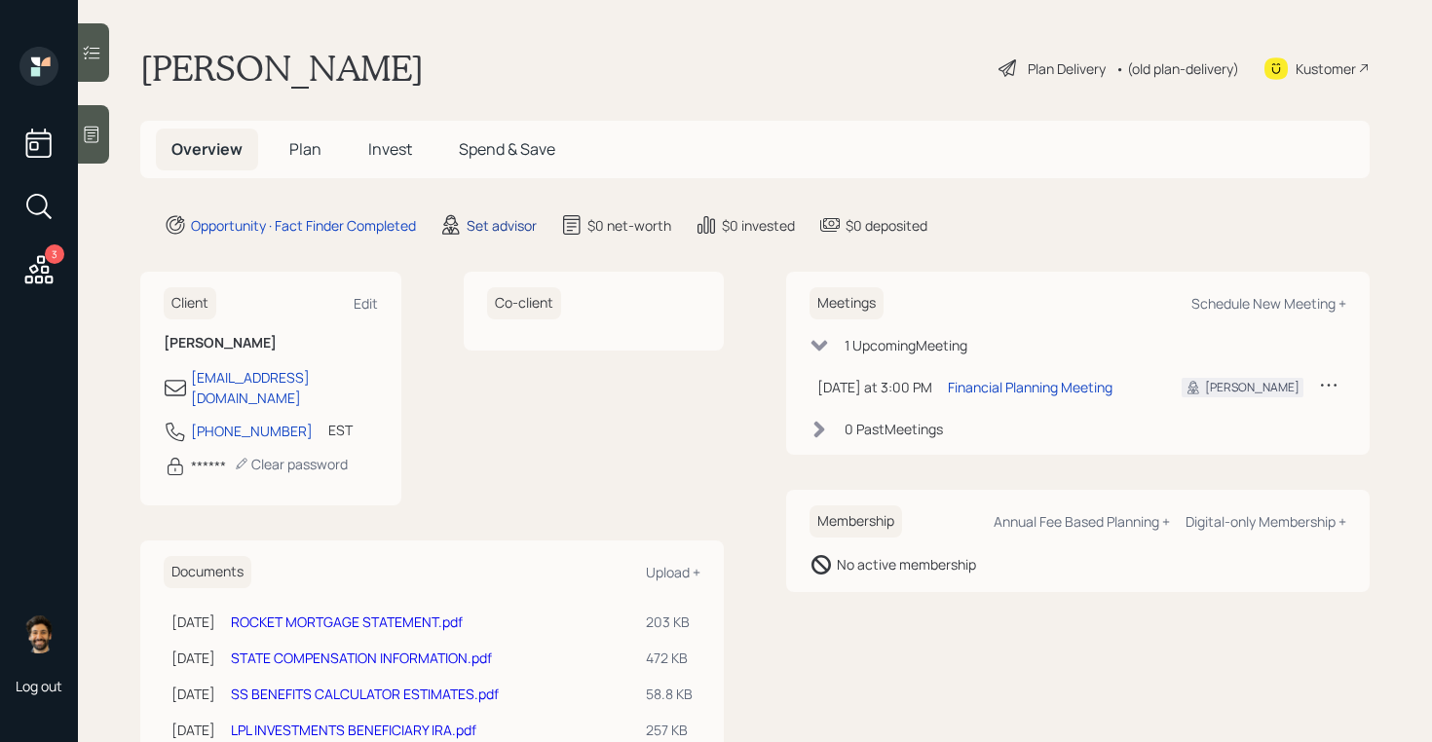
click at [480, 226] on div "Set advisor" at bounding box center [502, 225] width 70 height 20
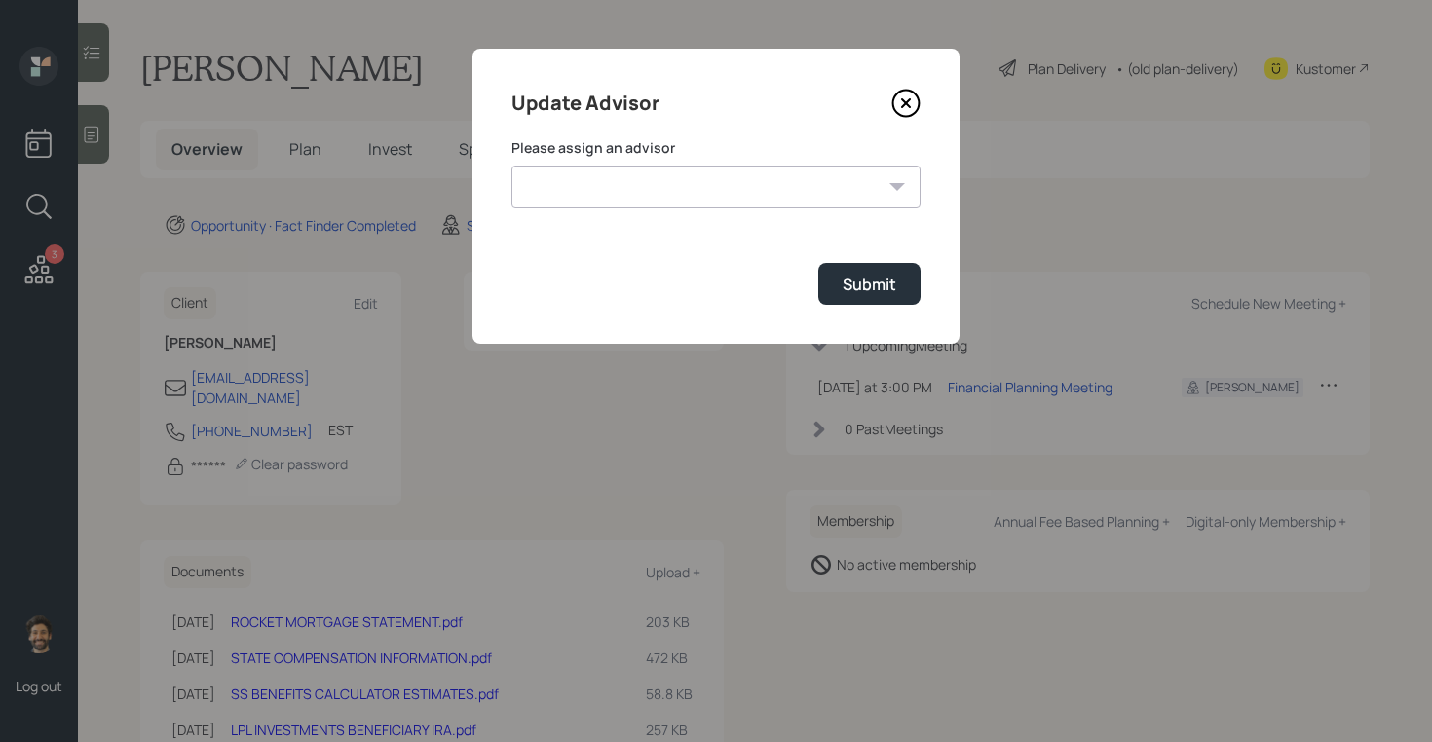
click at [578, 203] on select "James DiStasi Robby Grisanti Jonah Coleman Tyler End Treva Nostdahl Eric Schwar…" at bounding box center [715, 187] width 409 height 43
click at [511, 166] on select "James DiStasi Robby Grisanti Jonah Coleman Tyler End Treva Nostdahl Eric Schwar…" at bounding box center [715, 187] width 409 height 43
click at [622, 192] on select "James DiStasi Robby Grisanti Jonah Coleman Tyler End Treva Nostdahl Eric Schwar…" at bounding box center [715, 187] width 409 height 43
select select "f14b762f-c7c2-4b89-9227-8fa891345eea"
click at [511, 166] on select "James DiStasi Robby Grisanti Jonah Coleman Tyler End Treva Nostdahl Eric Schwar…" at bounding box center [715, 187] width 409 height 43
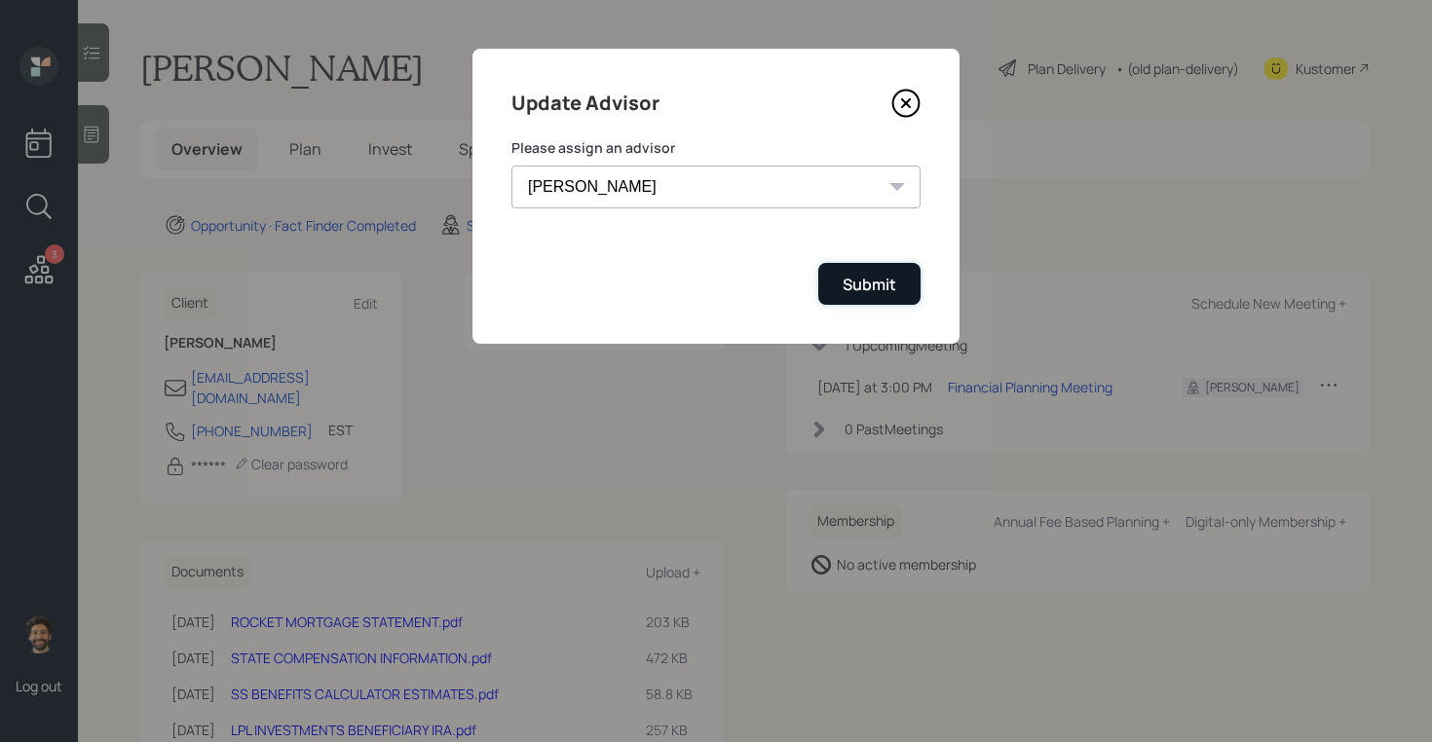
click at [839, 279] on button "Submit" at bounding box center [869, 284] width 102 height 42
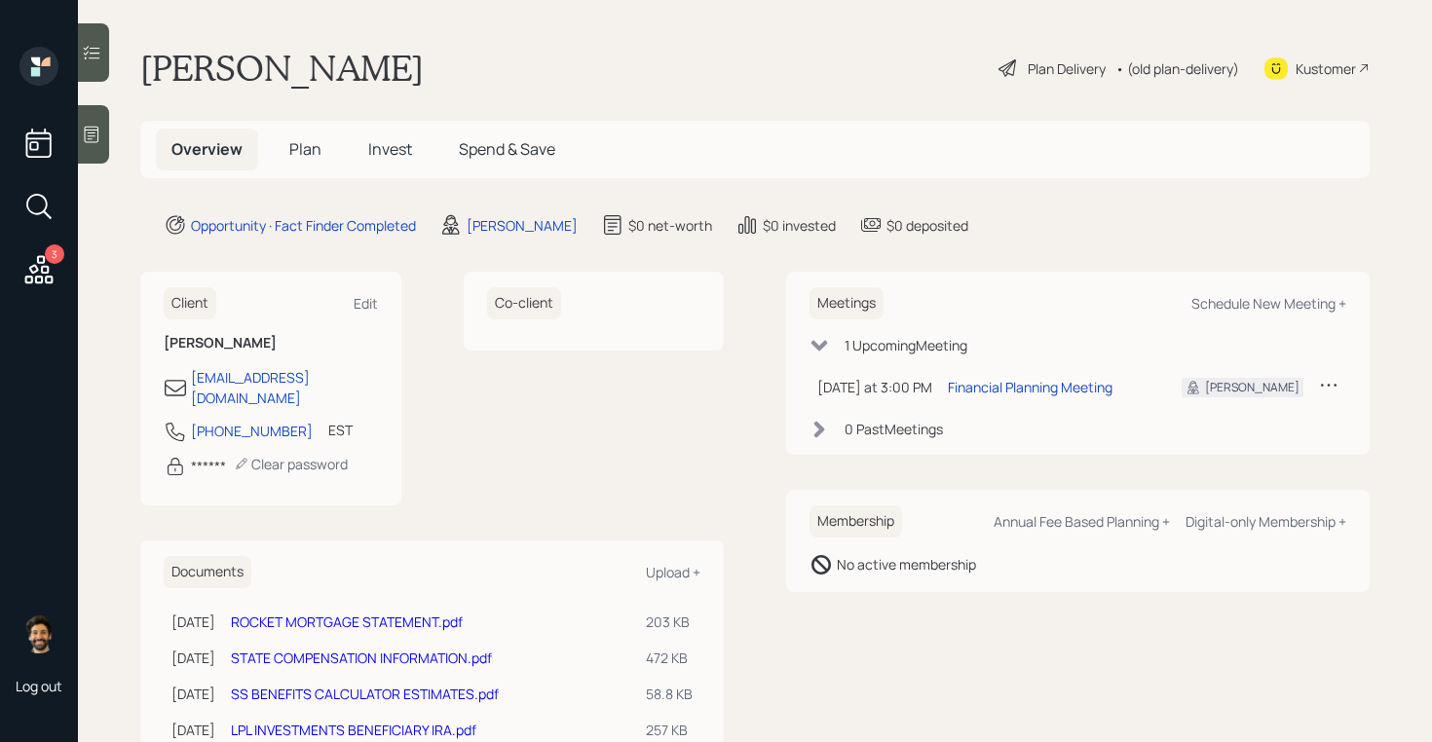
click at [295, 136] on h5 "Plan" at bounding box center [305, 150] width 63 height 42
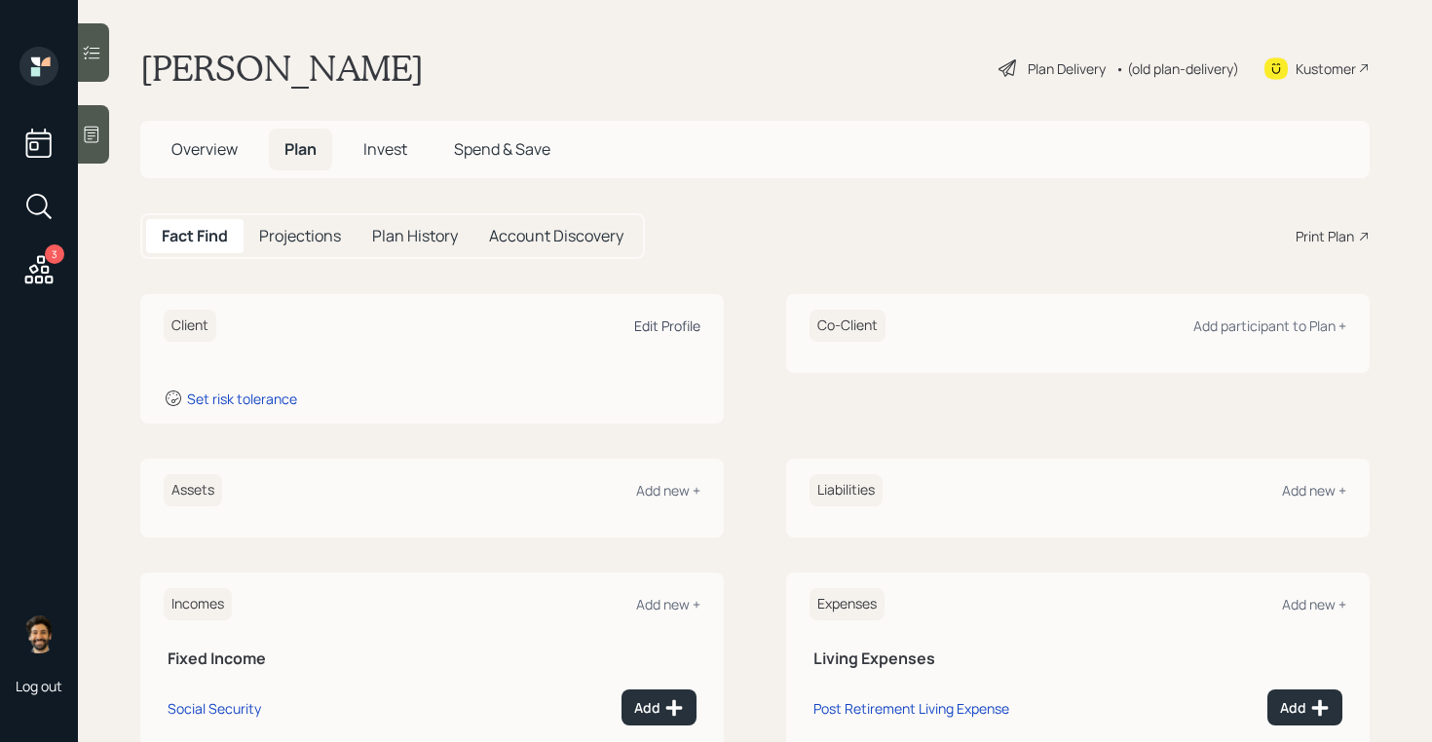
click at [669, 320] on div "Edit Profile" at bounding box center [667, 326] width 66 height 19
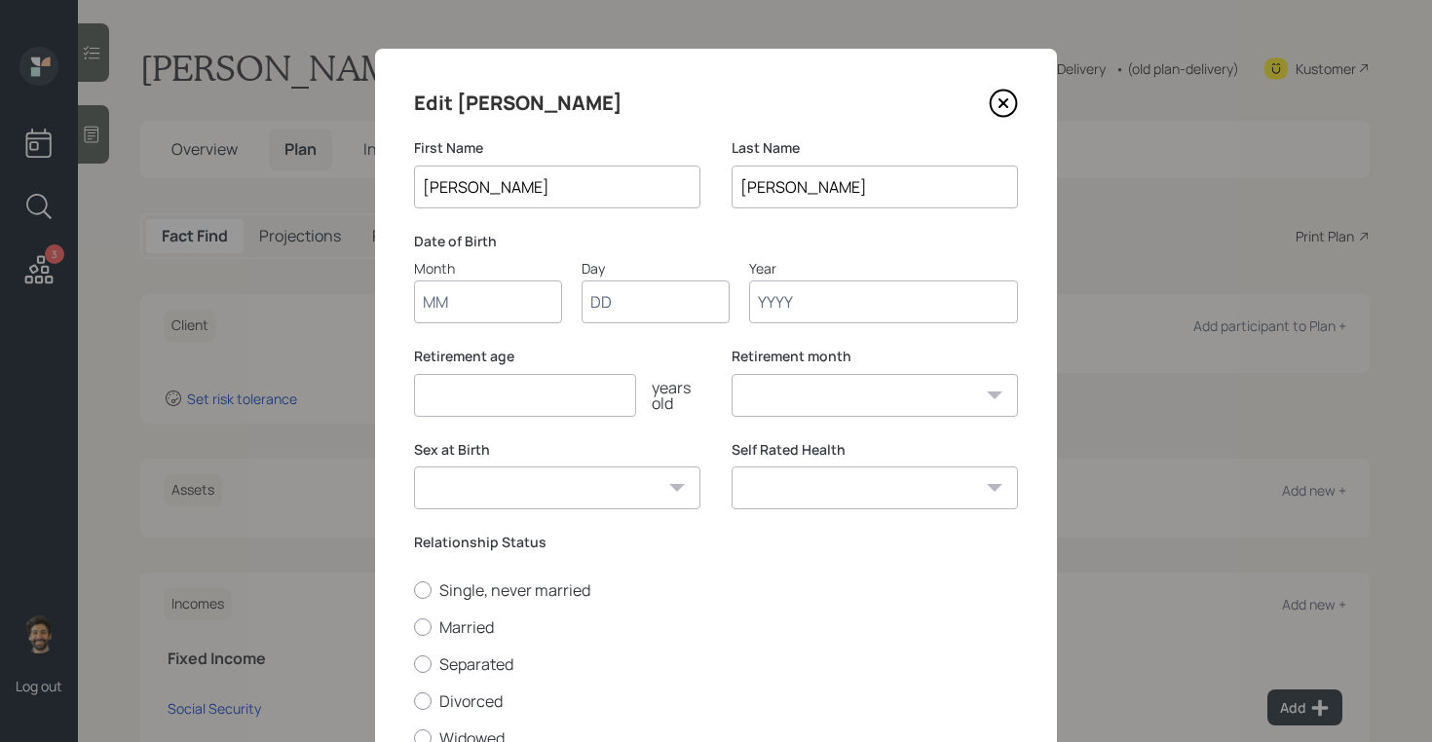
click at [477, 294] on input "Month" at bounding box center [488, 301] width 148 height 43
type input "01"
type input "1950"
select select "1"
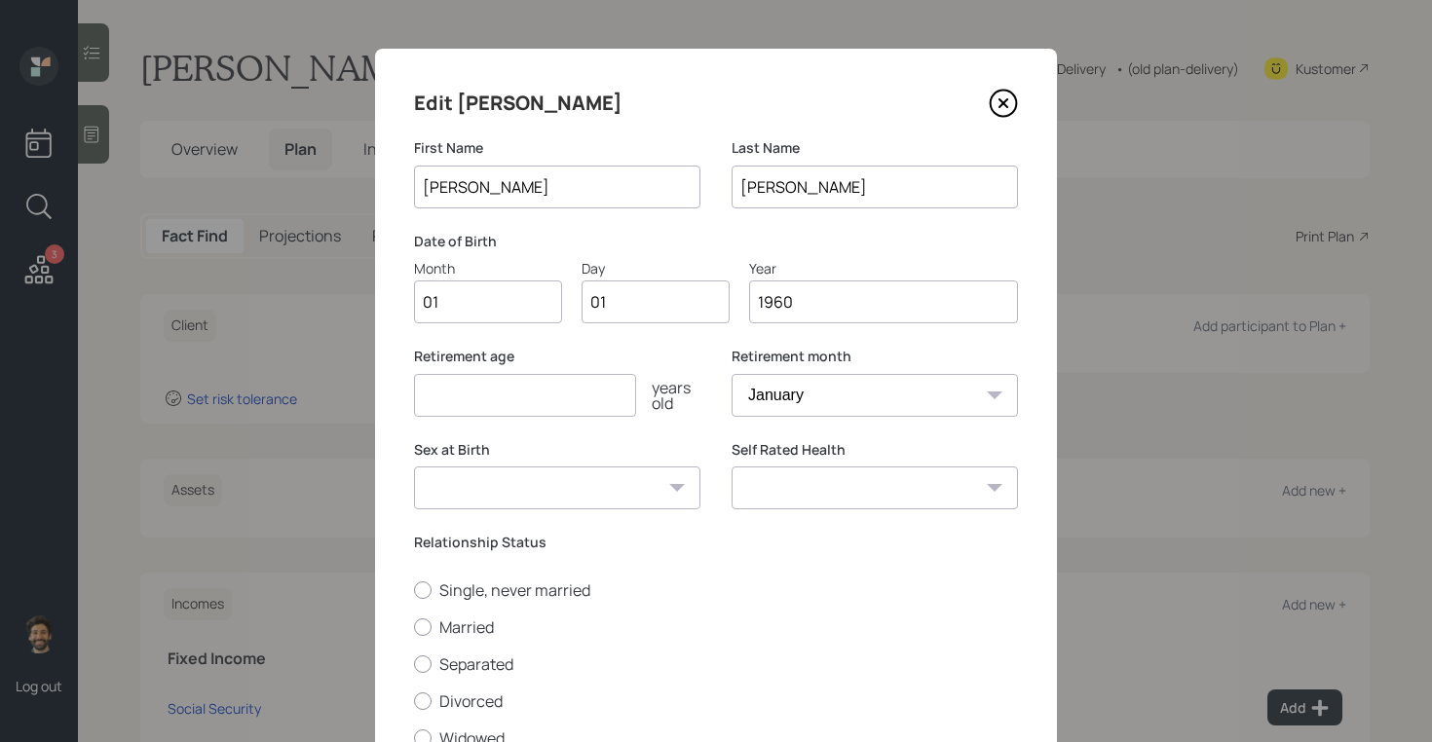
type input "1960"
click at [513, 399] on input "number" at bounding box center [525, 395] width 222 height 43
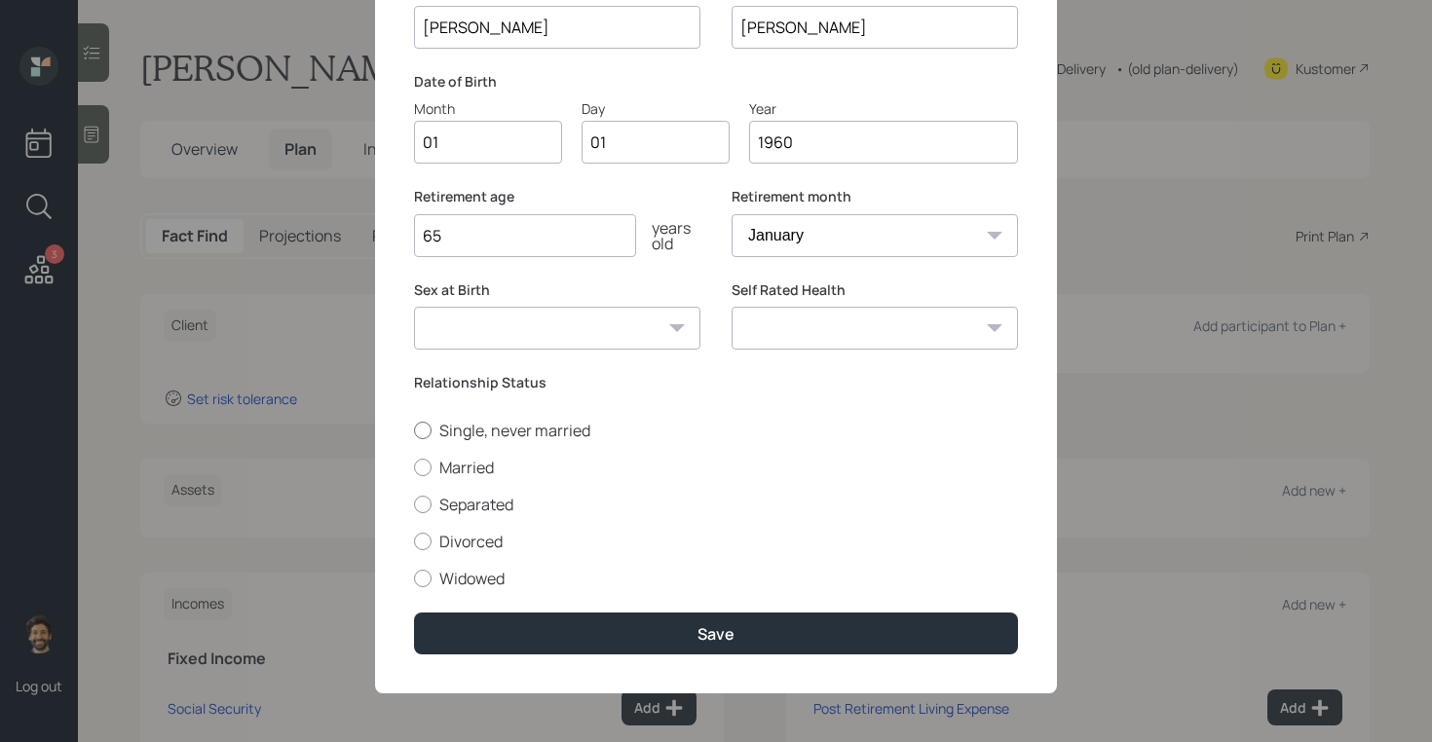
type input "65"
click at [438, 430] on label "Single, never married" at bounding box center [716, 430] width 604 height 21
click at [414, 430] on input "Single, never married" at bounding box center [413, 429] width 1 height 1
radio input "true"
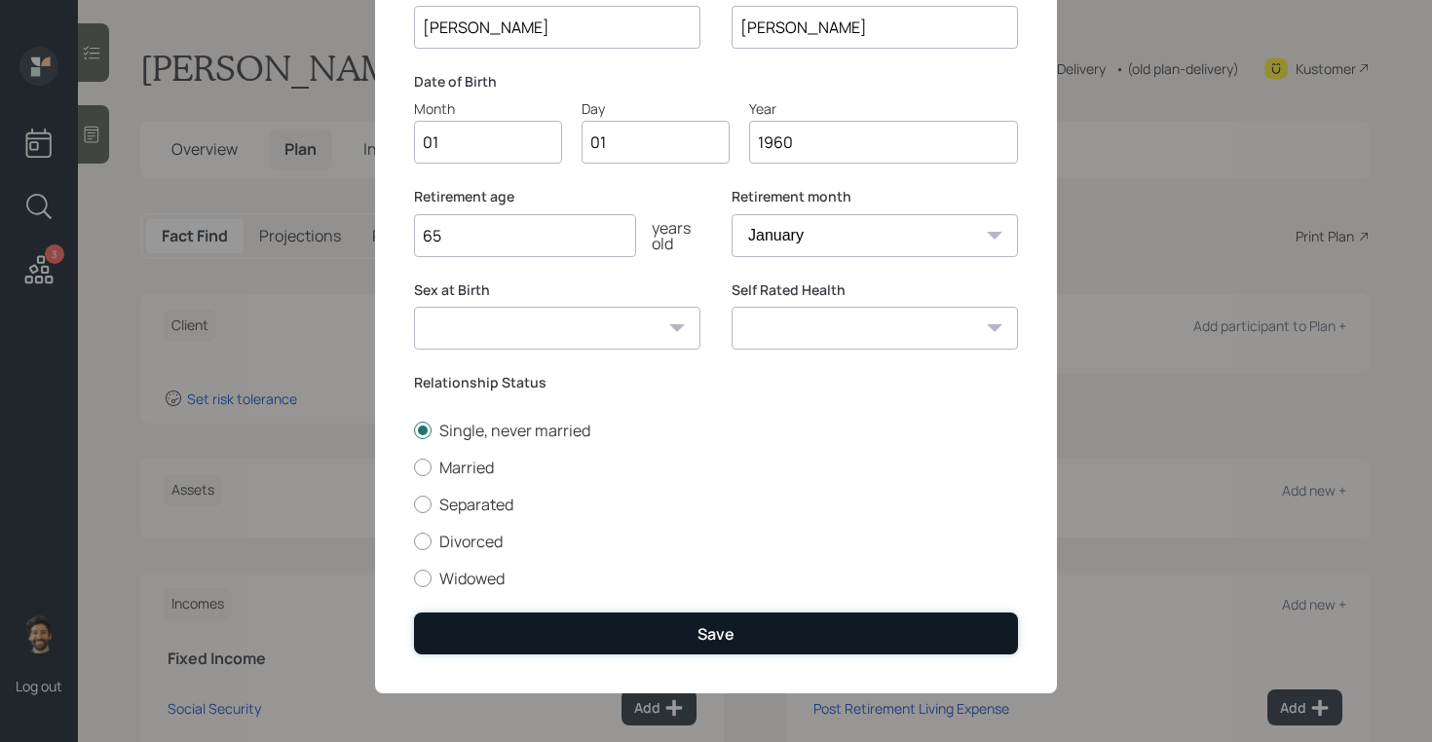
click at [478, 615] on button "Save" at bounding box center [716, 634] width 604 height 42
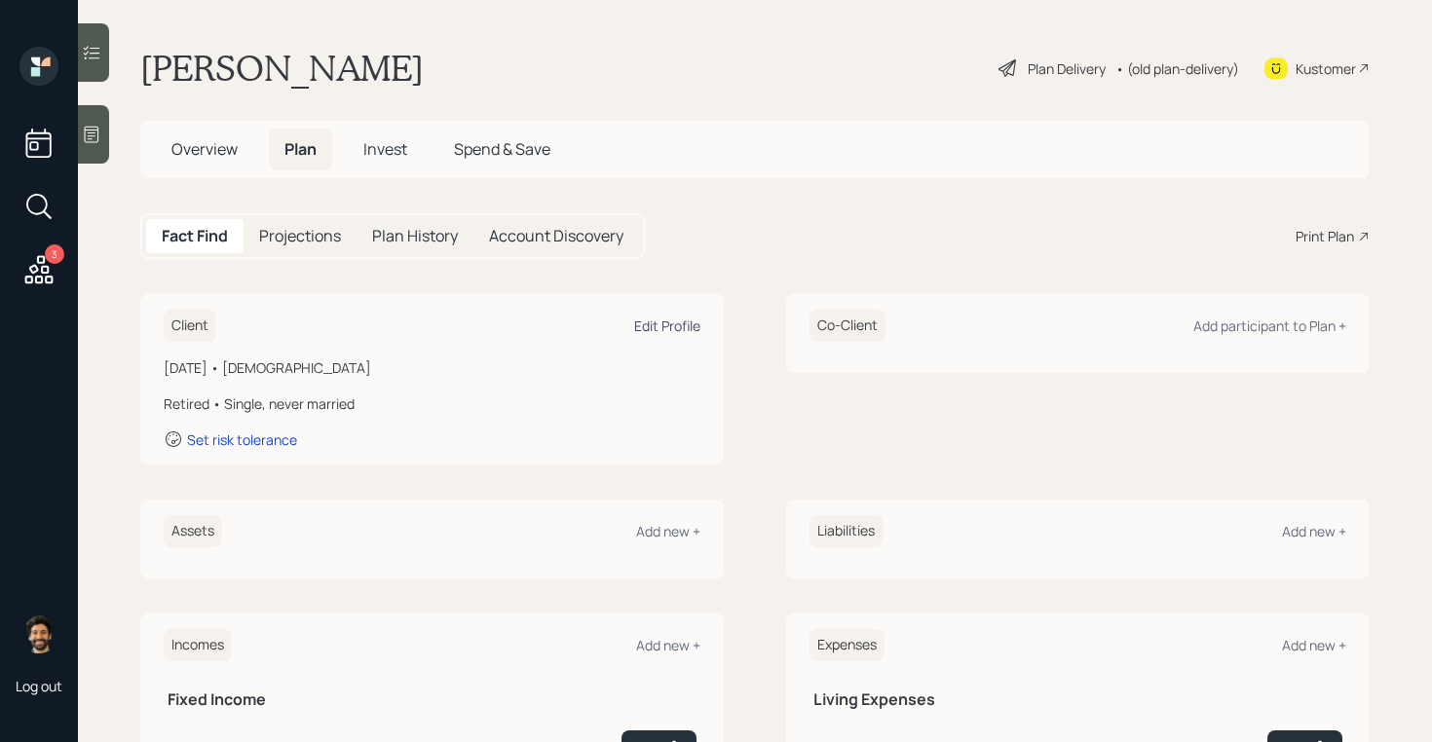
click at [664, 327] on div "Edit Profile" at bounding box center [667, 326] width 66 height 19
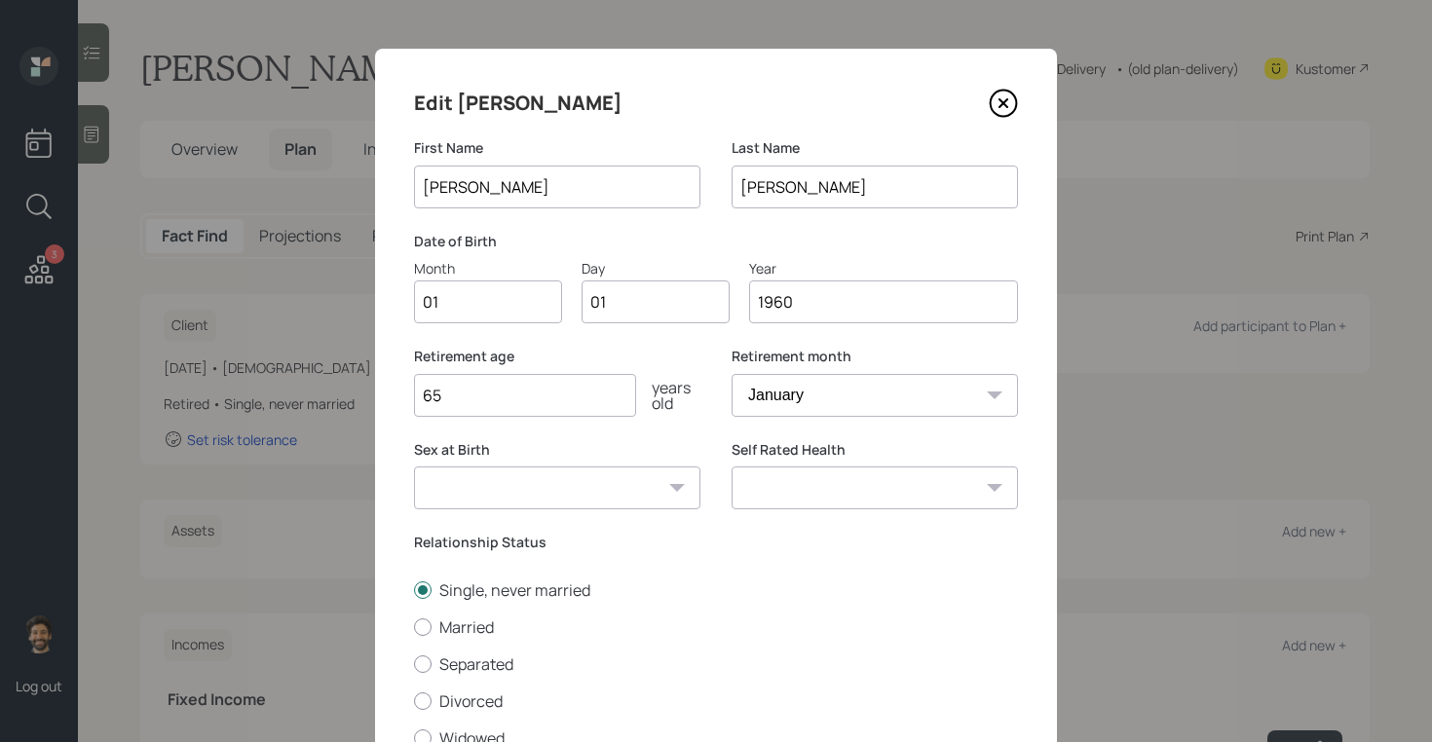
click at [840, 311] on input "1960" at bounding box center [883, 301] width 269 height 43
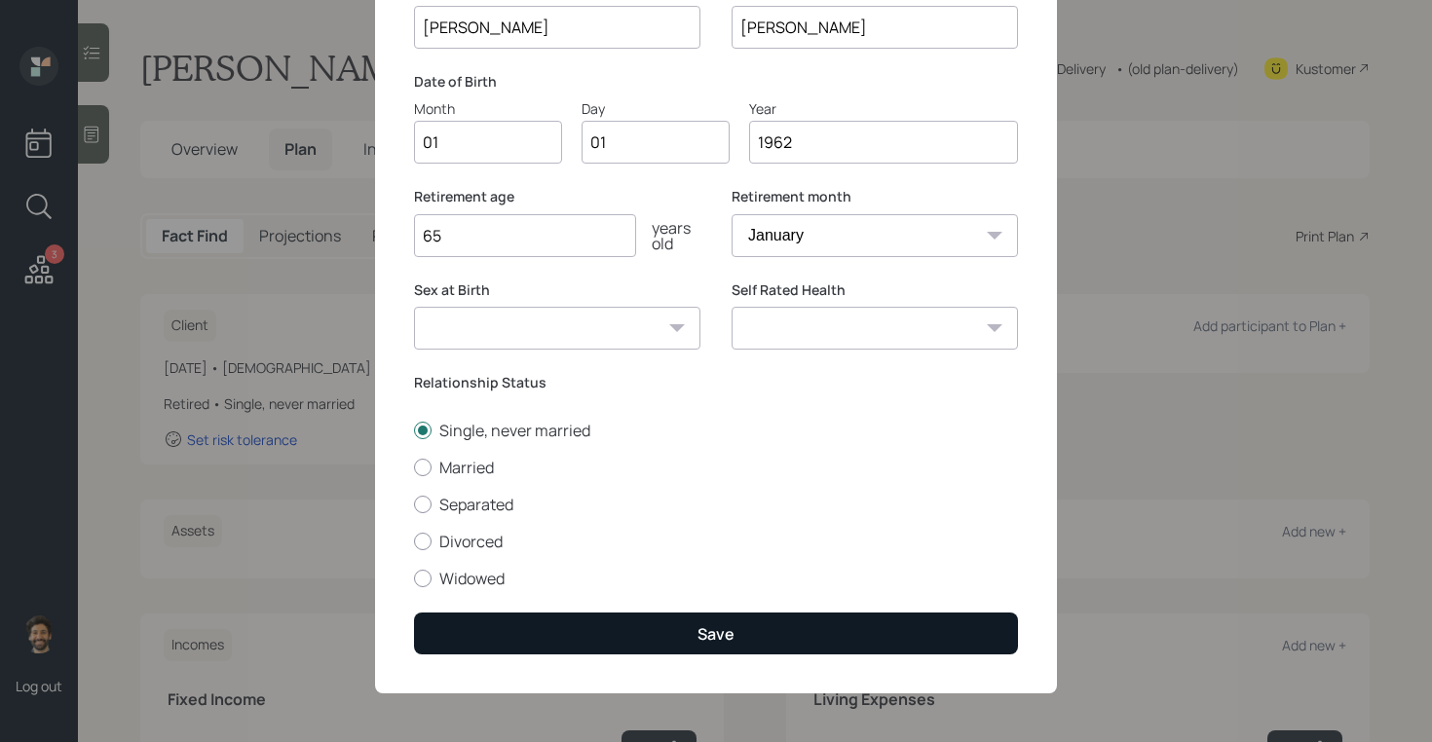
type input "1962"
click at [501, 638] on button "Save" at bounding box center [716, 634] width 604 height 42
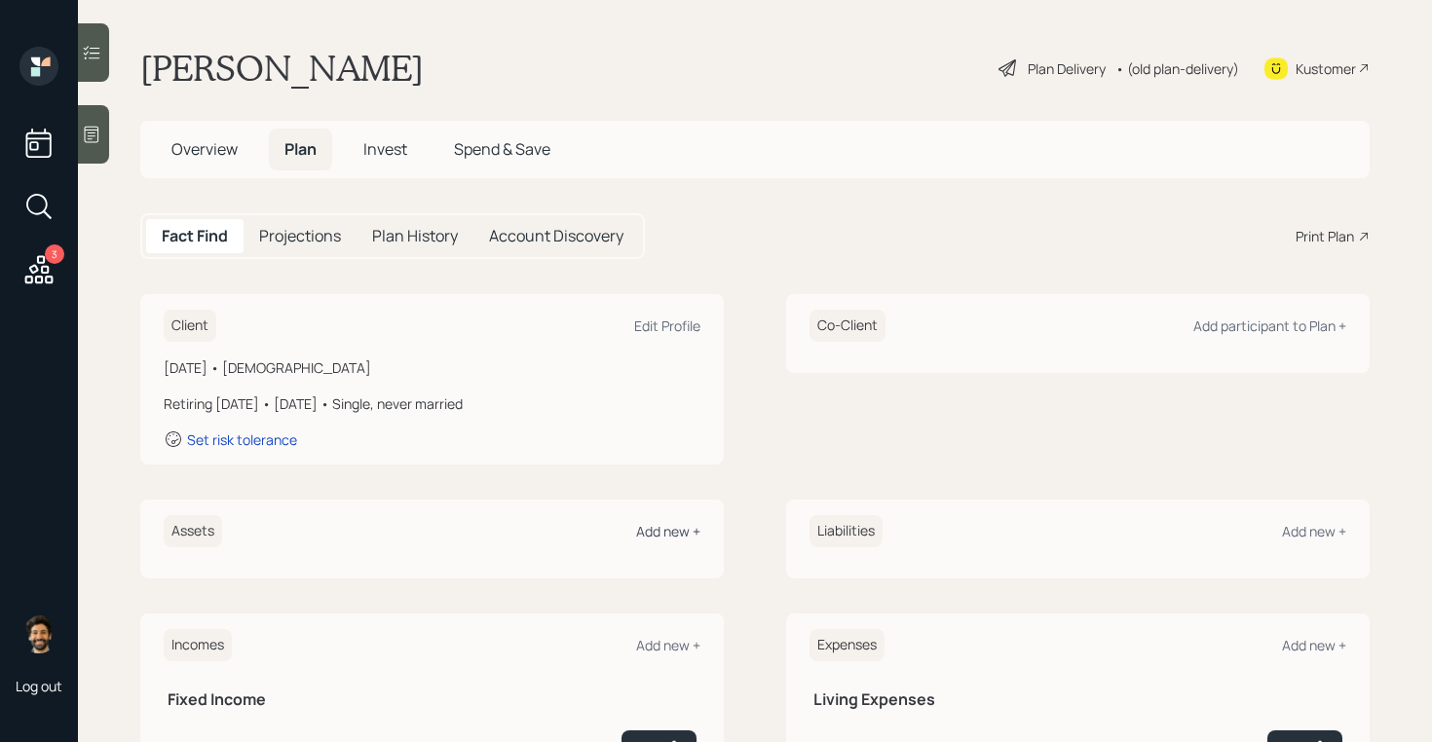
click at [669, 528] on div "Add new +" at bounding box center [668, 531] width 64 height 19
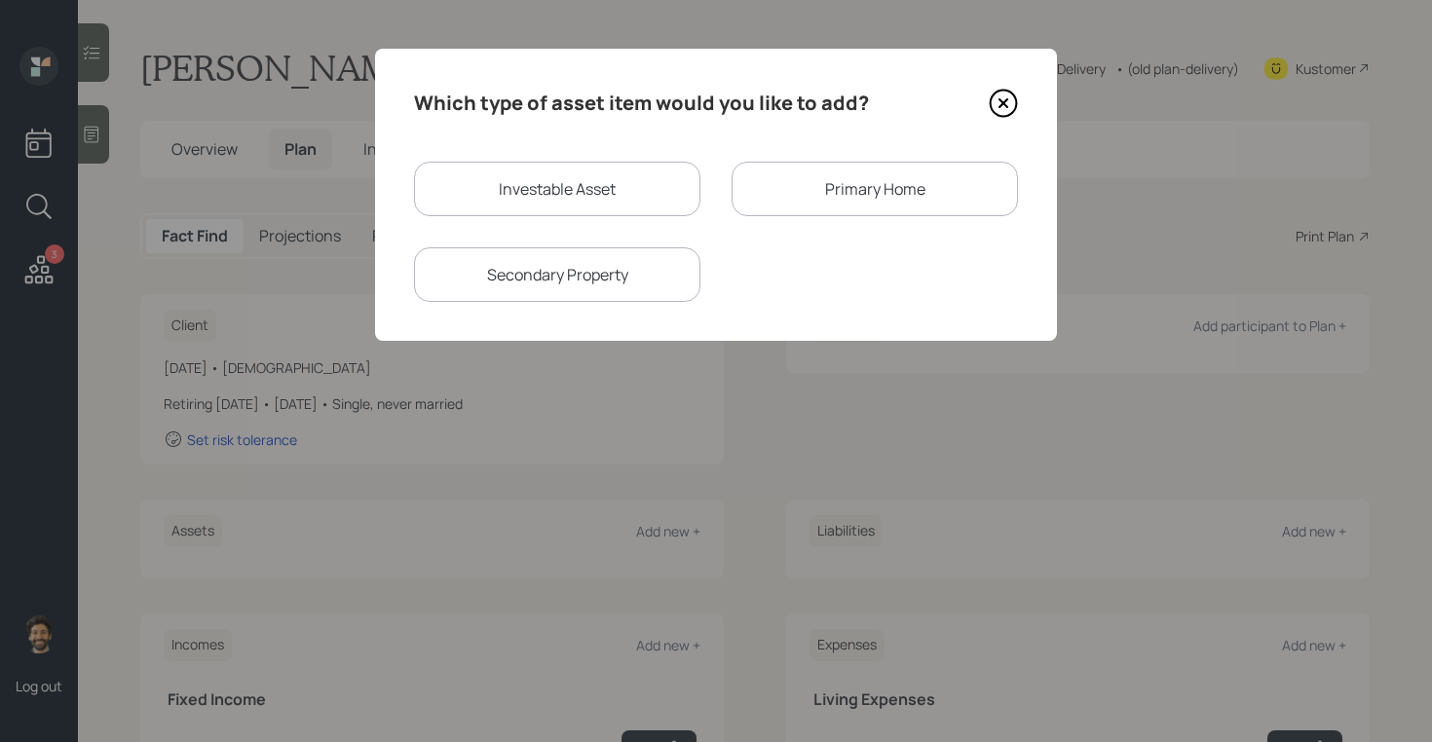
click at [520, 167] on div "Investable Asset" at bounding box center [557, 189] width 286 height 55
select select "taxable"
select select "balanced"
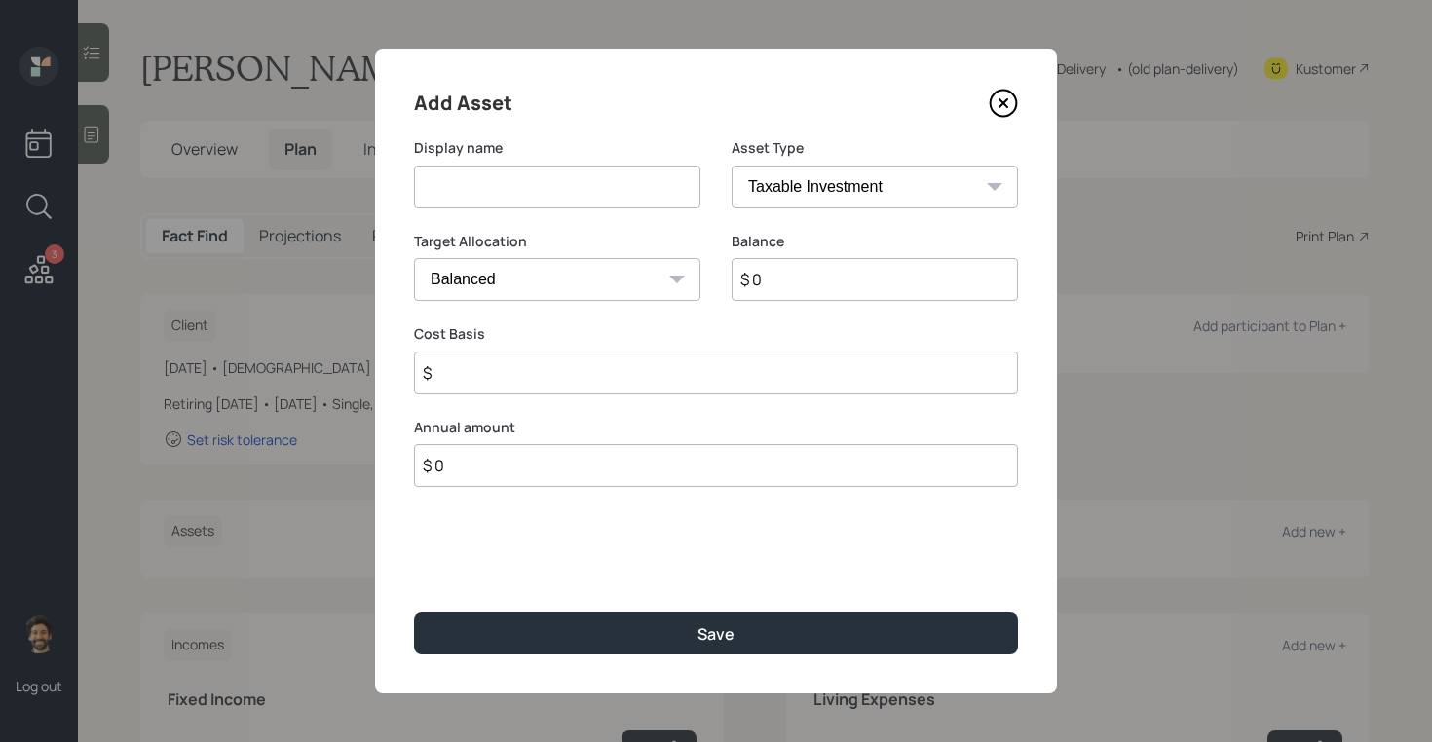
click at [491, 190] on input at bounding box center [557, 187] width 286 height 43
type input "Drop"
click at [798, 280] on input "$ 0" at bounding box center [874, 279] width 286 height 43
type input "$ 410,000"
click at [776, 185] on select "SEP IRA IRA Roth IRA 401(k) Roth 401(k) 403(b) Roth 403(b) 457(b) Roth 457(b) H…" at bounding box center [874, 187] width 286 height 43
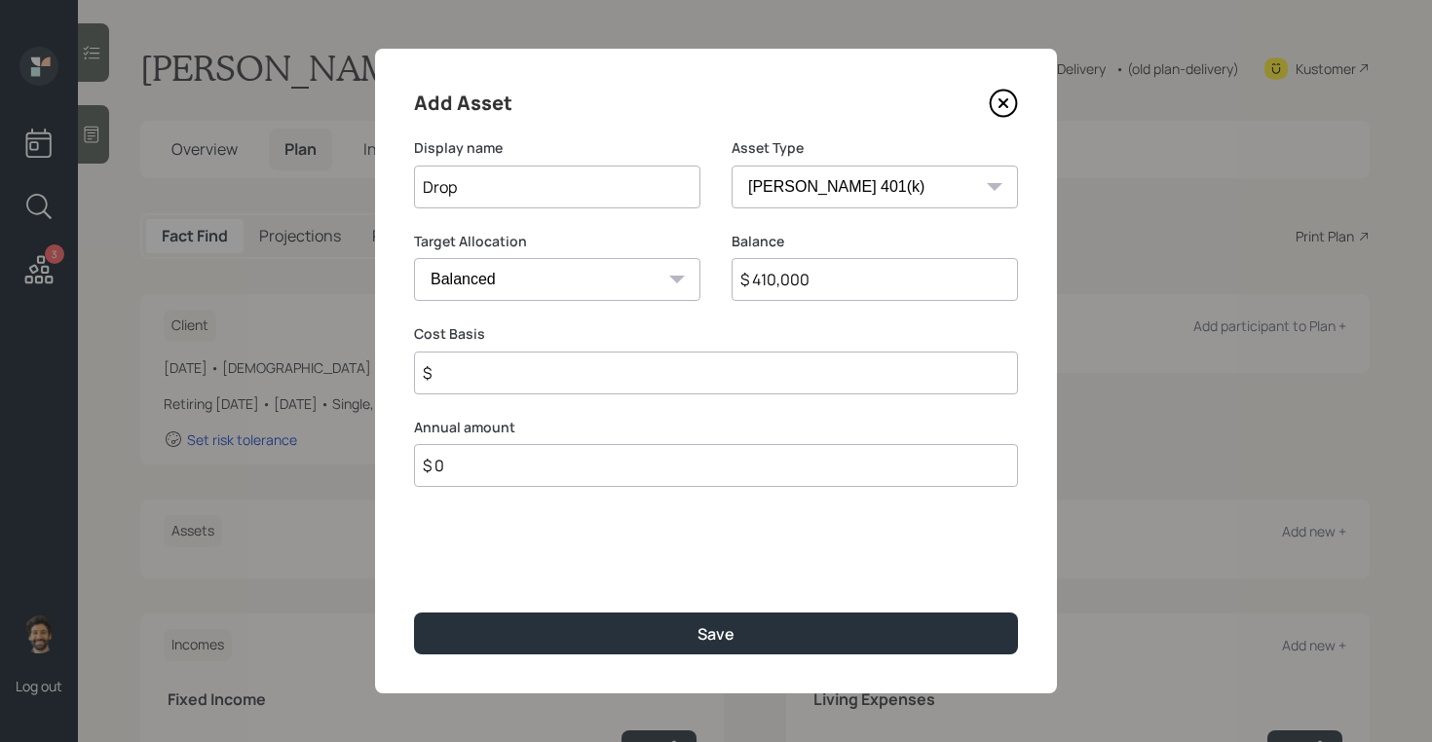
click at [731, 166] on select "SEP IRA IRA Roth IRA 401(k) Roth 401(k) 403(b) Roth 403(b) 457(b) Roth 457(b) H…" at bounding box center [874, 187] width 286 height 43
click at [758, 200] on select "SEP IRA IRA Roth IRA 401(k) Roth 401(k) 403(b) Roth 403(b) 457(b) Roth 457(b) H…" at bounding box center [874, 187] width 286 height 43
select select "company_sponsored"
click at [731, 166] on select "SEP IRA IRA Roth IRA 401(k) Roth 401(k) 403(b) Roth 403(b) 457(b) Roth 457(b) H…" at bounding box center [874, 187] width 286 height 43
click at [491, 374] on input "number" at bounding box center [542, 373] width 257 height 43
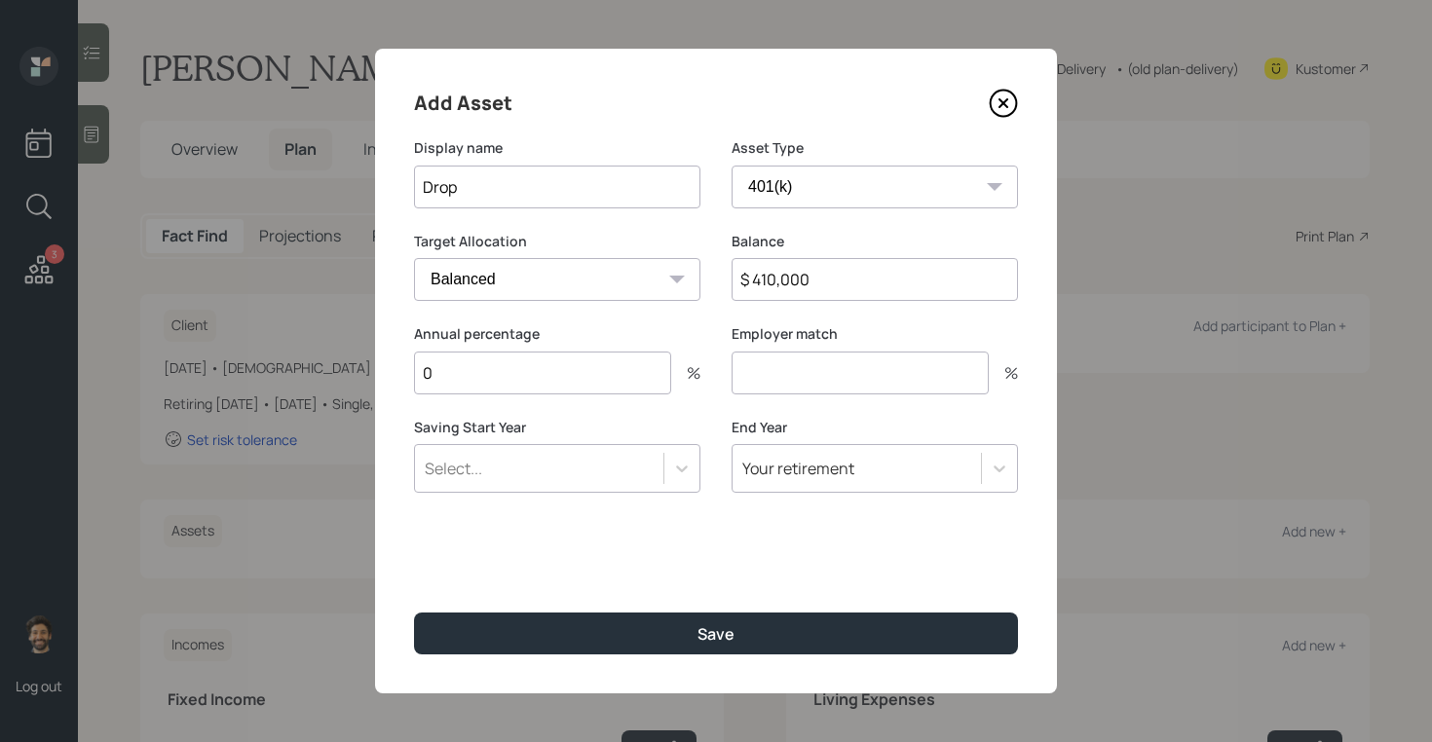
type input "0"
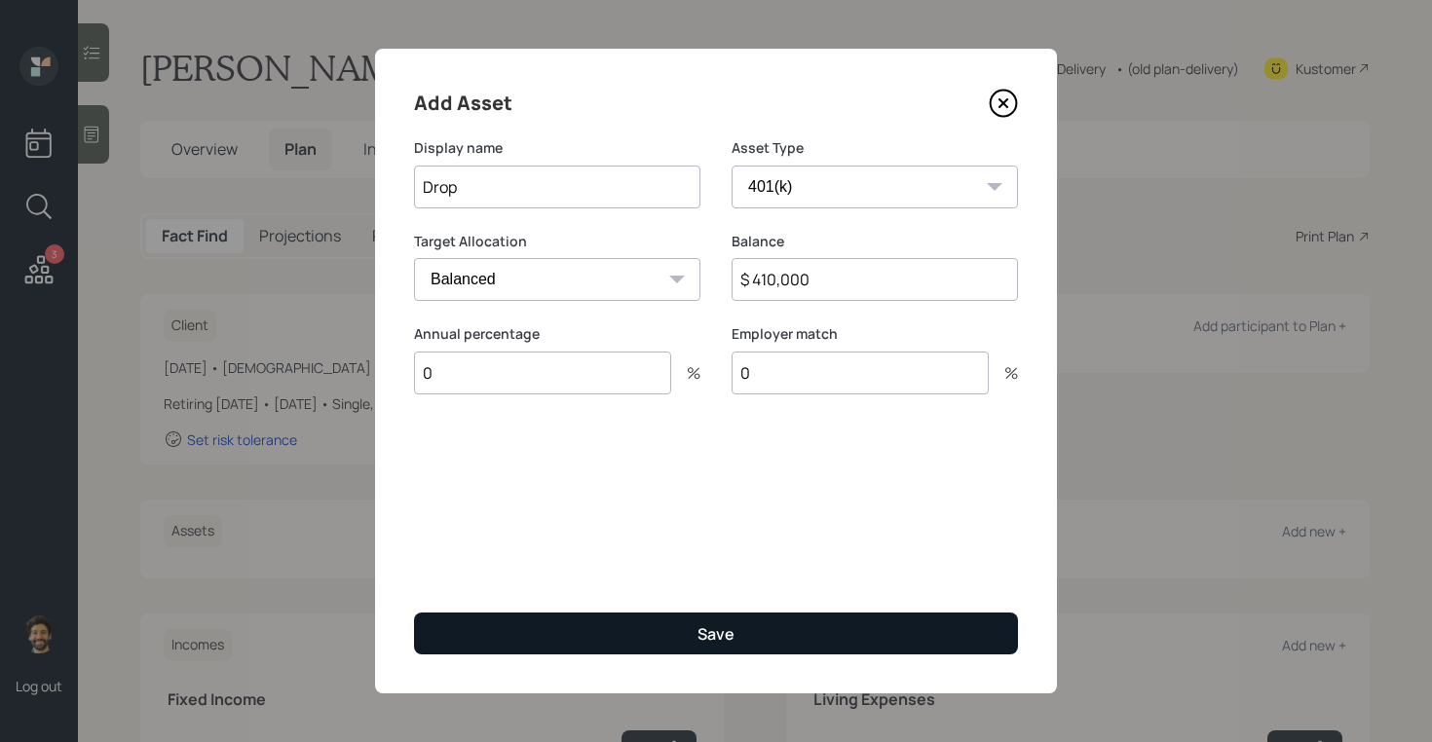
type input "0"
click at [472, 623] on button "Save" at bounding box center [716, 634] width 604 height 42
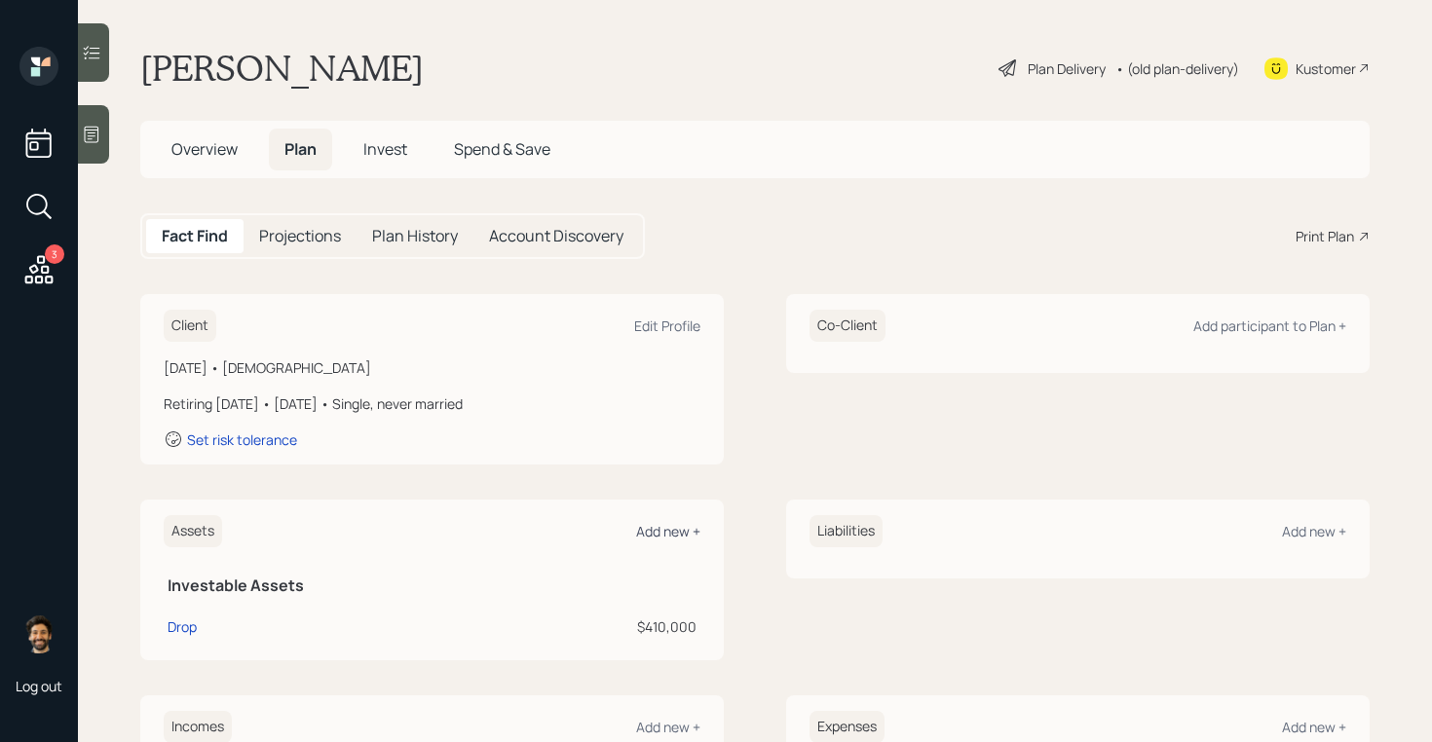
click at [673, 526] on div "Add new +" at bounding box center [668, 531] width 64 height 19
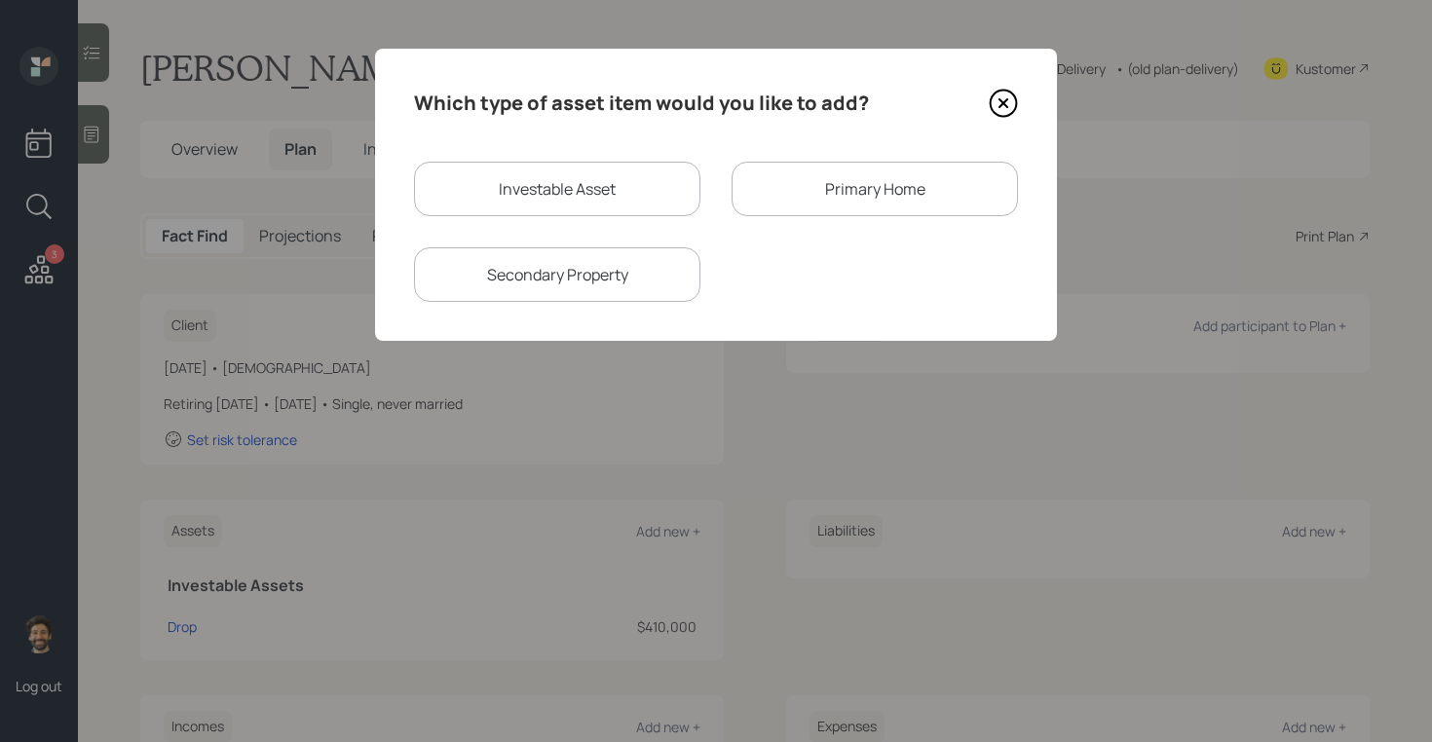
click at [514, 199] on div "Investable Asset" at bounding box center [557, 189] width 286 height 55
select select "taxable"
select select "balanced"
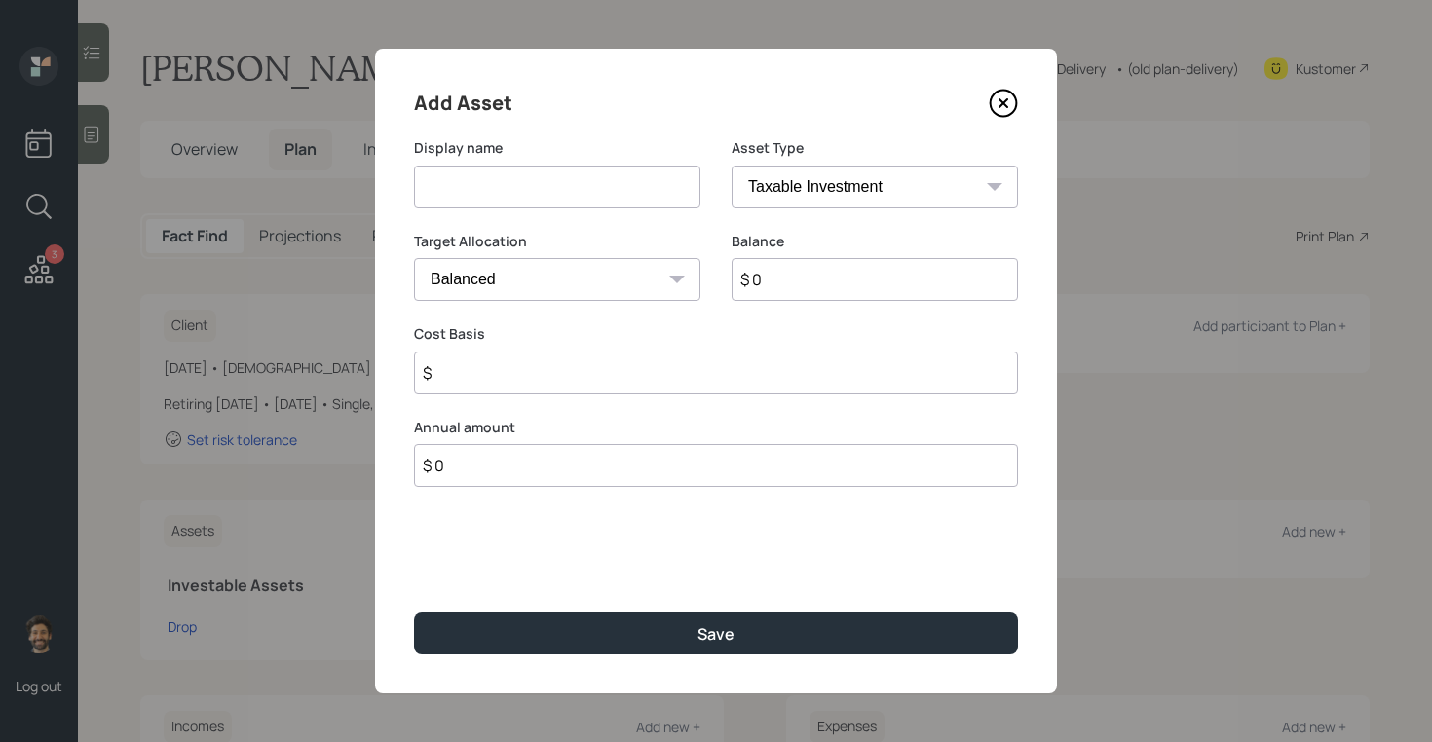
click at [491, 196] on input at bounding box center [557, 187] width 286 height 43
type input "Annuity"
click at [777, 278] on input "$ 0" at bounding box center [874, 279] width 286 height 43
type input "$ 50,000"
type input "$ 30,000"
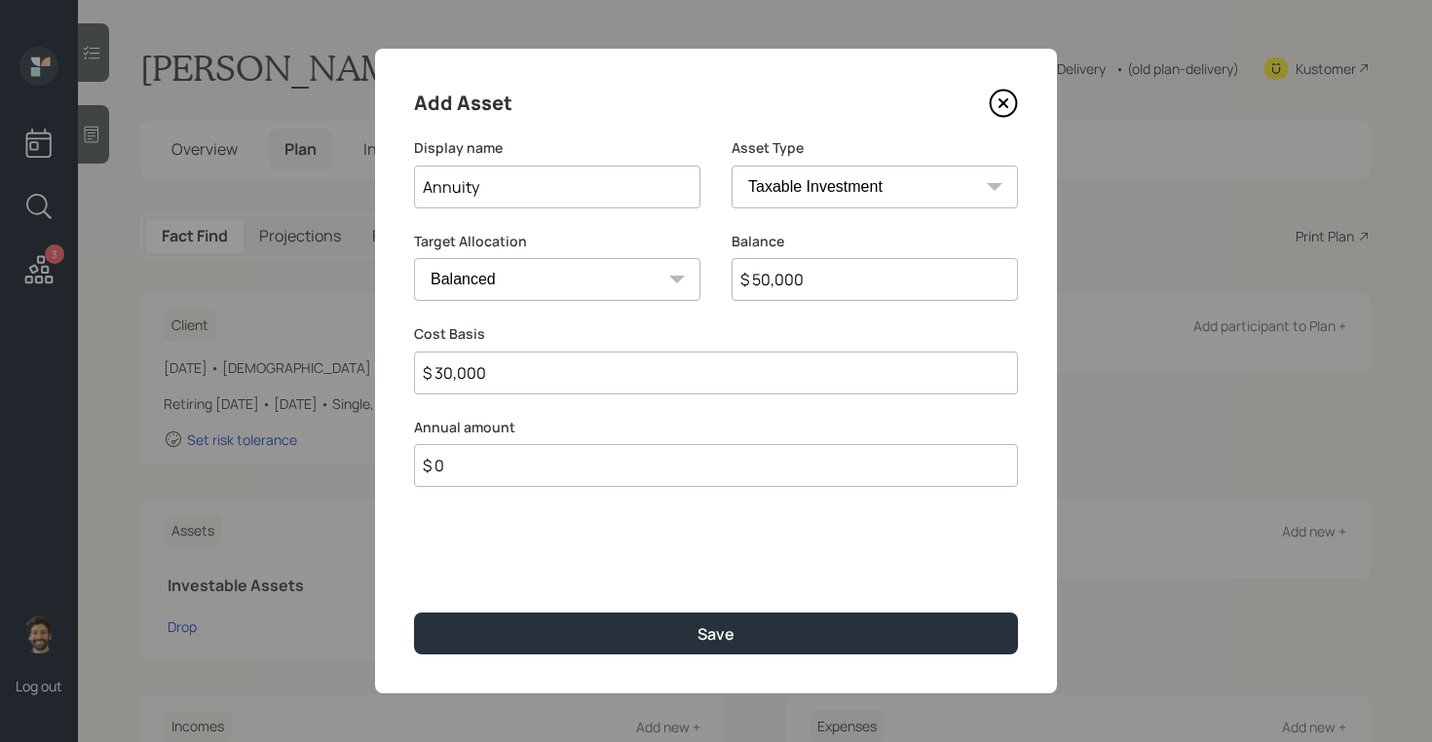
click at [579, 608] on div "Add Asset Display name Annuity Asset Type SEP IRA IRA Roth IRA 401(k) Roth 401(…" at bounding box center [716, 371] width 682 height 645
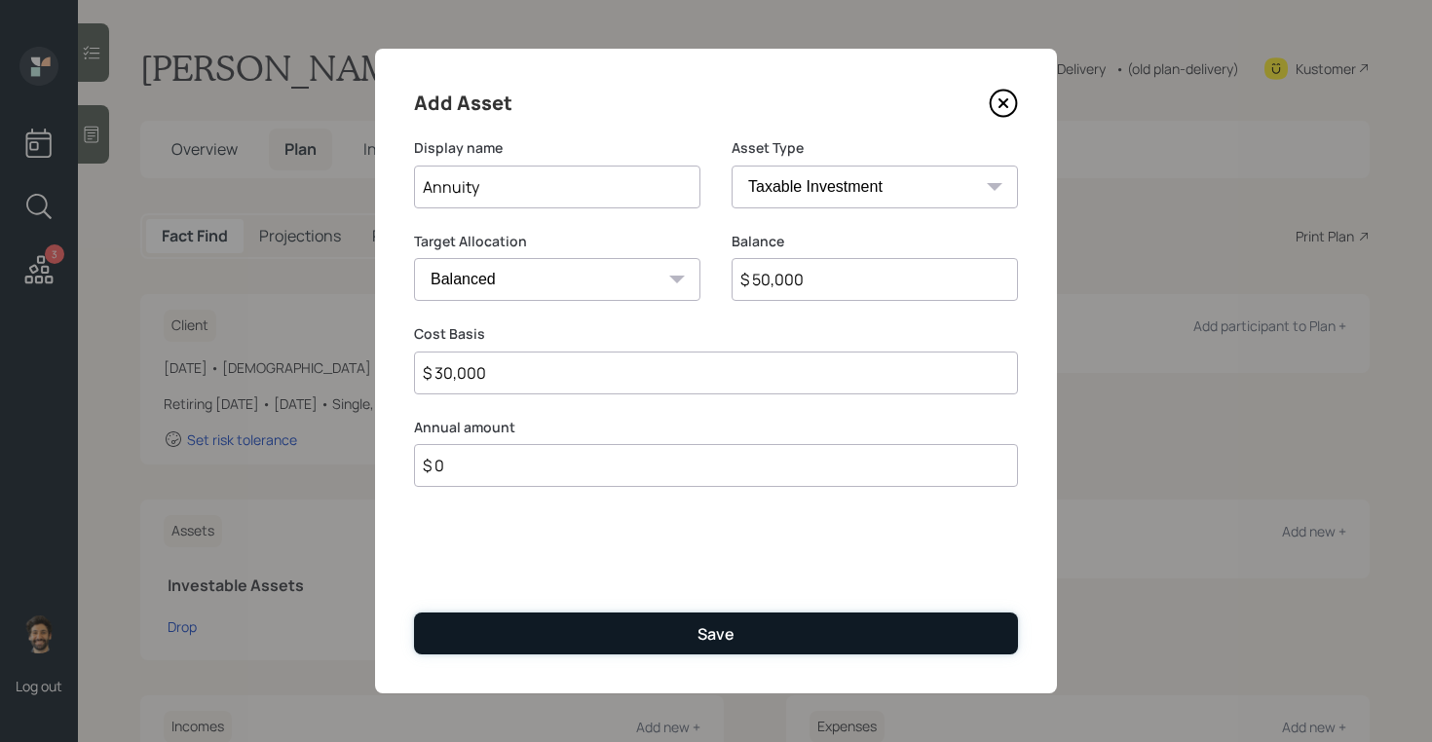
click at [578, 620] on button "Save" at bounding box center [716, 634] width 604 height 42
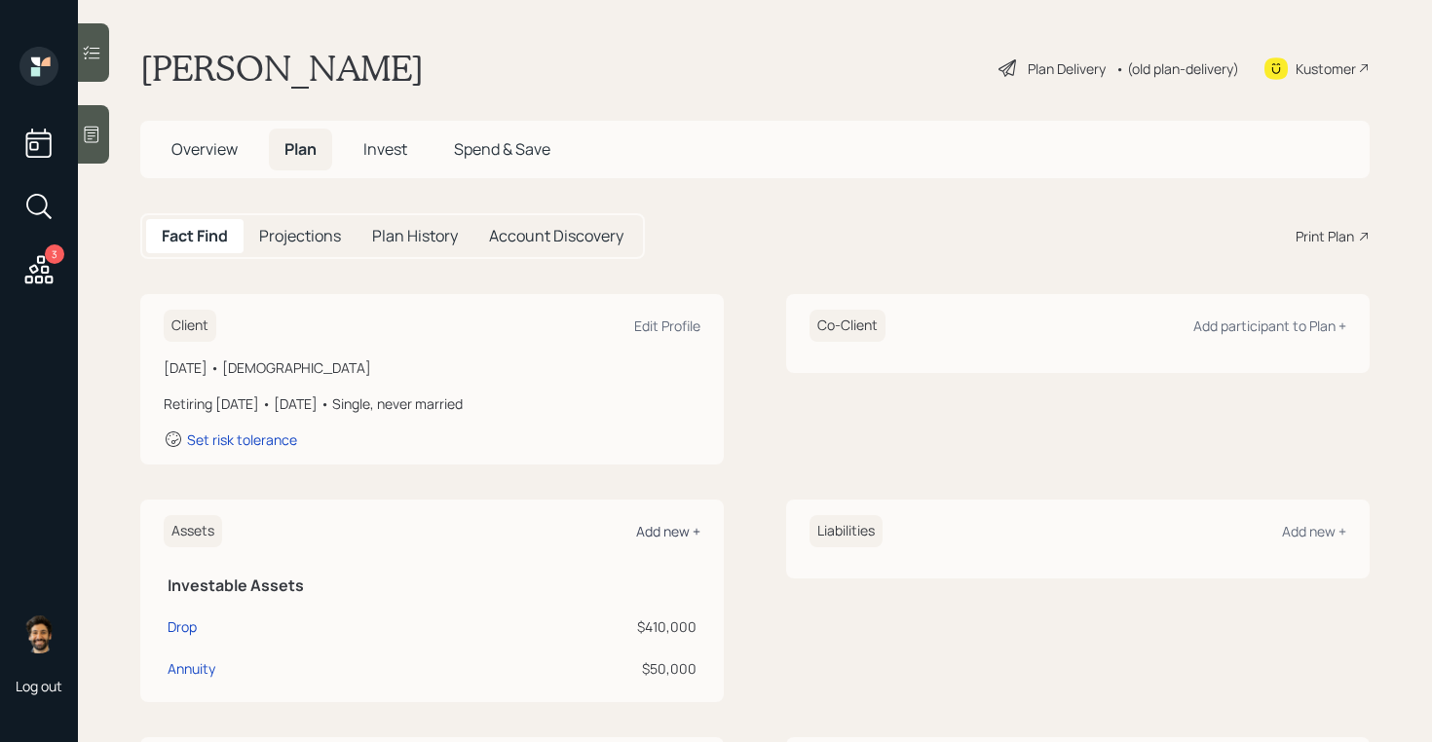
click at [661, 533] on div "Add new +" at bounding box center [668, 531] width 64 height 19
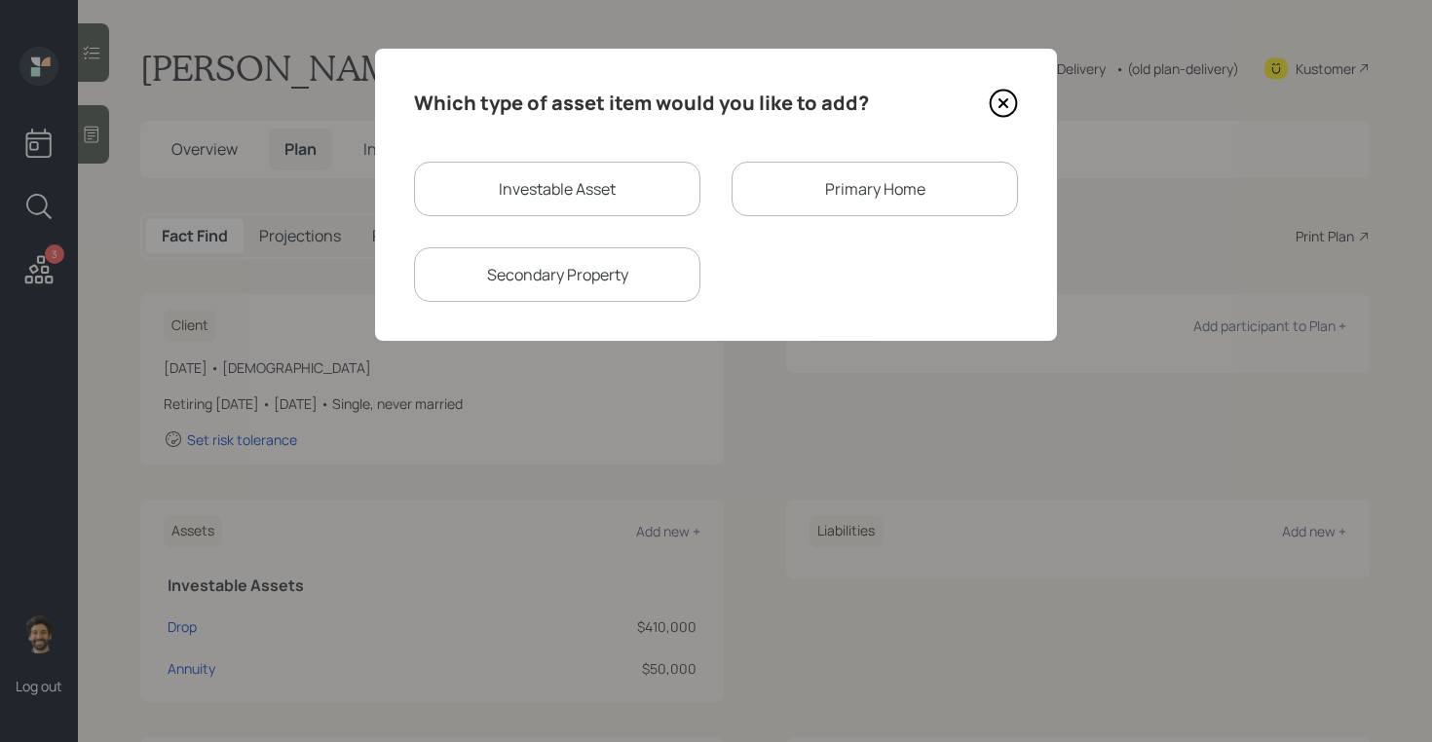
click at [475, 200] on div "Investable Asset" at bounding box center [557, 189] width 286 height 55
select select "taxable"
select select "balanced"
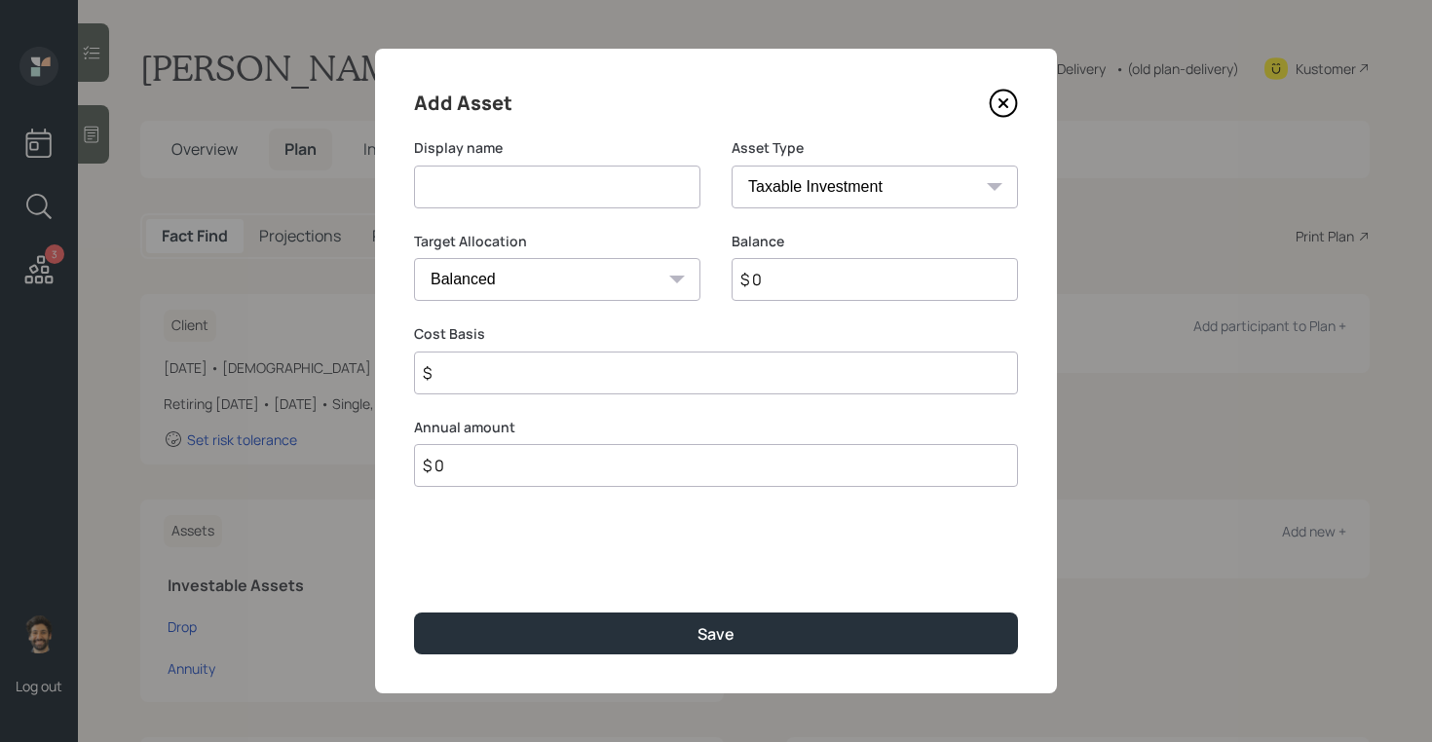
click at [467, 182] on input at bounding box center [557, 187] width 286 height 43
type input "Beni IRA"
click at [789, 286] on input "$ 0" at bounding box center [874, 279] width 286 height 43
type input "$ 20,000"
click at [773, 191] on select "SEP IRA IRA Roth IRA 401(k) Roth 401(k) 403(b) Roth 403(b) 457(b) Roth 457(b) H…" at bounding box center [874, 187] width 286 height 43
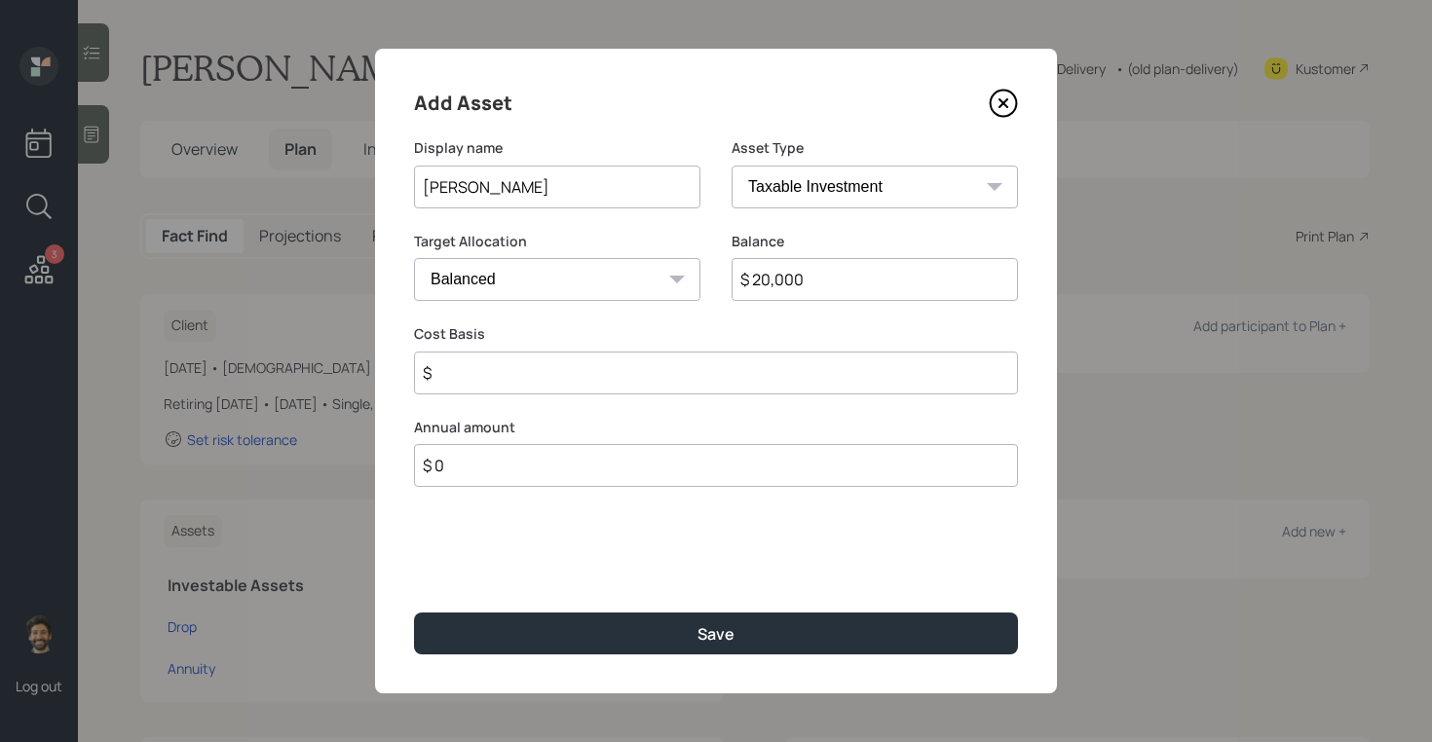
select select "ira"
click at [731, 166] on select "SEP IRA IRA Roth IRA 401(k) Roth 401(k) 403(b) Roth 403(b) 457(b) Roth 457(b) H…" at bounding box center [874, 187] width 286 height 43
click at [503, 384] on input "$" at bounding box center [716, 373] width 604 height 43
type input "$ 0"
click at [475, 603] on div "Add Asset Display name Beni IRA Asset Type SEP IRA IRA Roth IRA 401(k) Roth 401…" at bounding box center [716, 371] width 682 height 645
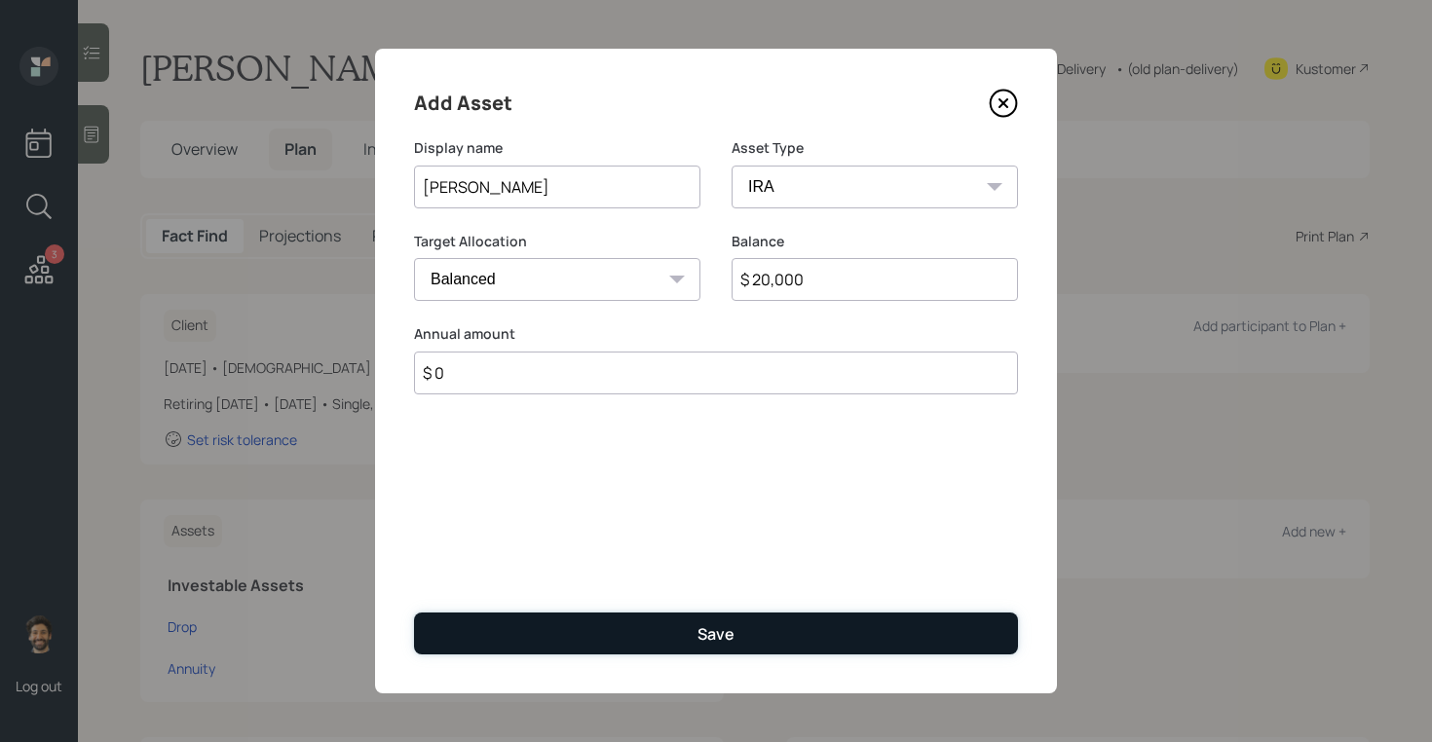
click at [475, 614] on button "Save" at bounding box center [716, 634] width 604 height 42
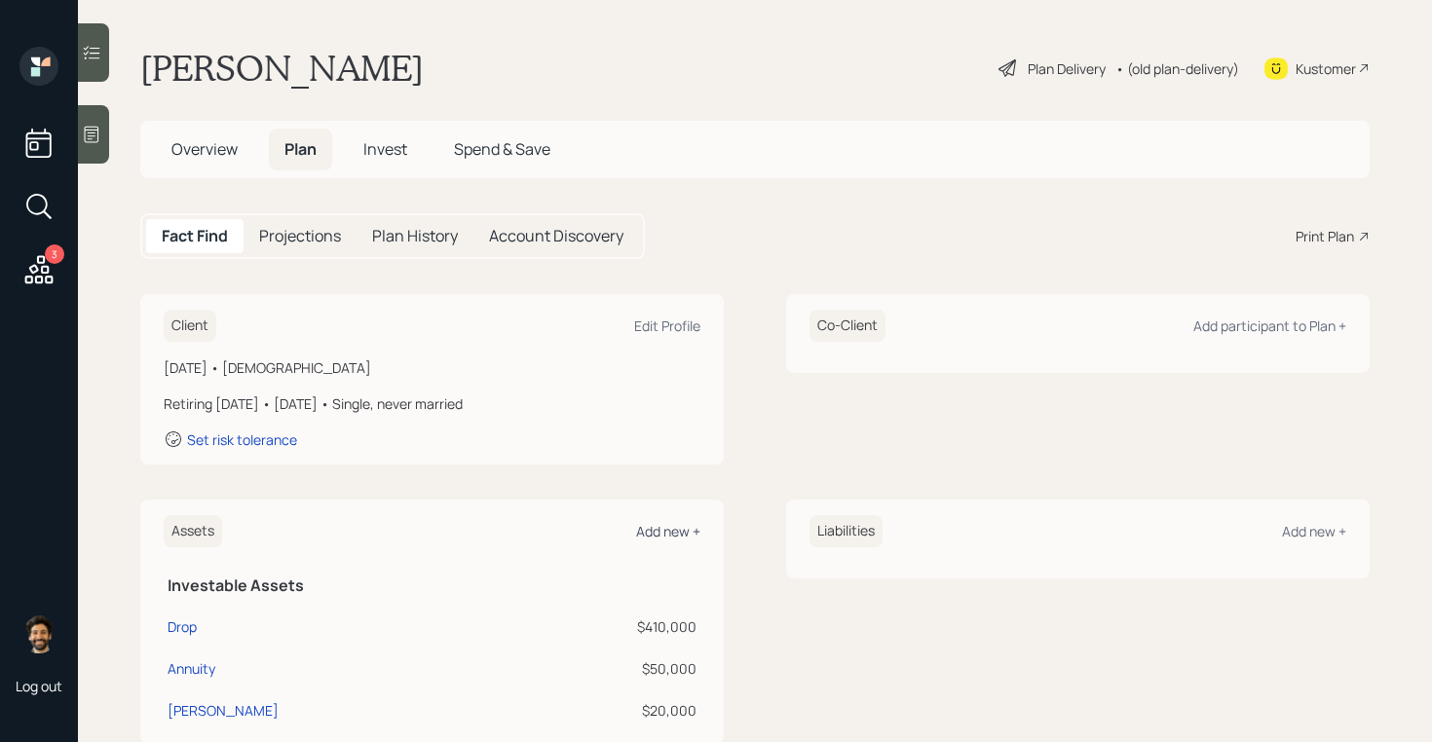
click at [654, 530] on div "Add new +" at bounding box center [668, 531] width 64 height 19
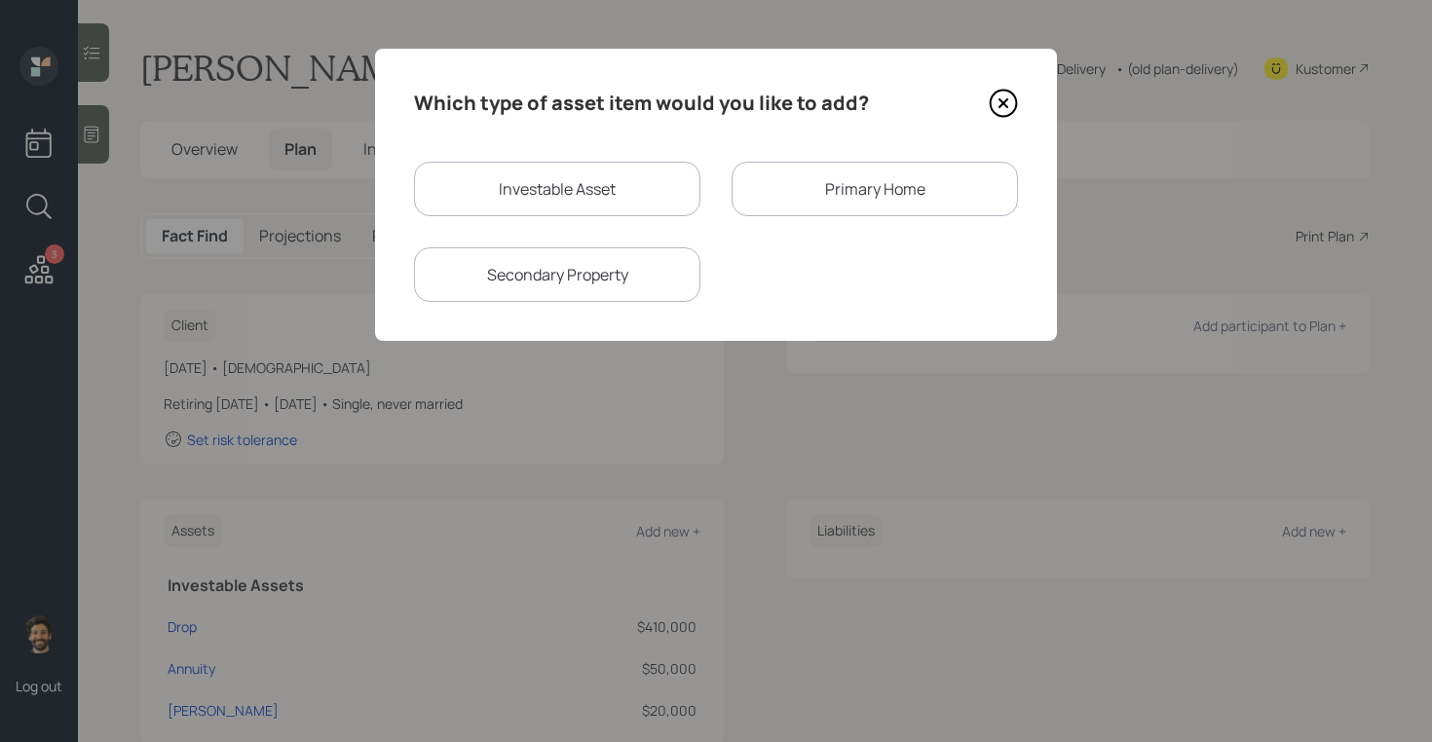
click at [578, 199] on div "Investable Asset" at bounding box center [557, 189] width 286 height 55
select select "taxable"
select select "balanced"
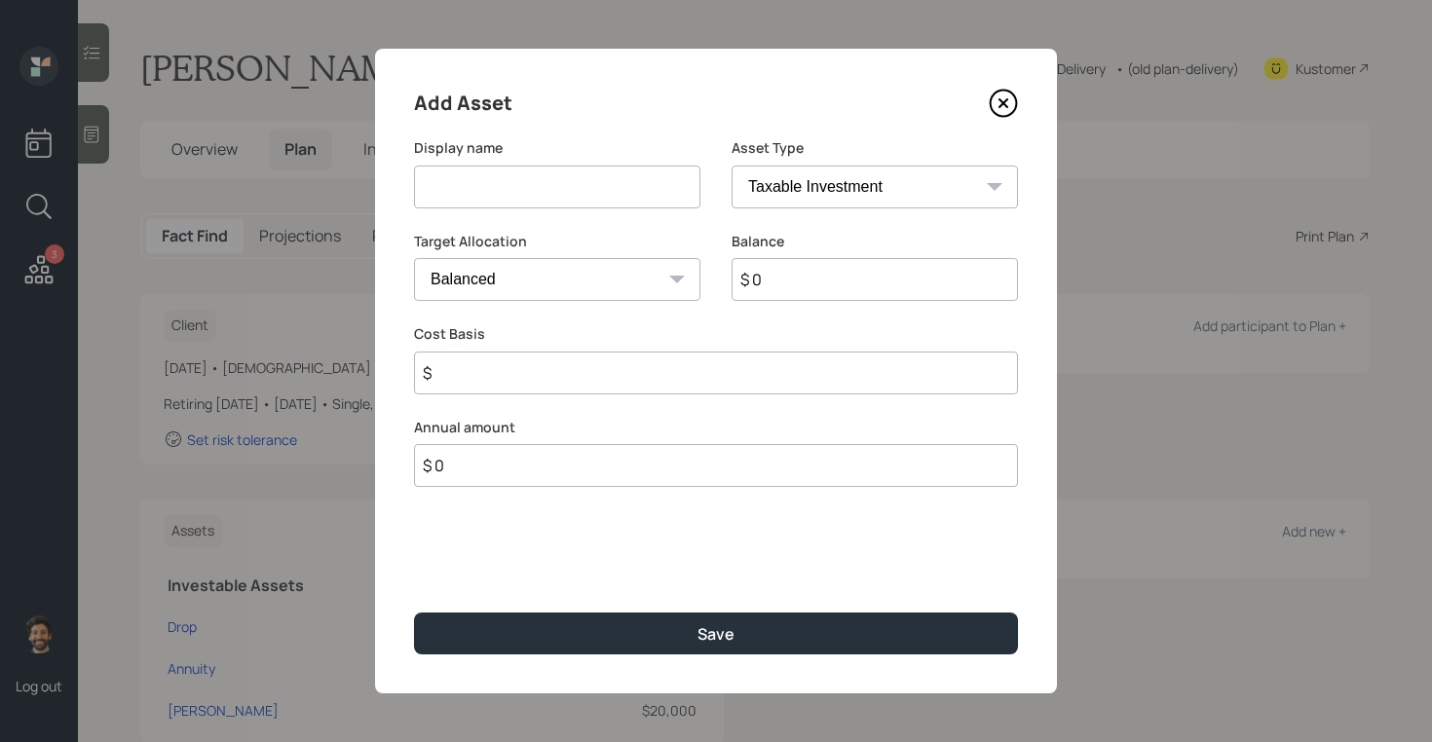
click at [779, 195] on select "SEP IRA IRA Roth IRA 401(k) Roth 401(k) 403(b) Roth 403(b) 457(b) Roth 457(b) H…" at bounding box center [874, 187] width 286 height 43
select select "emergency_fund"
click at [731, 166] on select "SEP IRA IRA Roth IRA 401(k) Roth 401(k) 403(b) Roth 403(b) 457(b) Roth 457(b) H…" at bounding box center [874, 187] width 286 height 43
click at [509, 198] on input at bounding box center [557, 187] width 286 height 43
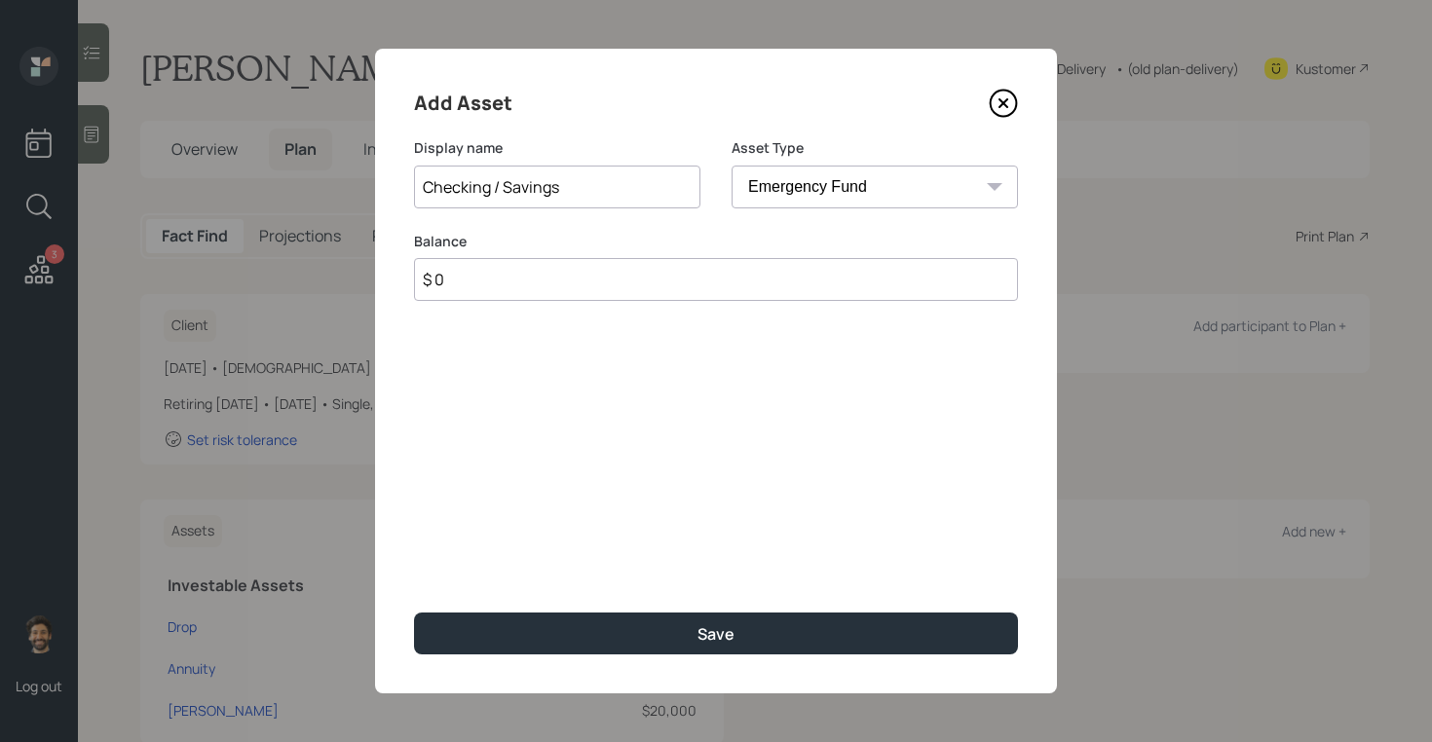
type input "Checking / Savings"
click at [496, 281] on input "$ 0" at bounding box center [716, 279] width 604 height 43
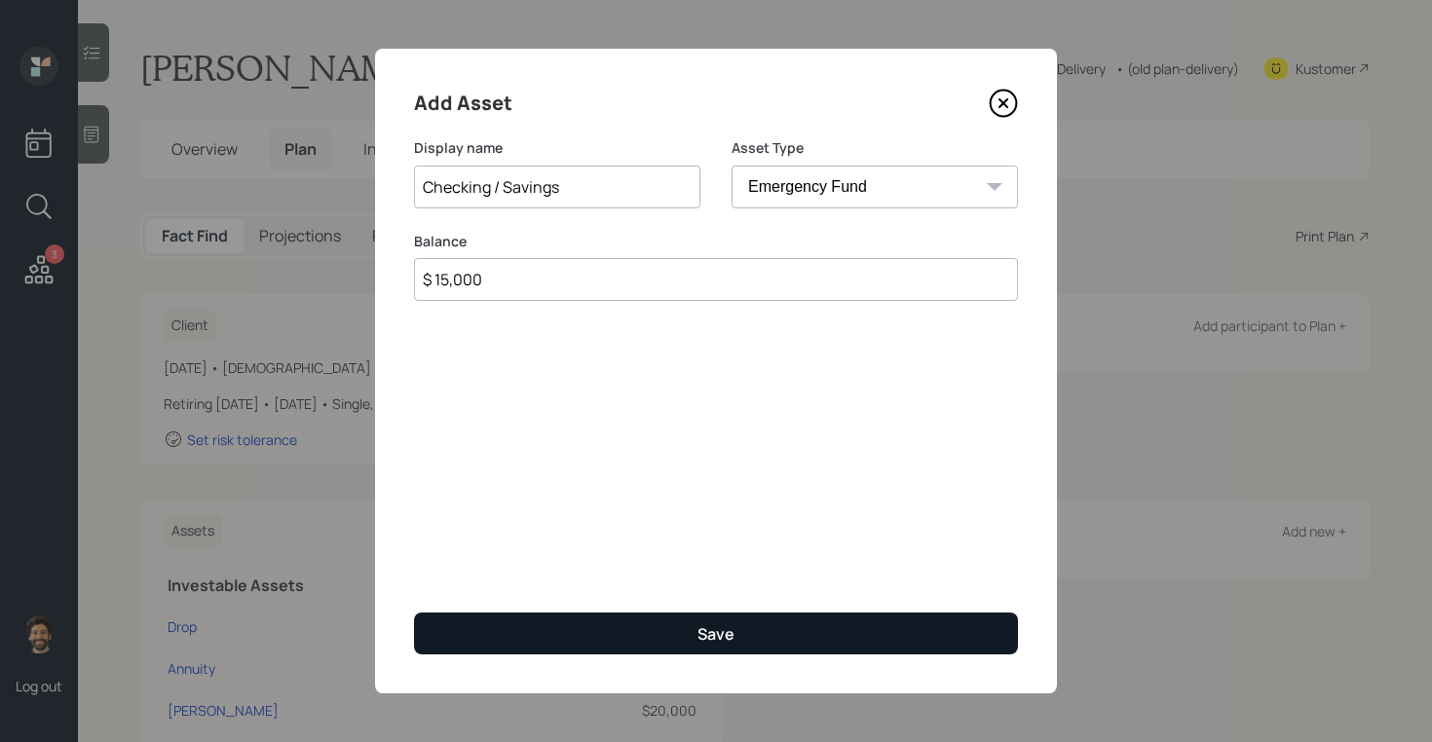
type input "$ 15,000"
click at [479, 636] on button "Save" at bounding box center [716, 634] width 604 height 42
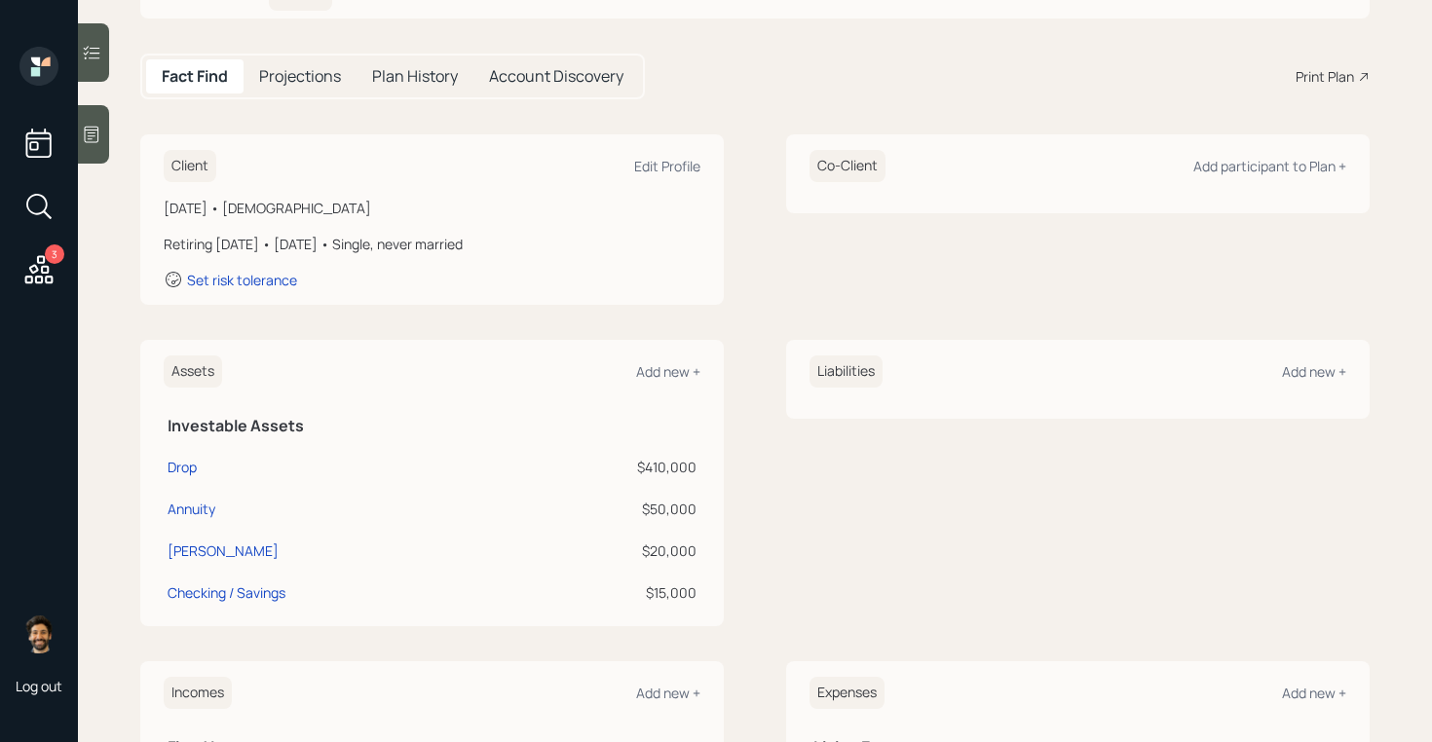
scroll to position [193, 0]
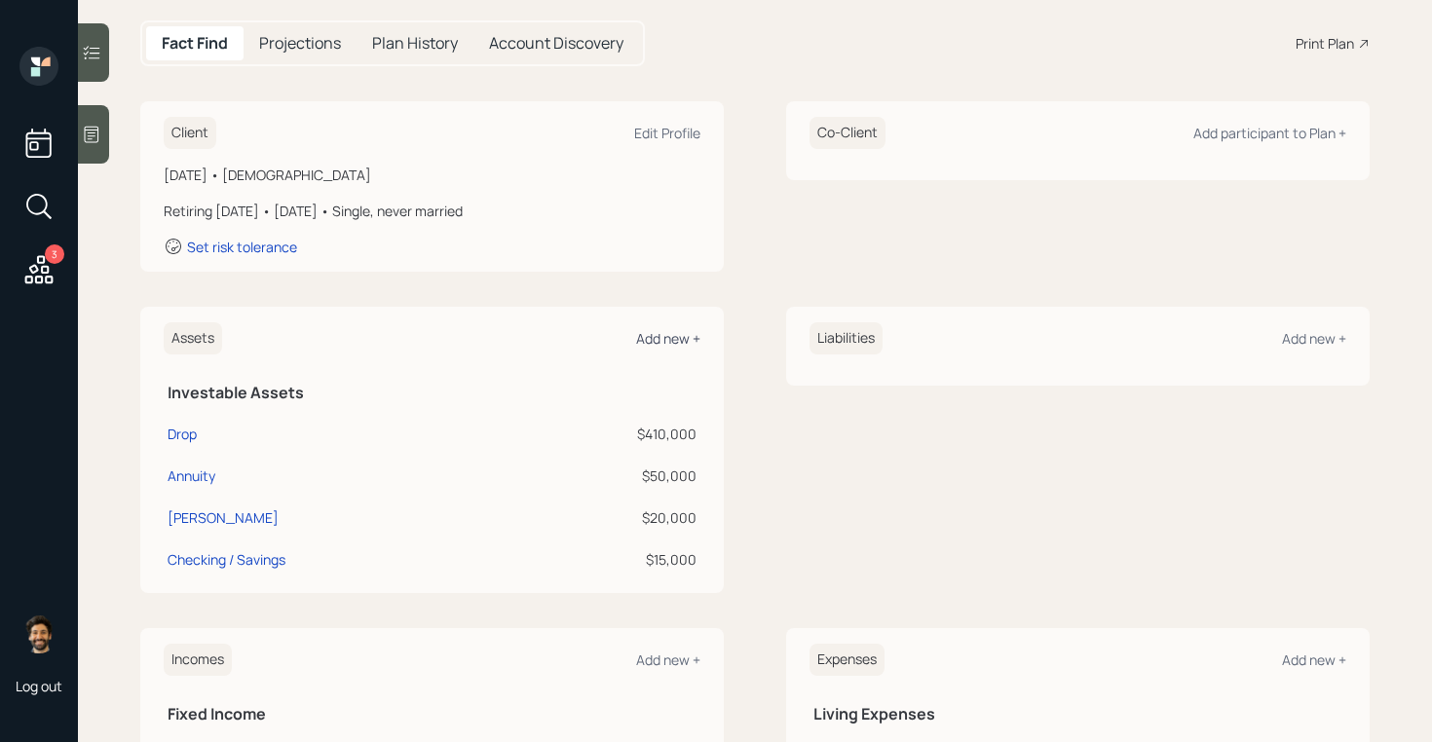
click at [651, 342] on div "Add new +" at bounding box center [668, 338] width 64 height 19
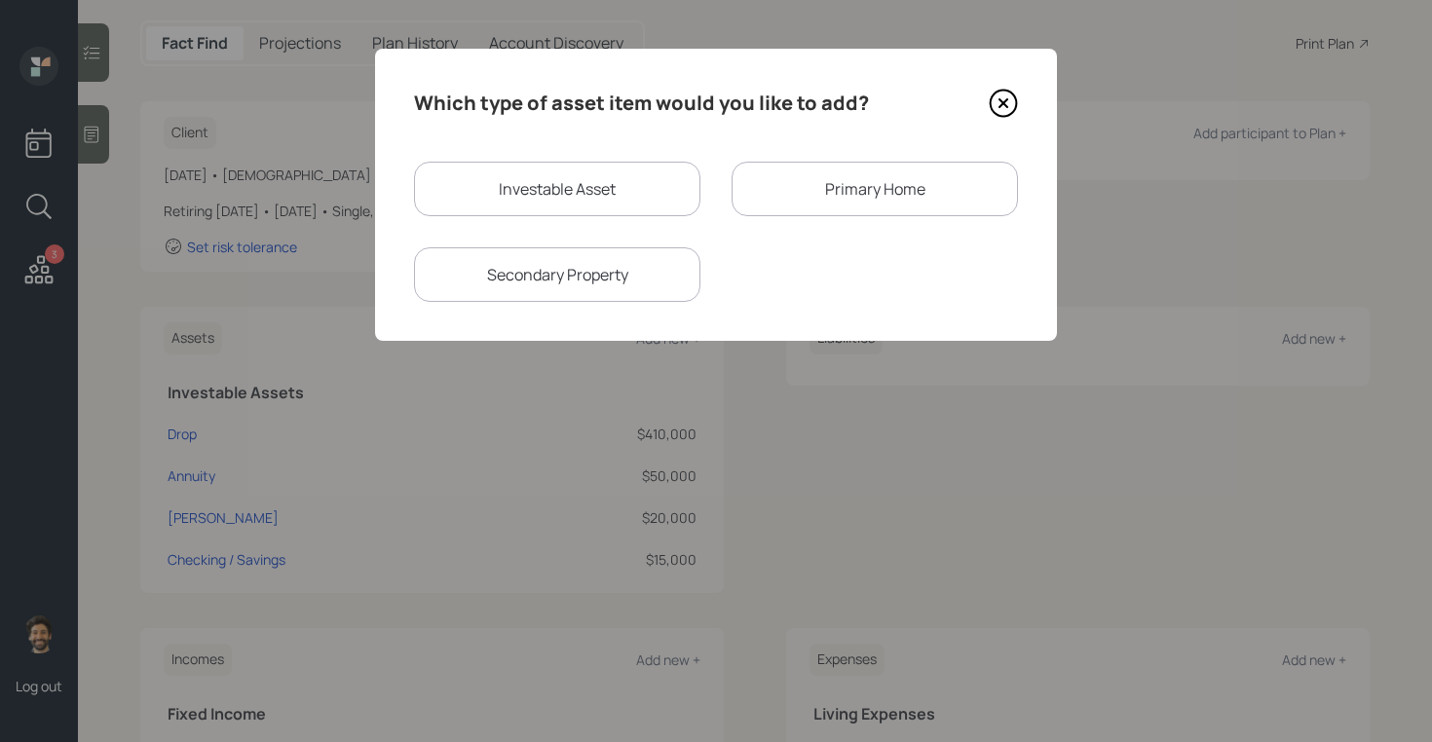
click at [765, 189] on div "Primary Home" at bounding box center [874, 189] width 286 height 55
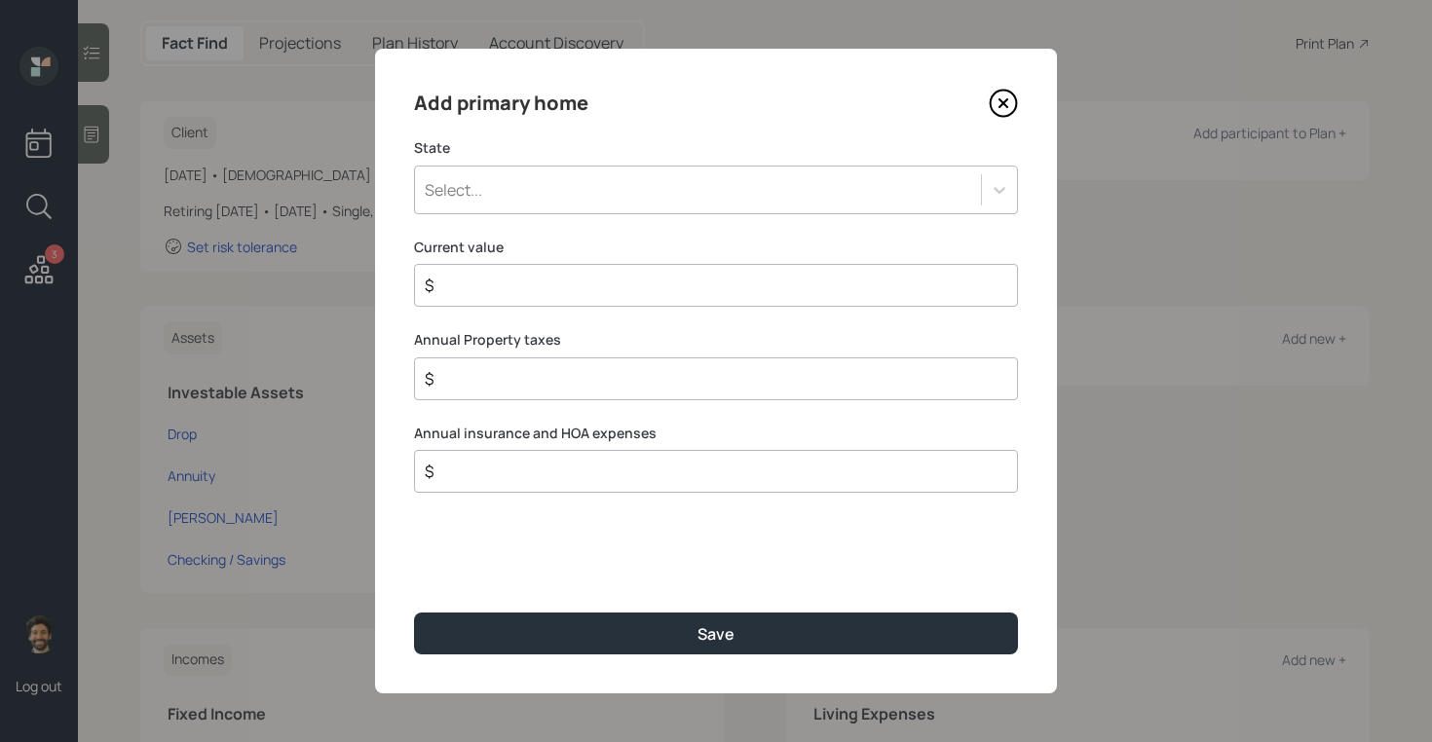
click at [492, 180] on div "Select..." at bounding box center [698, 189] width 566 height 33
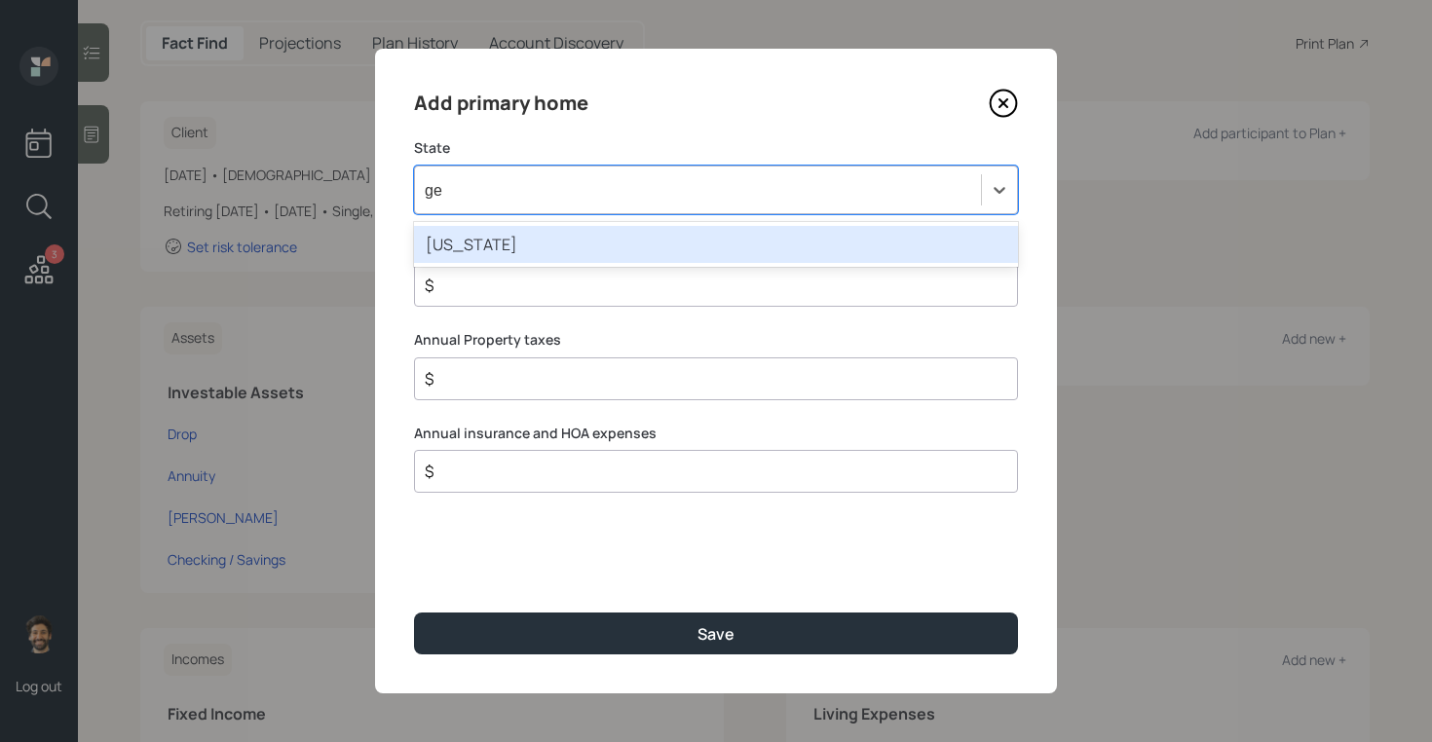
type input "geo"
click at [506, 245] on div "Georgia" at bounding box center [716, 244] width 604 height 37
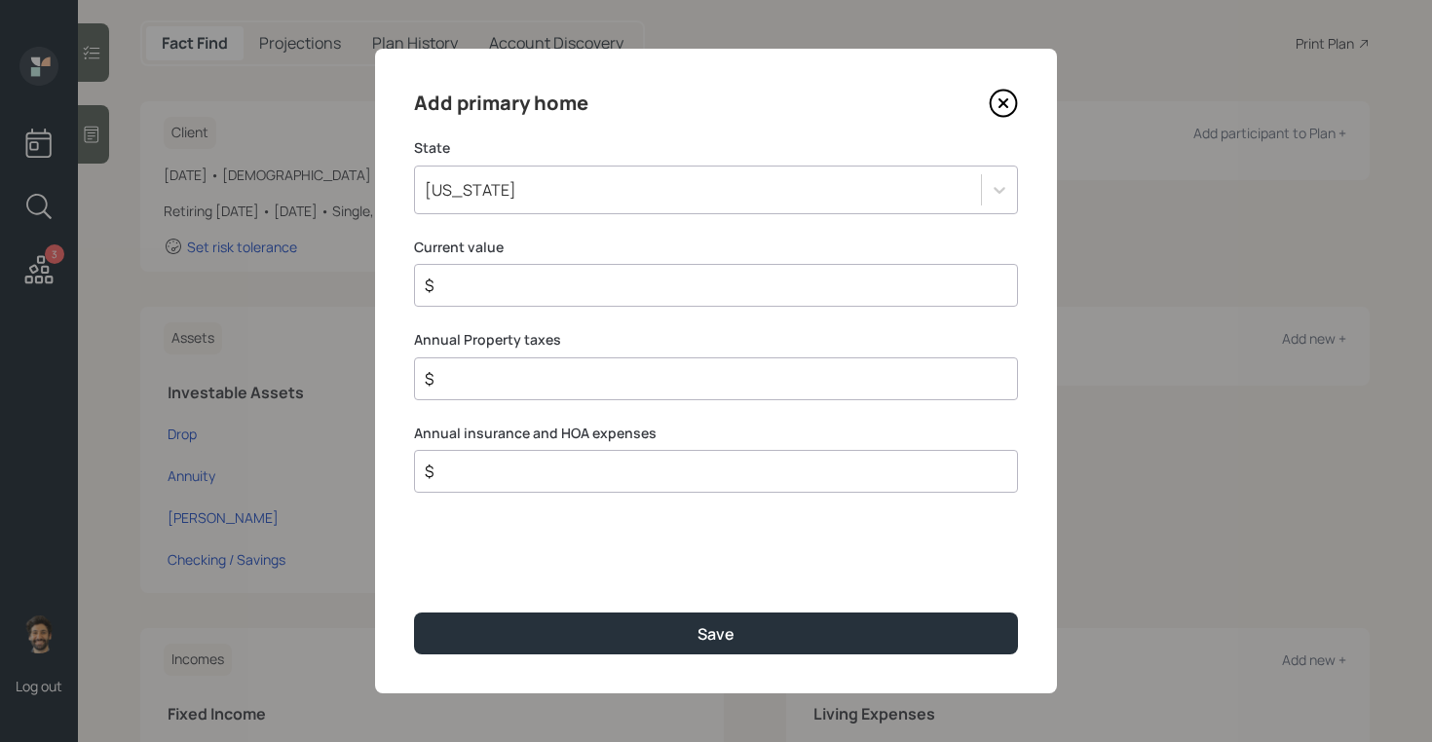
click at [466, 281] on input "$" at bounding box center [708, 285] width 571 height 23
type input "$ 1"
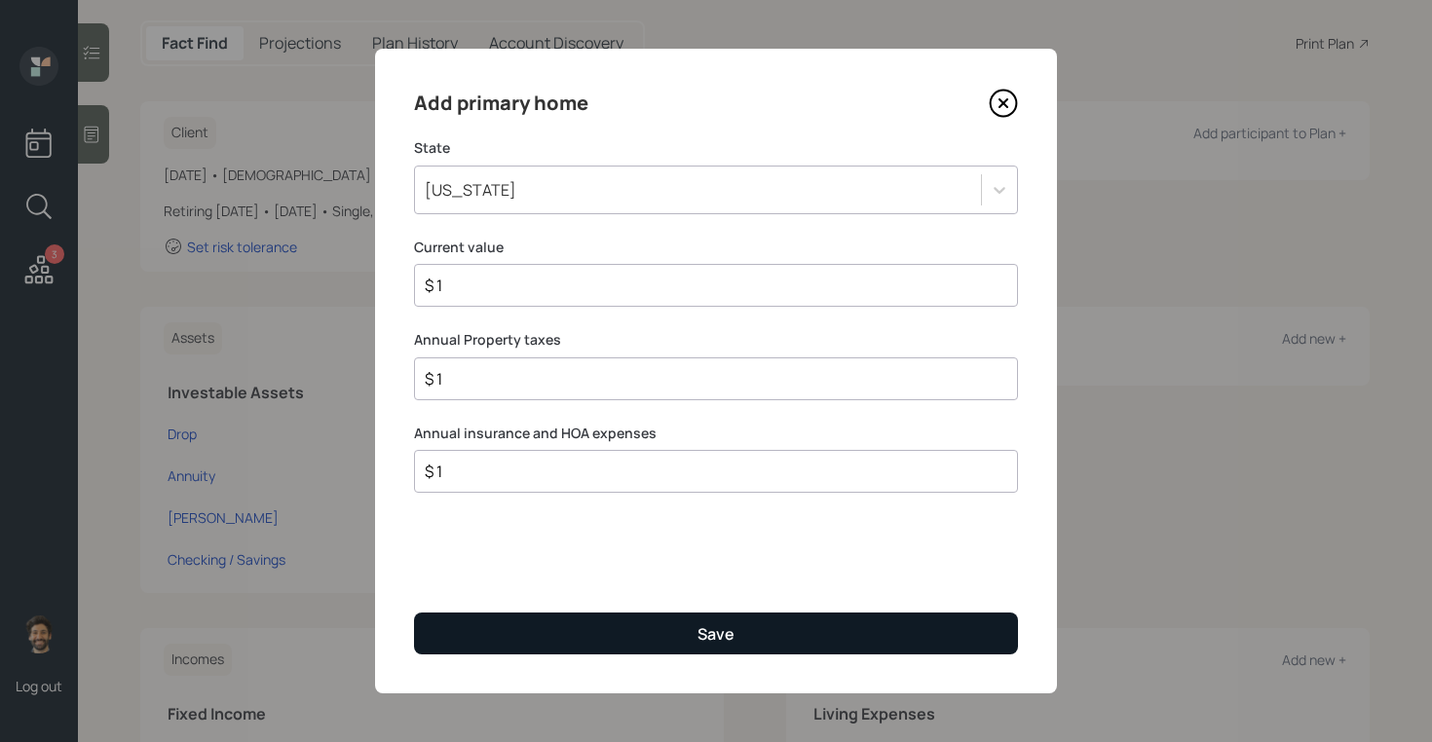
type input "$ 1"
click at [501, 636] on button "Save" at bounding box center [716, 634] width 604 height 42
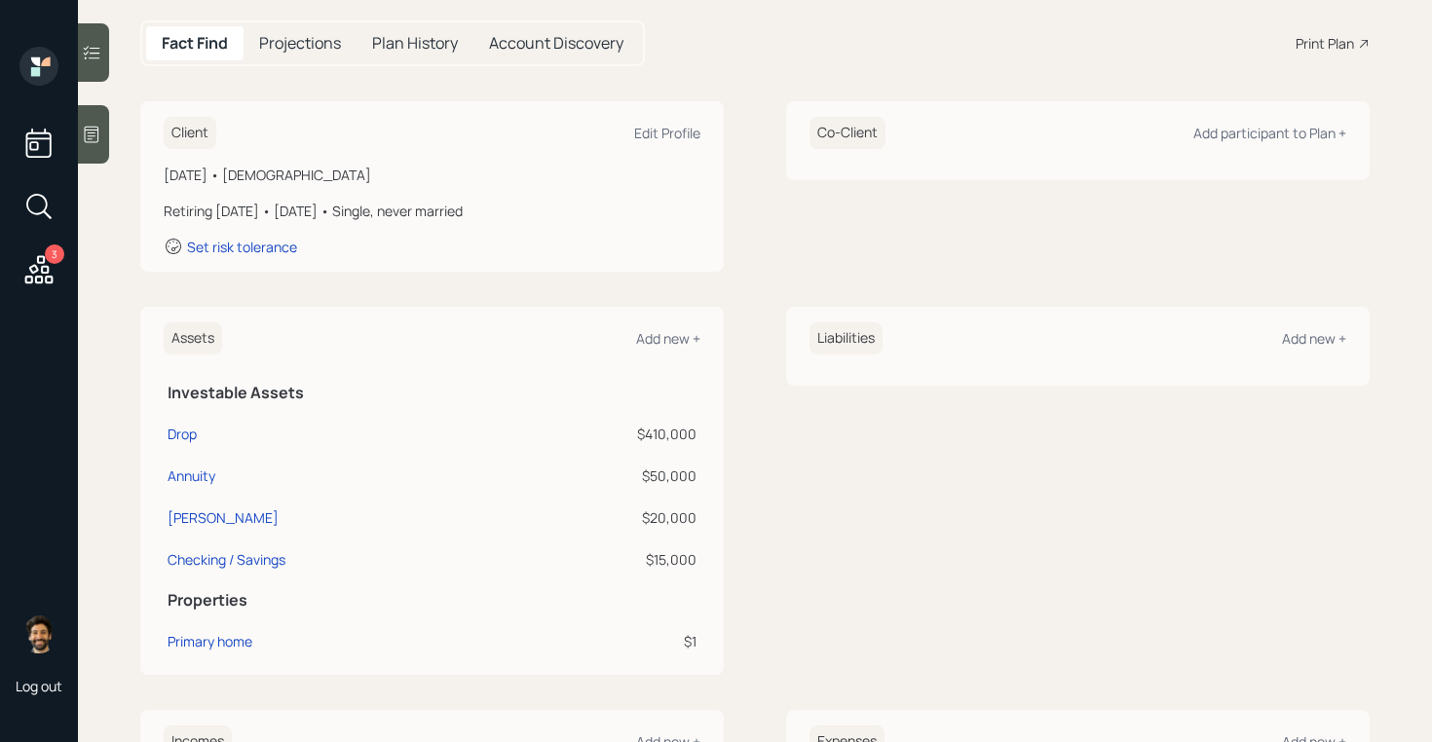
click at [1305, 348] on div "Liabilities Add new +" at bounding box center [1077, 338] width 537 height 32
click at [1295, 337] on div "Add new +" at bounding box center [1314, 338] width 64 height 19
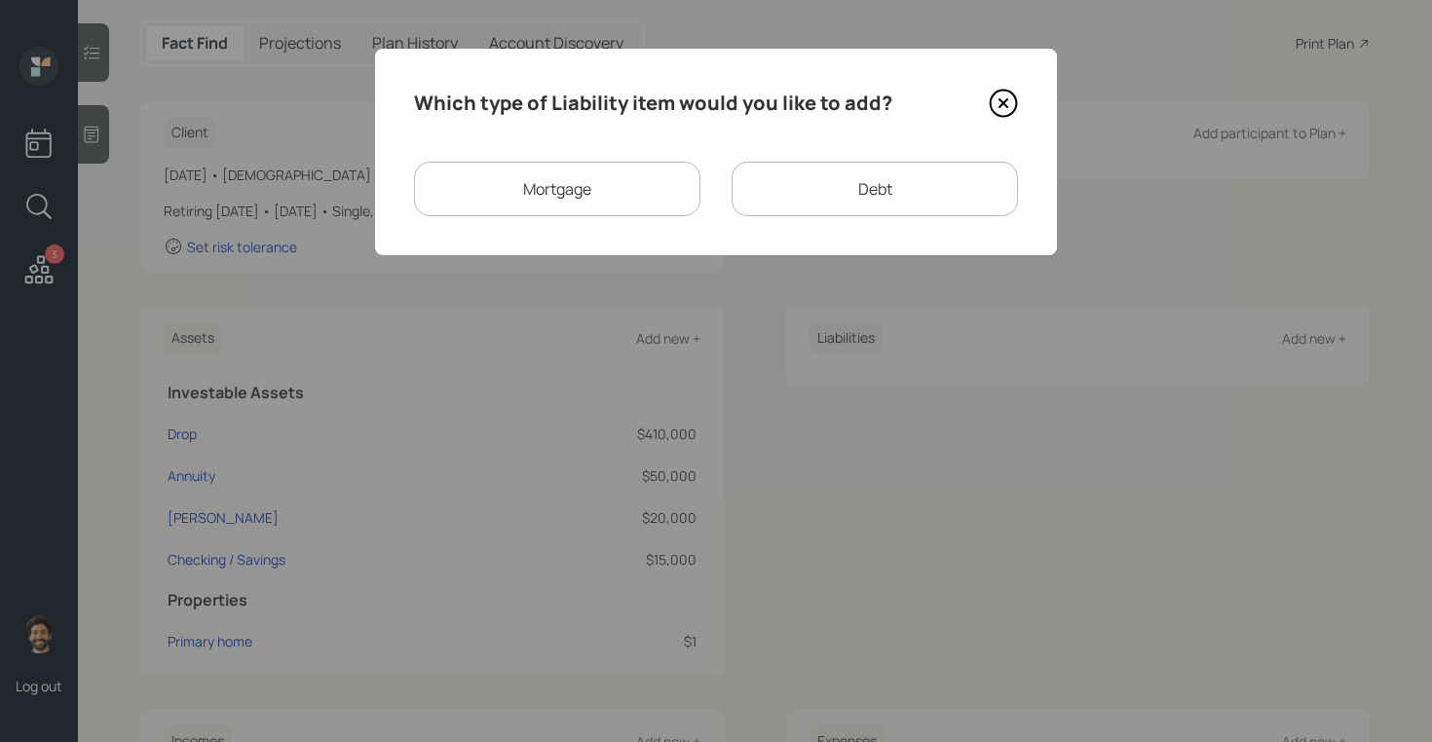
click at [582, 210] on div "Mortgage" at bounding box center [557, 189] width 286 height 55
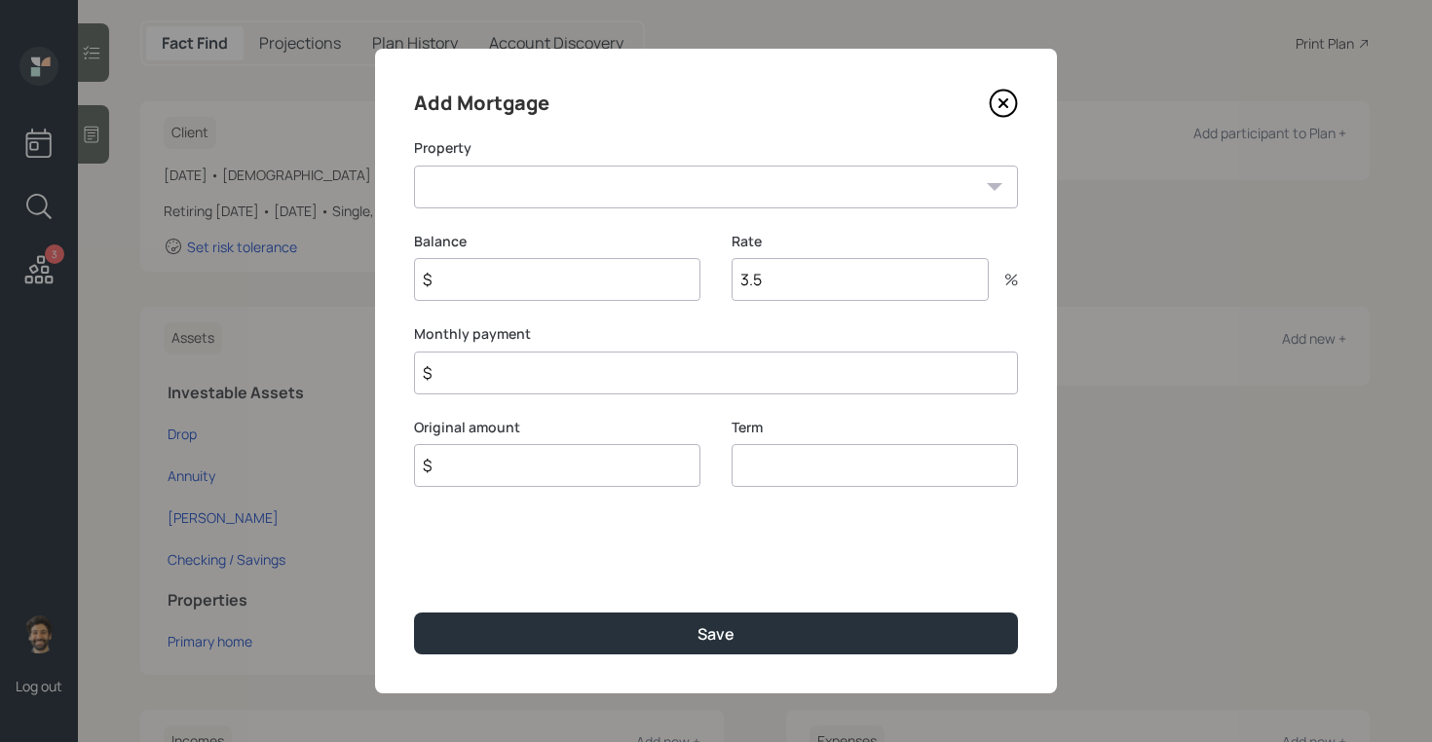
click at [560, 176] on select "GA Primary home" at bounding box center [716, 187] width 604 height 43
select select "419f3d28-fdb7-466b-8eab-643ab557ab49"
click at [414, 166] on select "GA Primary home" at bounding box center [716, 187] width 604 height 43
click at [513, 280] on input "$" at bounding box center [557, 279] width 286 height 43
type input "$ 1"
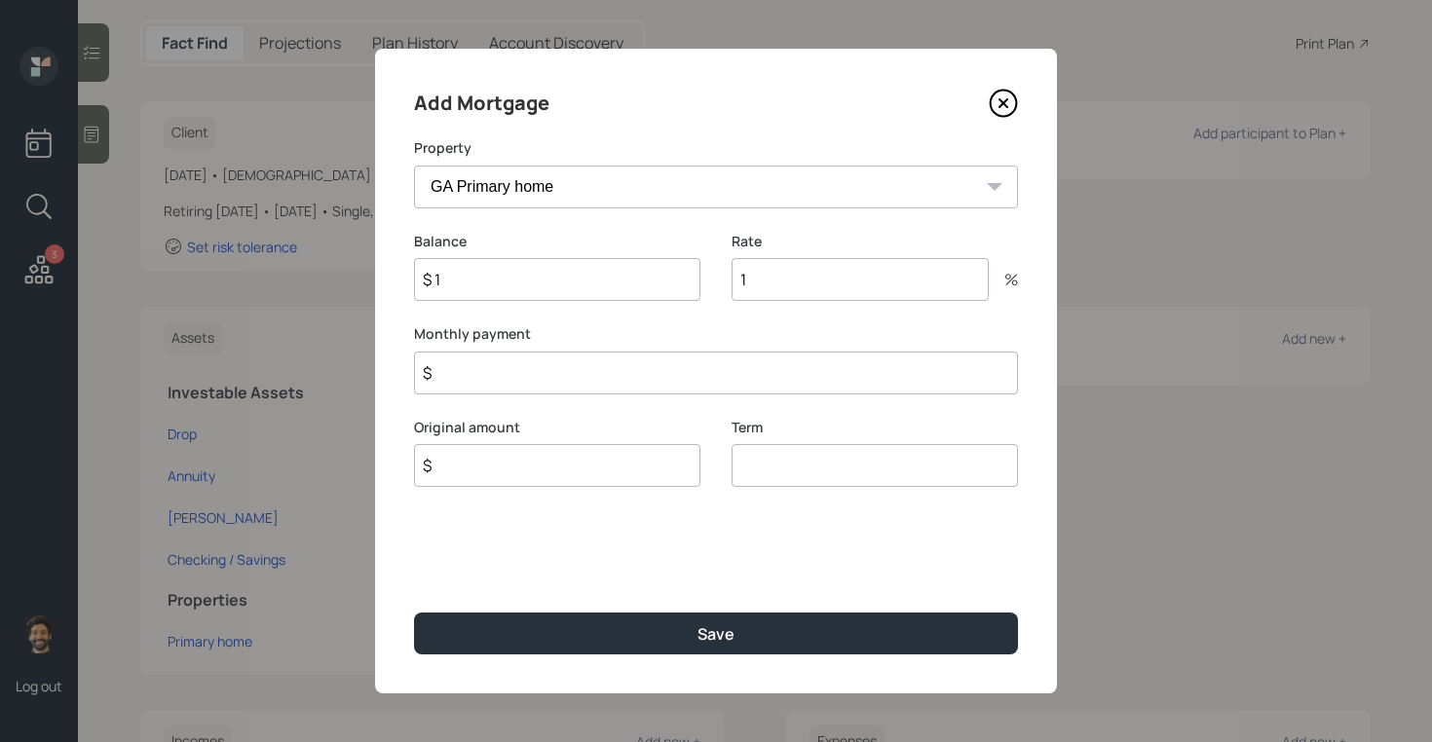
type input "1"
type input "$ 1"
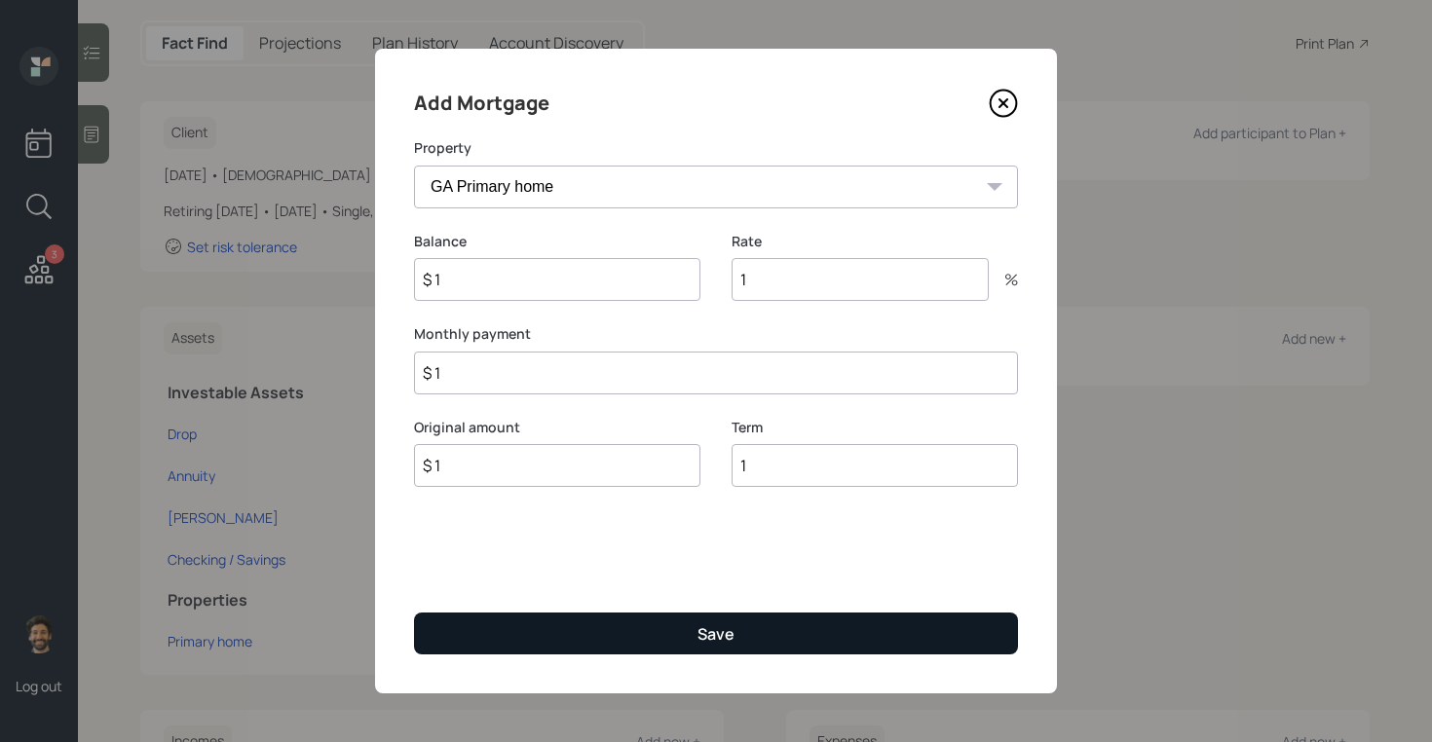
type input "1"
click at [502, 624] on button "Save" at bounding box center [716, 634] width 604 height 42
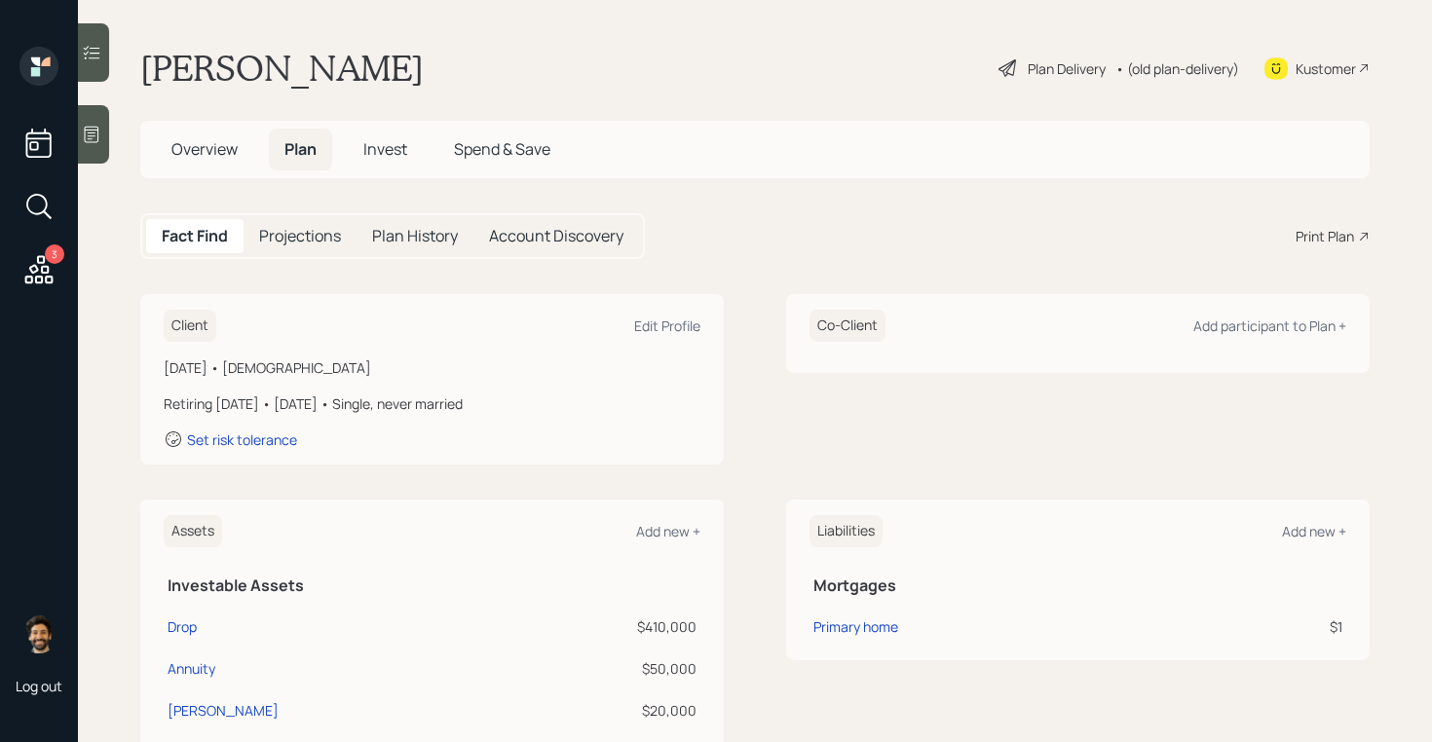
click at [216, 147] on span "Overview" at bounding box center [204, 148] width 66 height 21
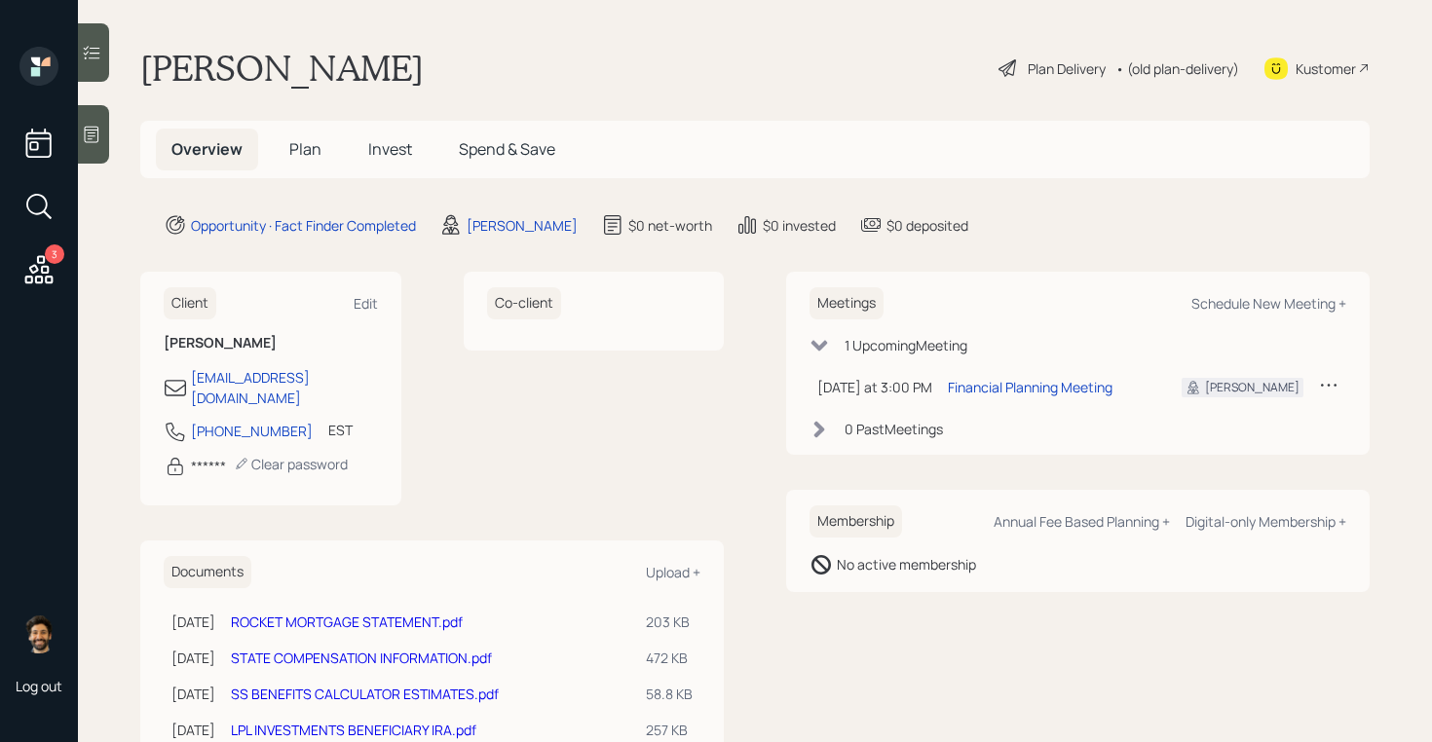
scroll to position [122, 0]
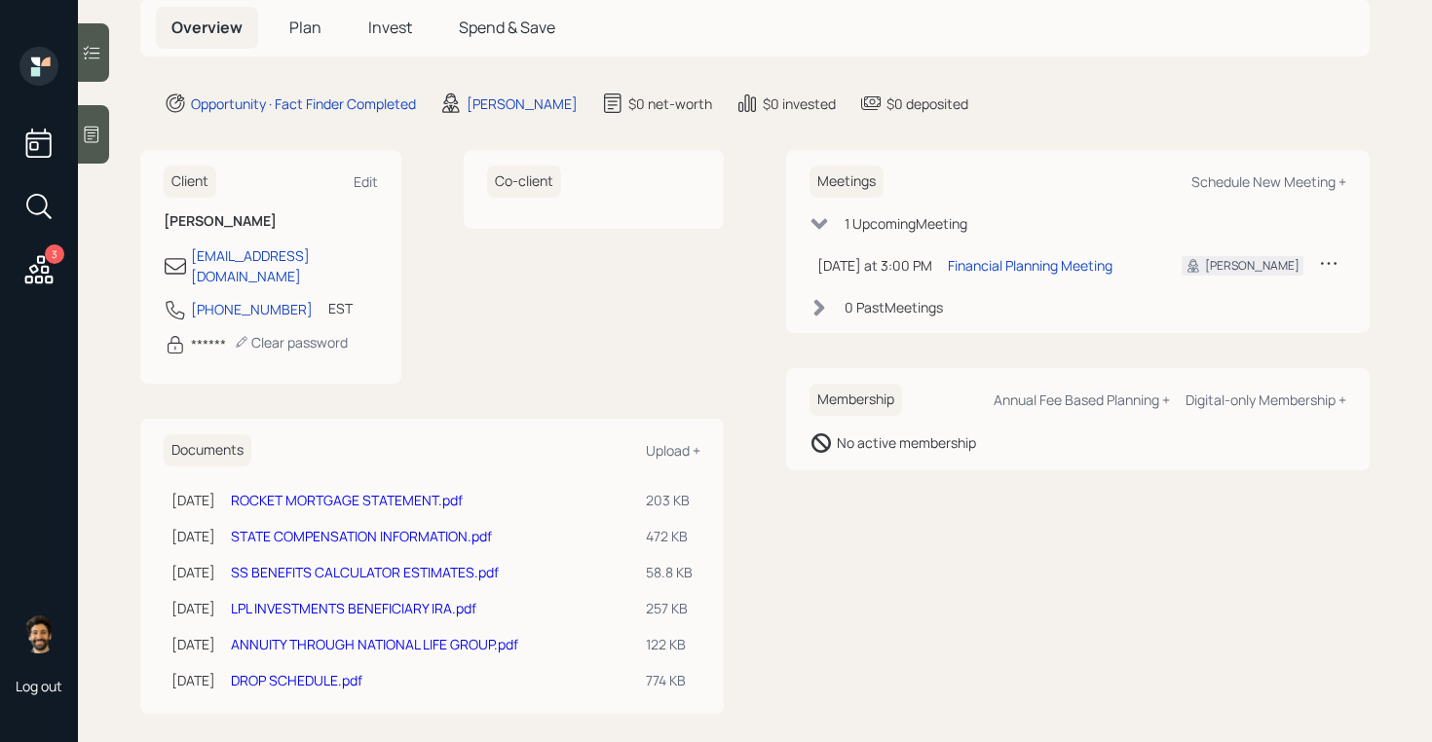
click at [361, 491] on link "ROCKET MORTGAGE STATEMENT.pdf" at bounding box center [347, 500] width 232 height 19
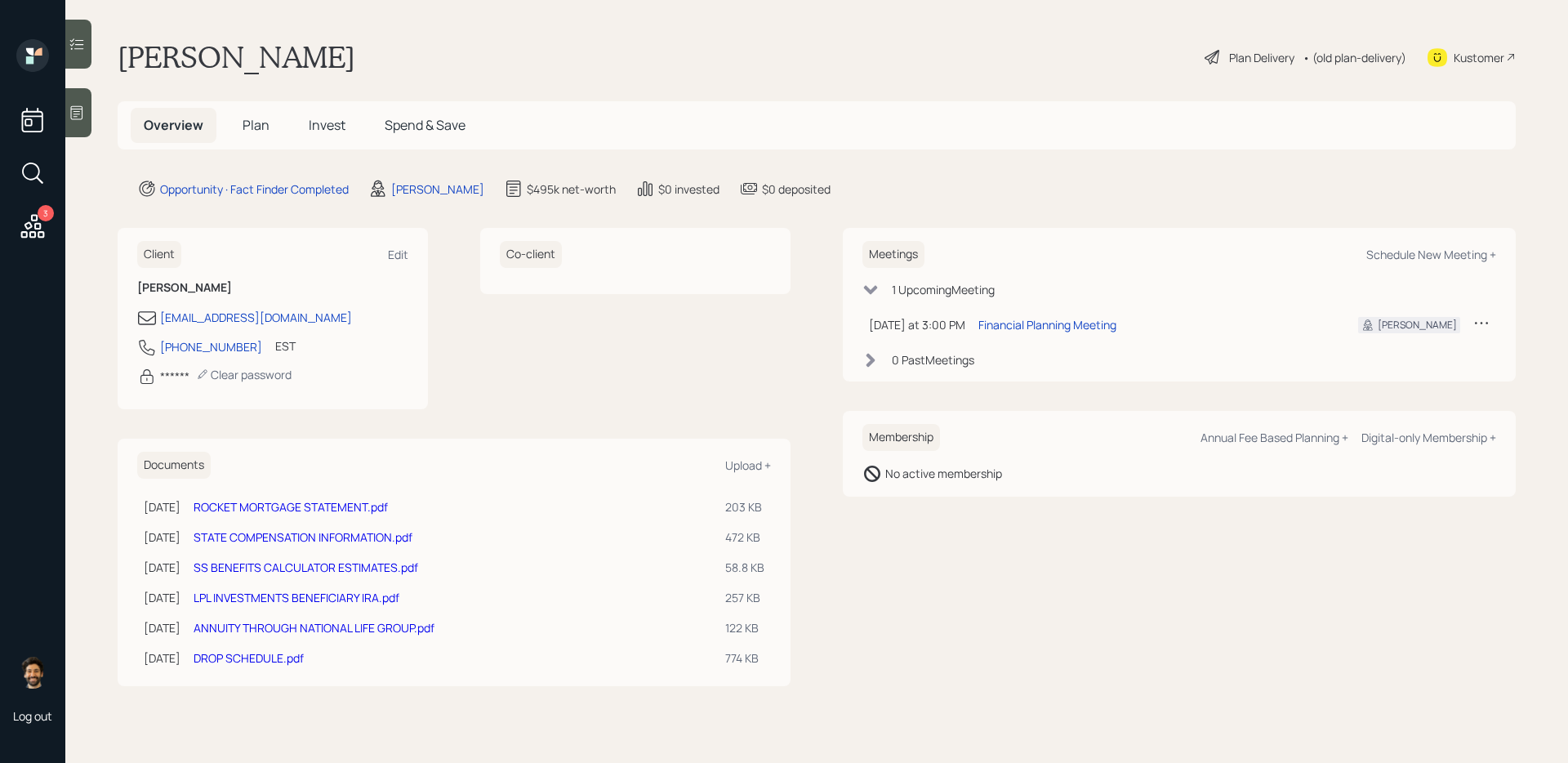
click at [253, 130] on span "Plan" at bounding box center [256, 124] width 27 height 18
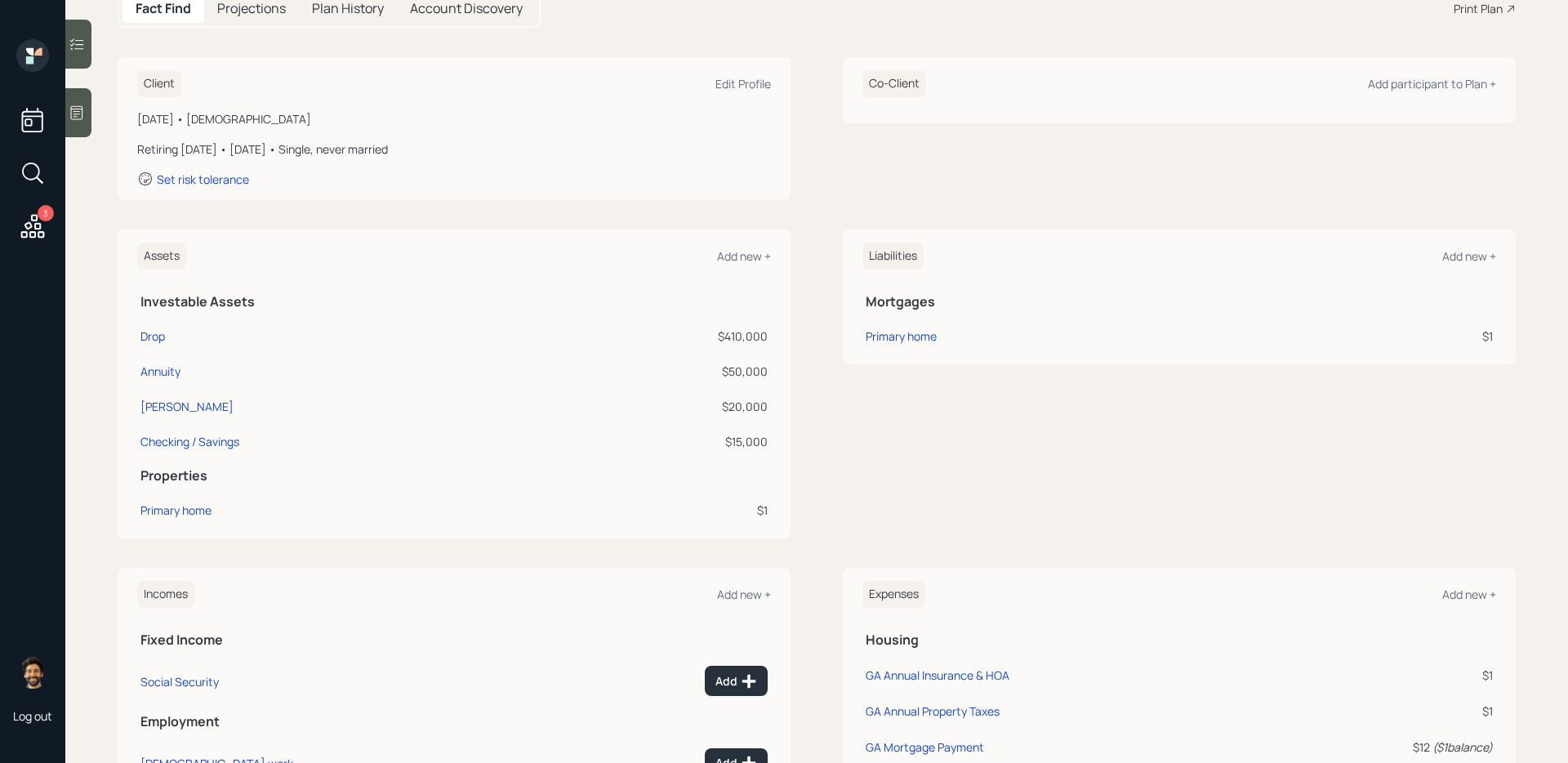
scroll to position [220, 0]
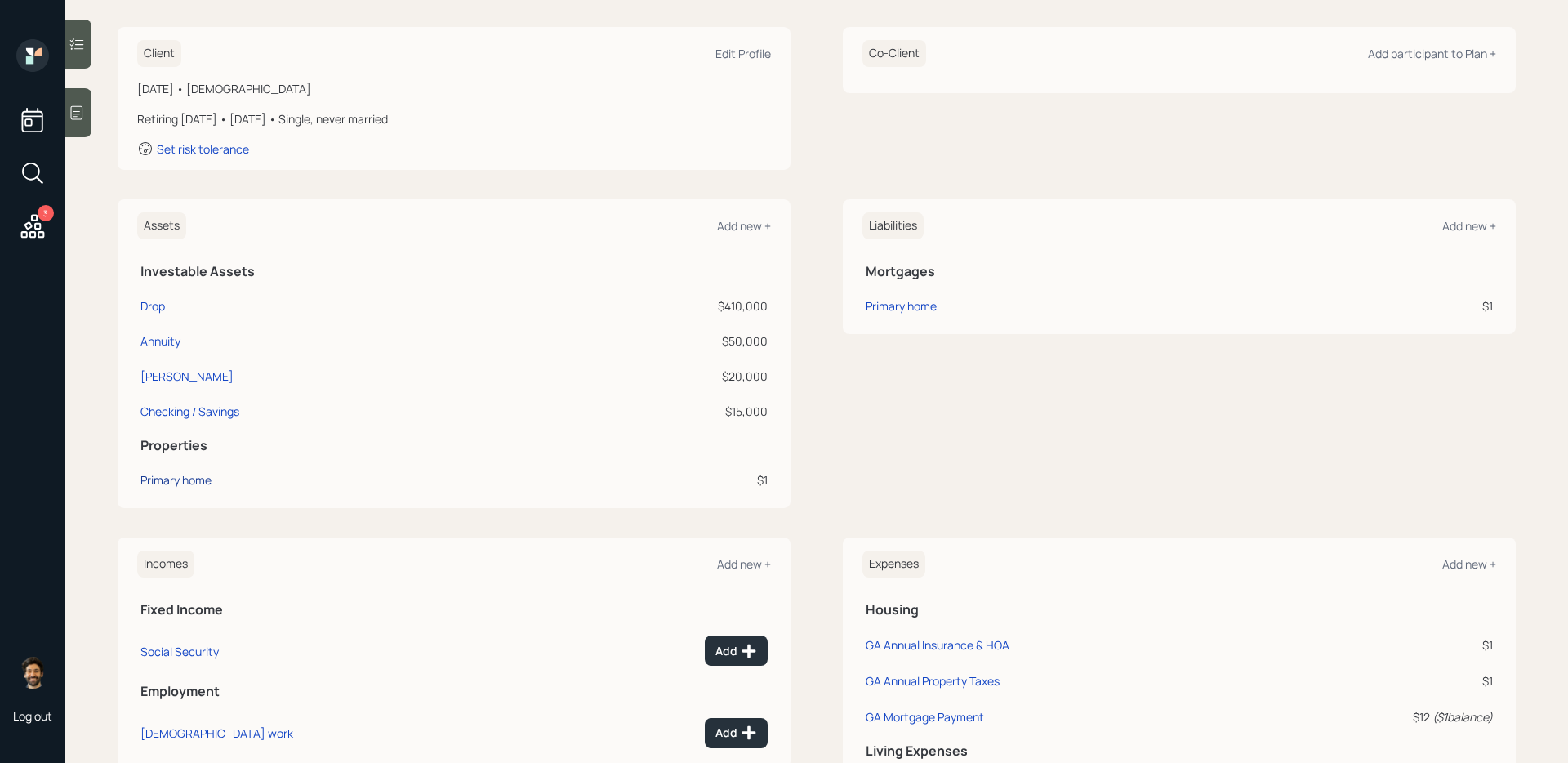
click at [169, 485] on div "Primary home" at bounding box center [176, 480] width 71 height 17
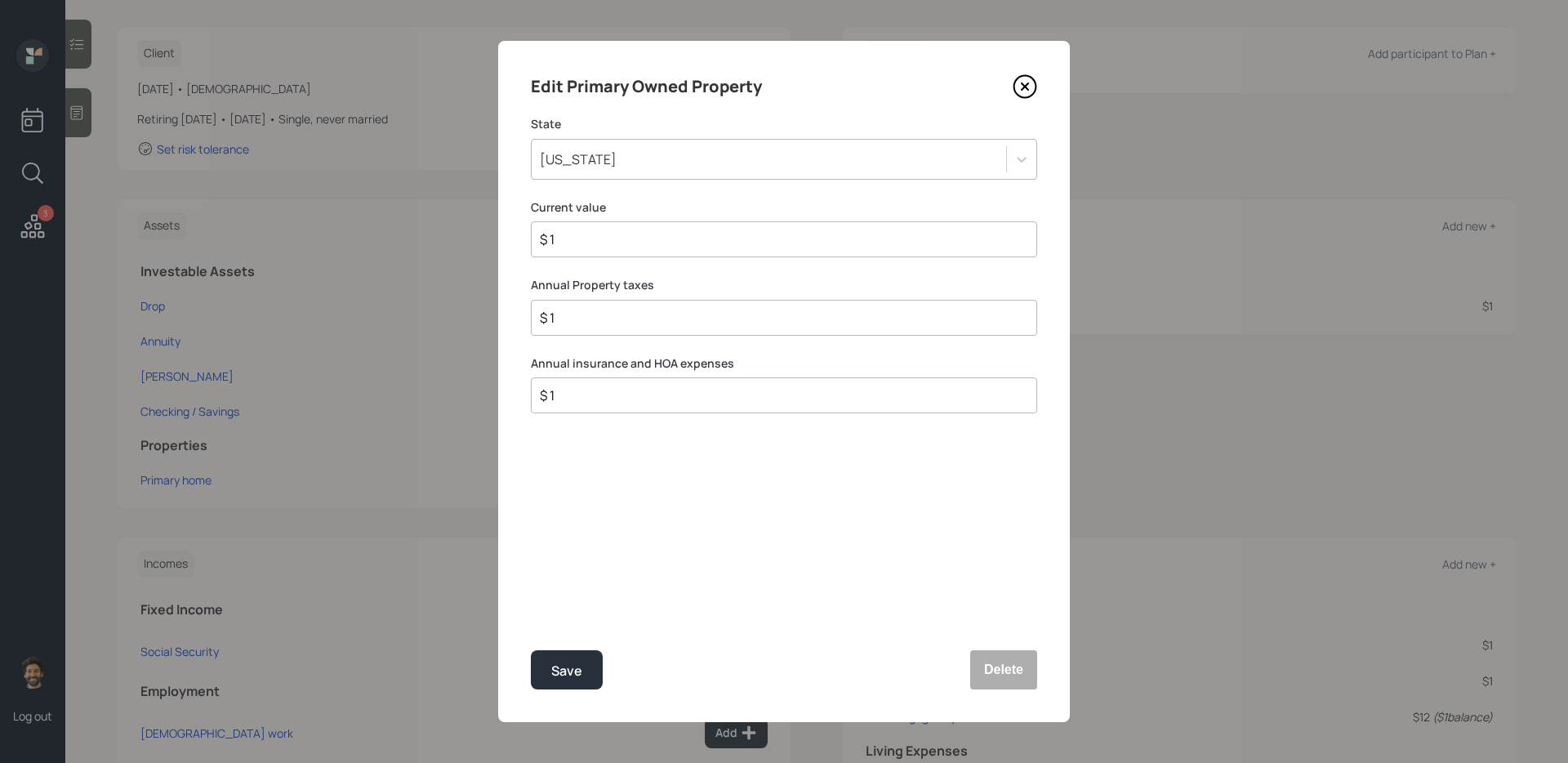
click at [613, 315] on input "$ 1" at bounding box center [777, 317] width 479 height 19
type input "$ 3,622"
type input "$"
click at [1024, 91] on icon at bounding box center [1025, 86] width 24 height 24
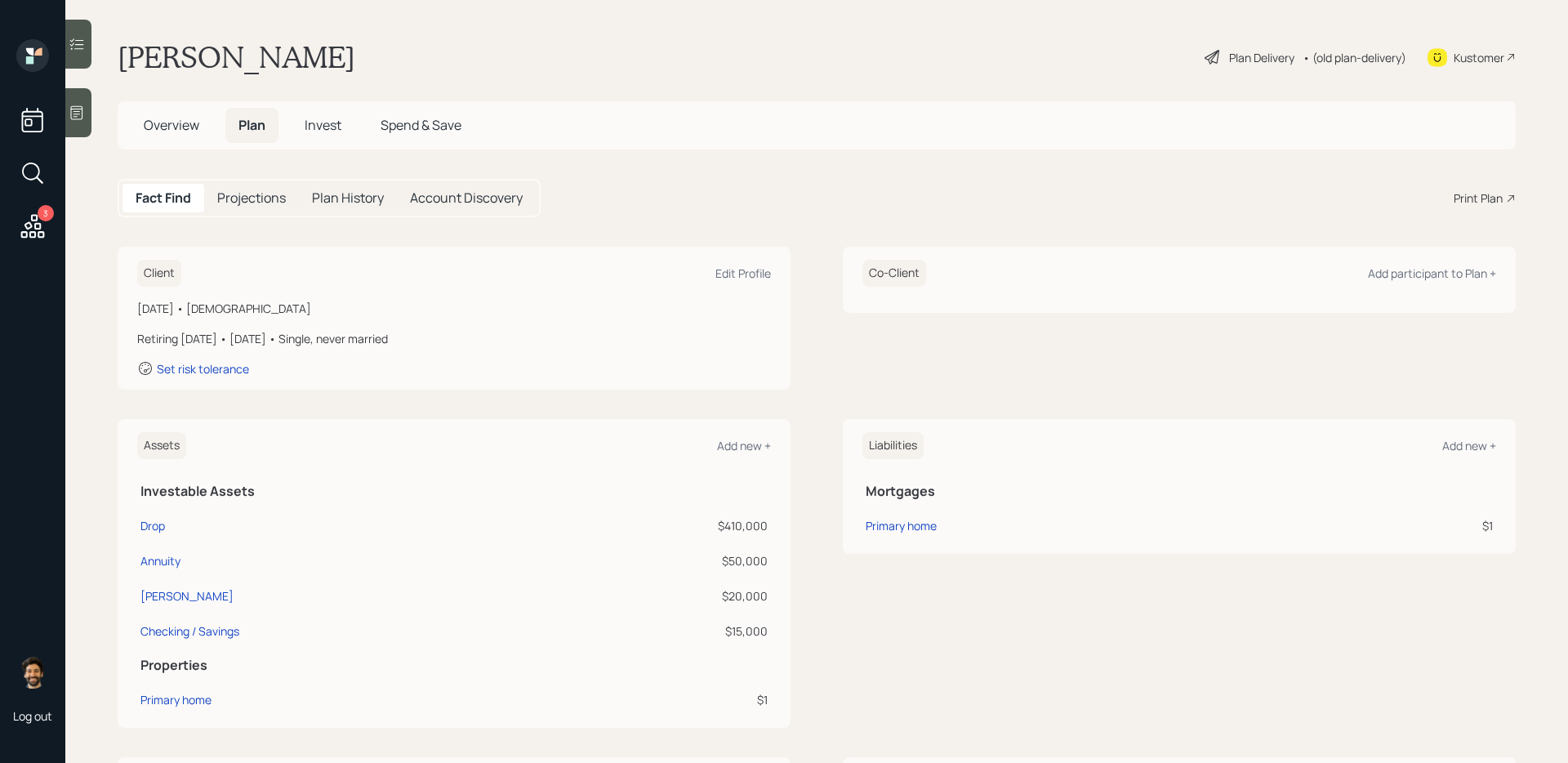
click at [187, 132] on span "Overview" at bounding box center [171, 124] width 55 height 18
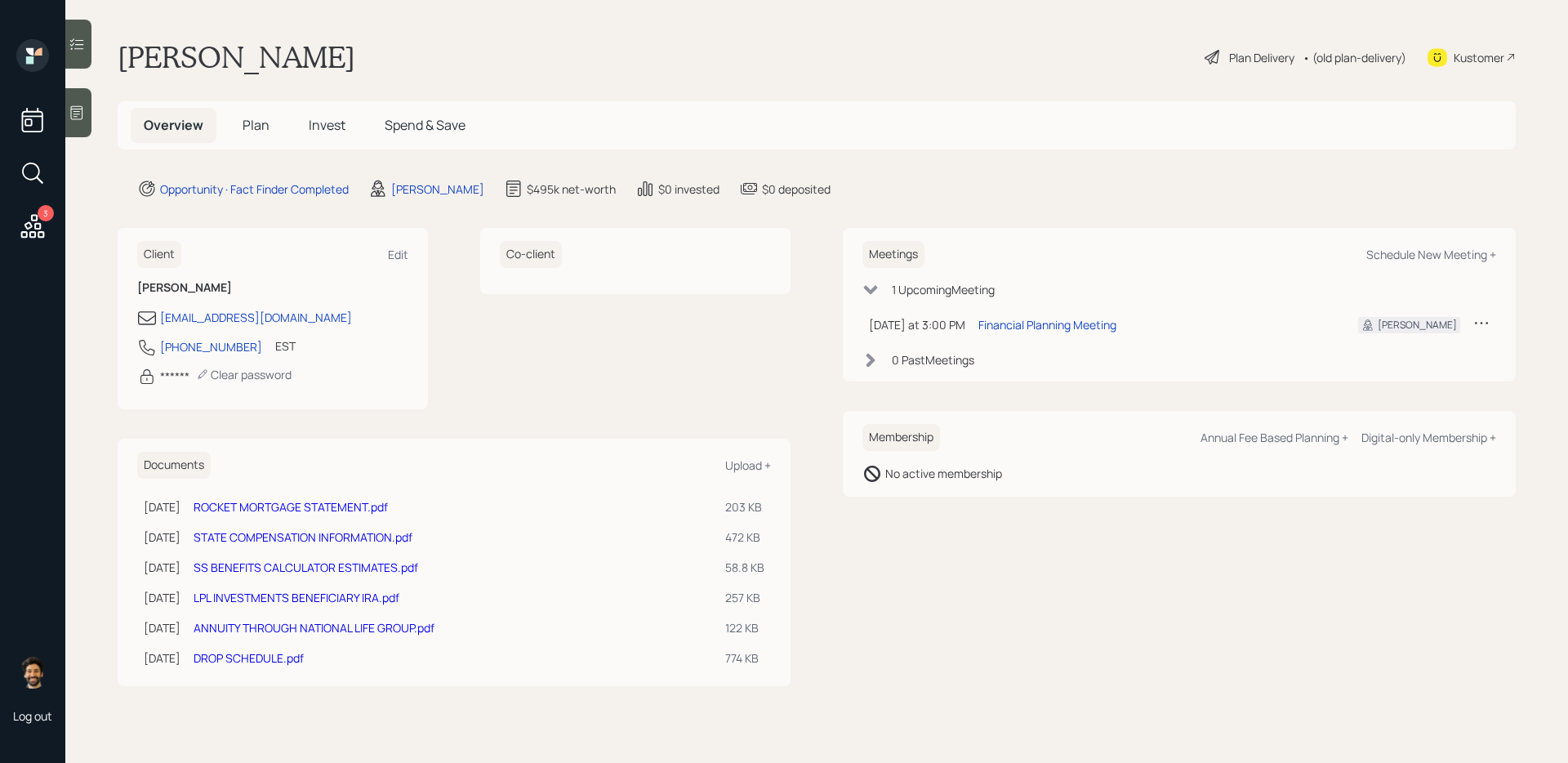
click at [288, 542] on link "STATE COMPENSATION INFORMATION.pdf" at bounding box center [303, 537] width 219 height 16
click at [244, 133] on span "Plan" at bounding box center [256, 124] width 27 height 18
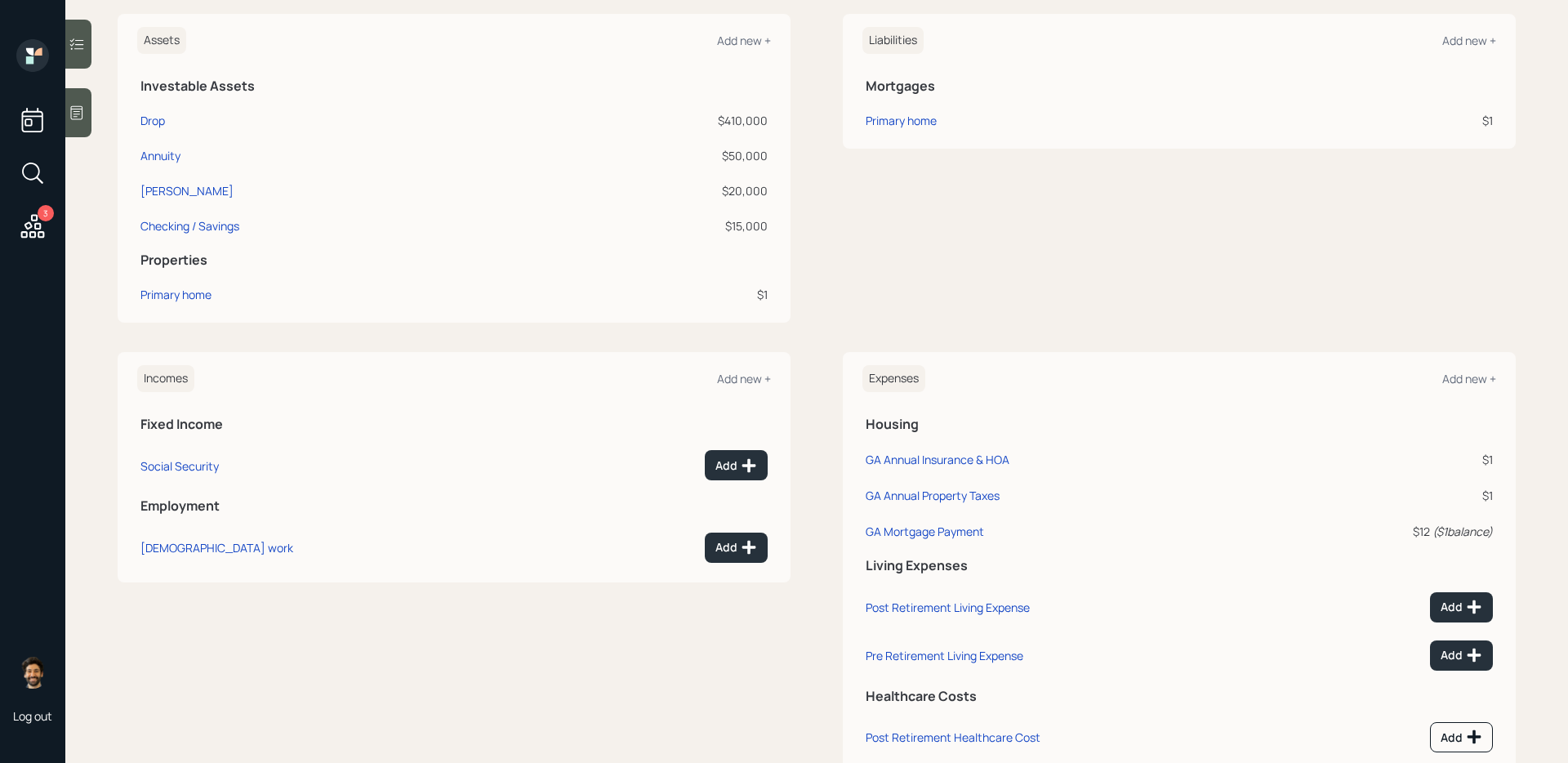
scroll to position [454, 0]
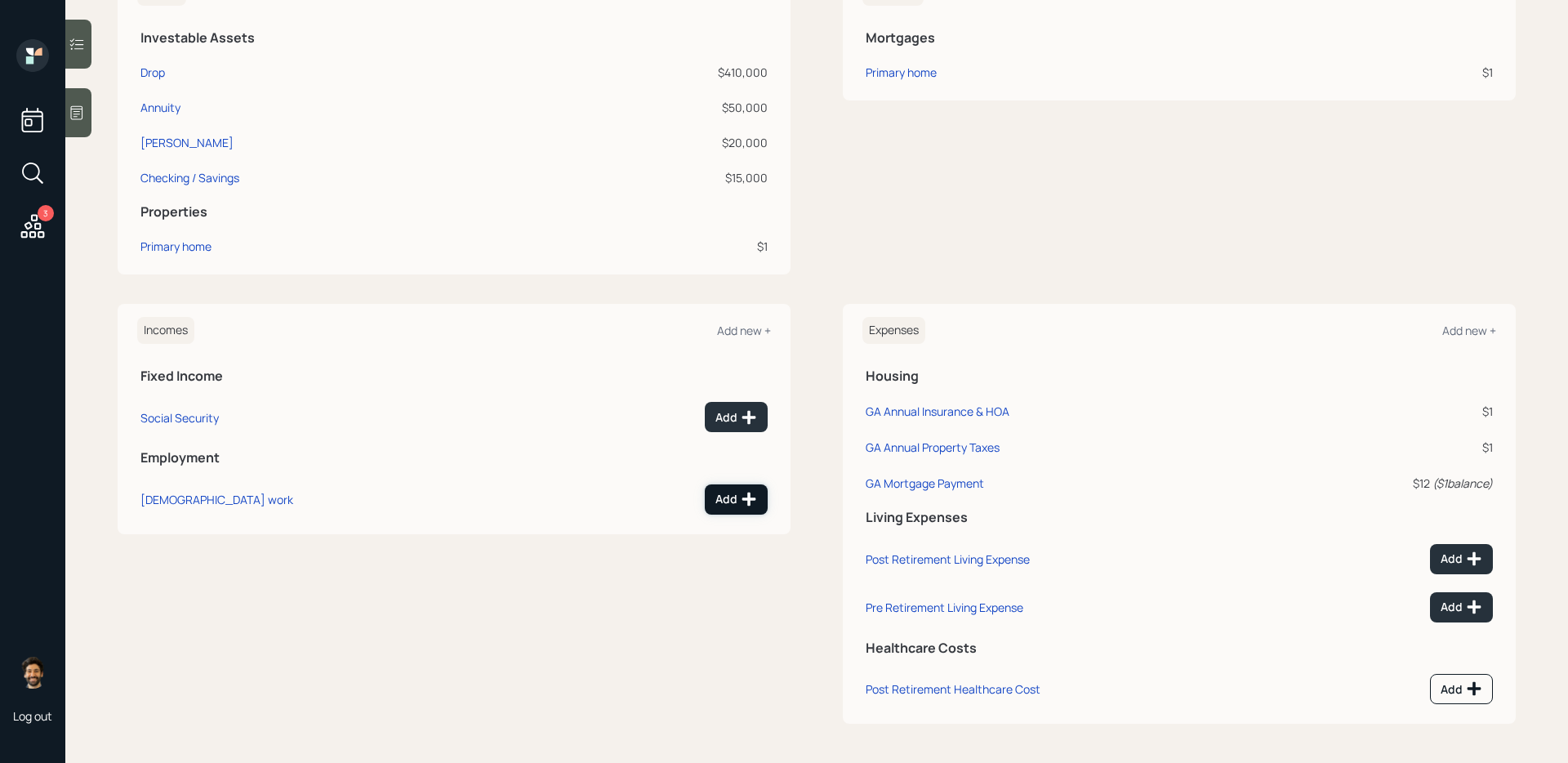
click at [721, 503] on div "Add" at bounding box center [736, 498] width 42 height 16
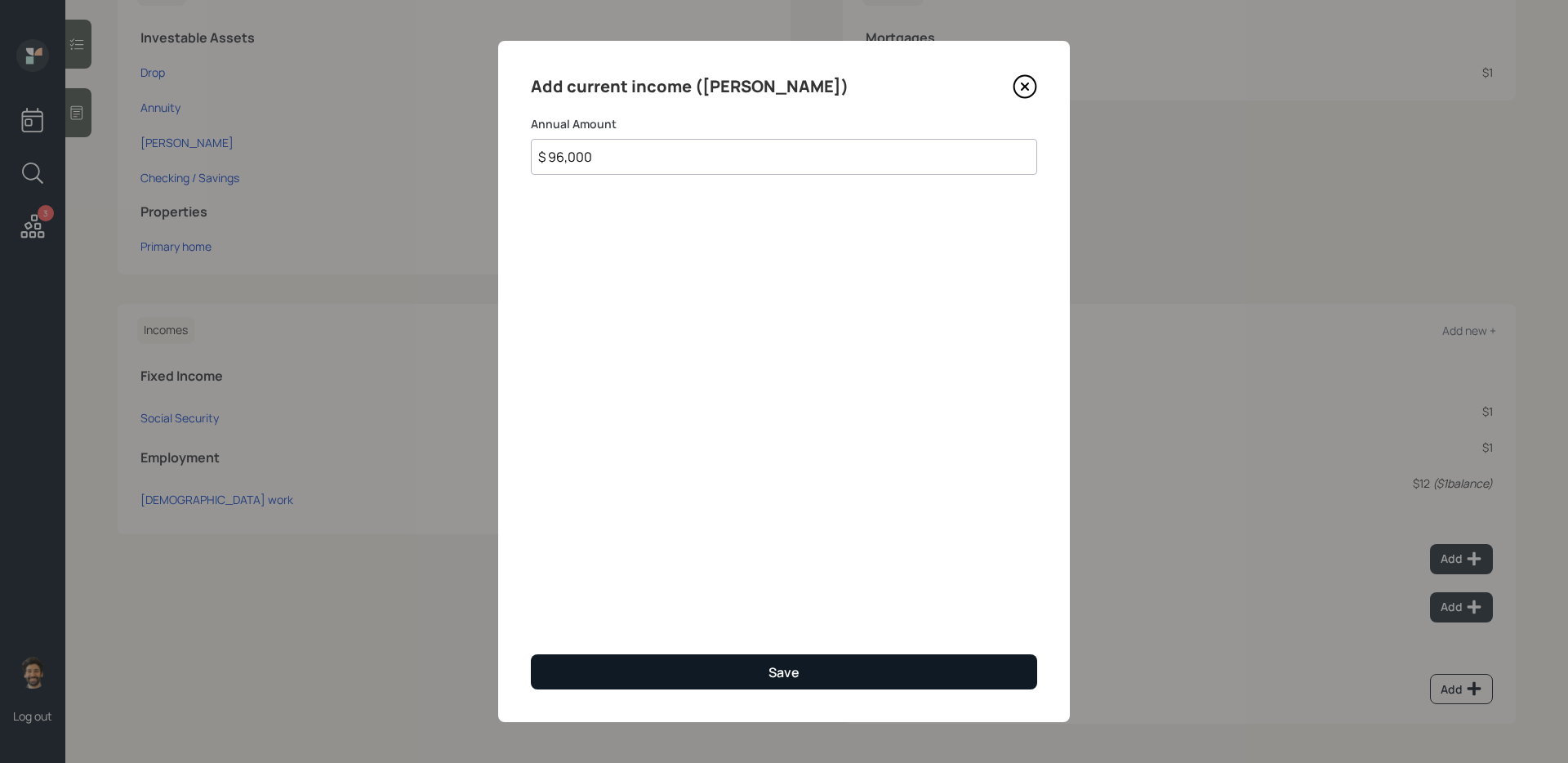
type input "$ 96,000"
click at [762, 669] on button "Save" at bounding box center [784, 672] width 506 height 35
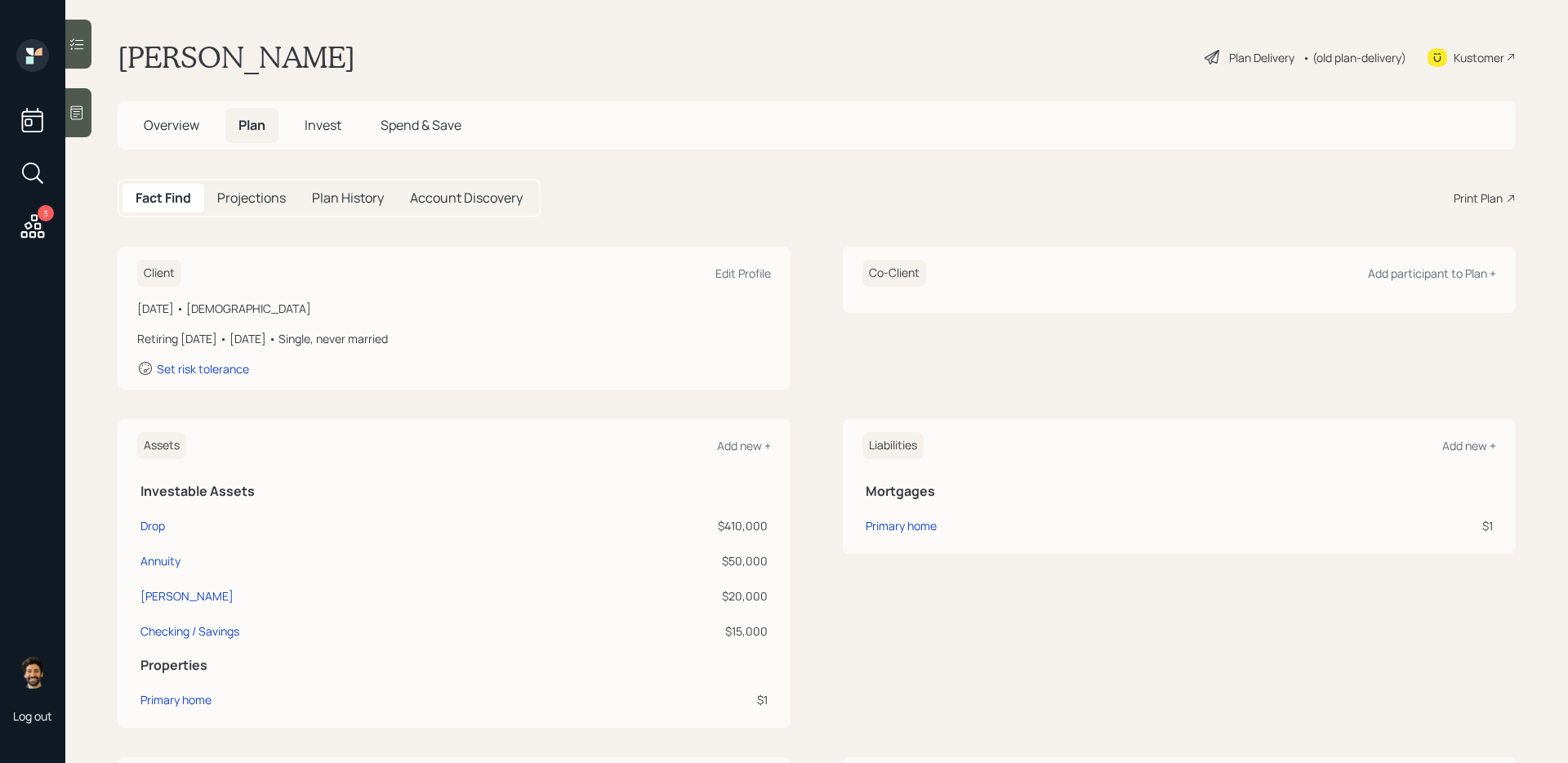
click at [183, 128] on span "Overview" at bounding box center [171, 124] width 55 height 18
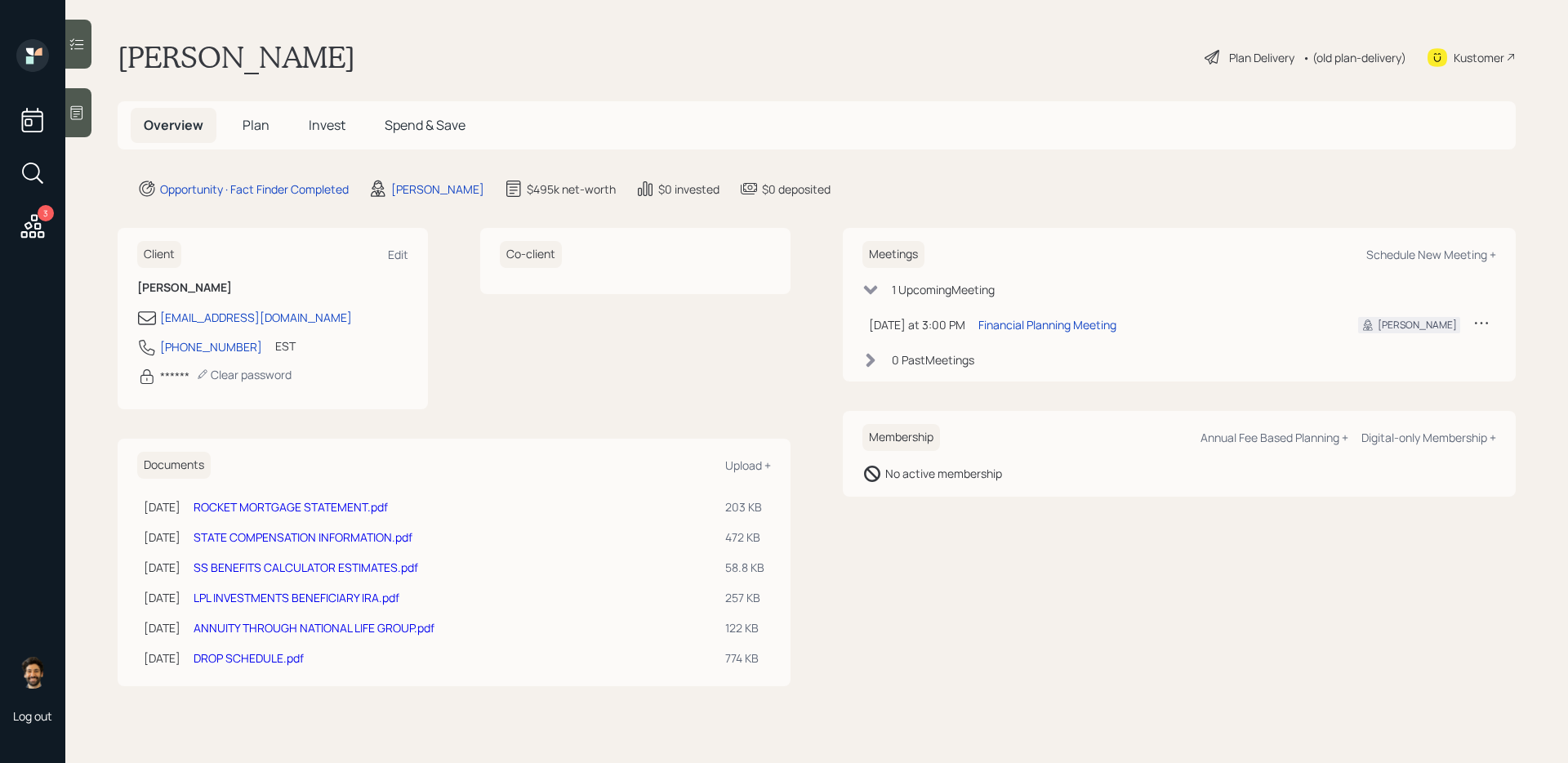
click at [298, 566] on link "SS BENEFITS CALCULATOR ESTIMATES.pdf" at bounding box center [306, 567] width 225 height 16
click at [252, 121] on span "Plan" at bounding box center [256, 124] width 27 height 18
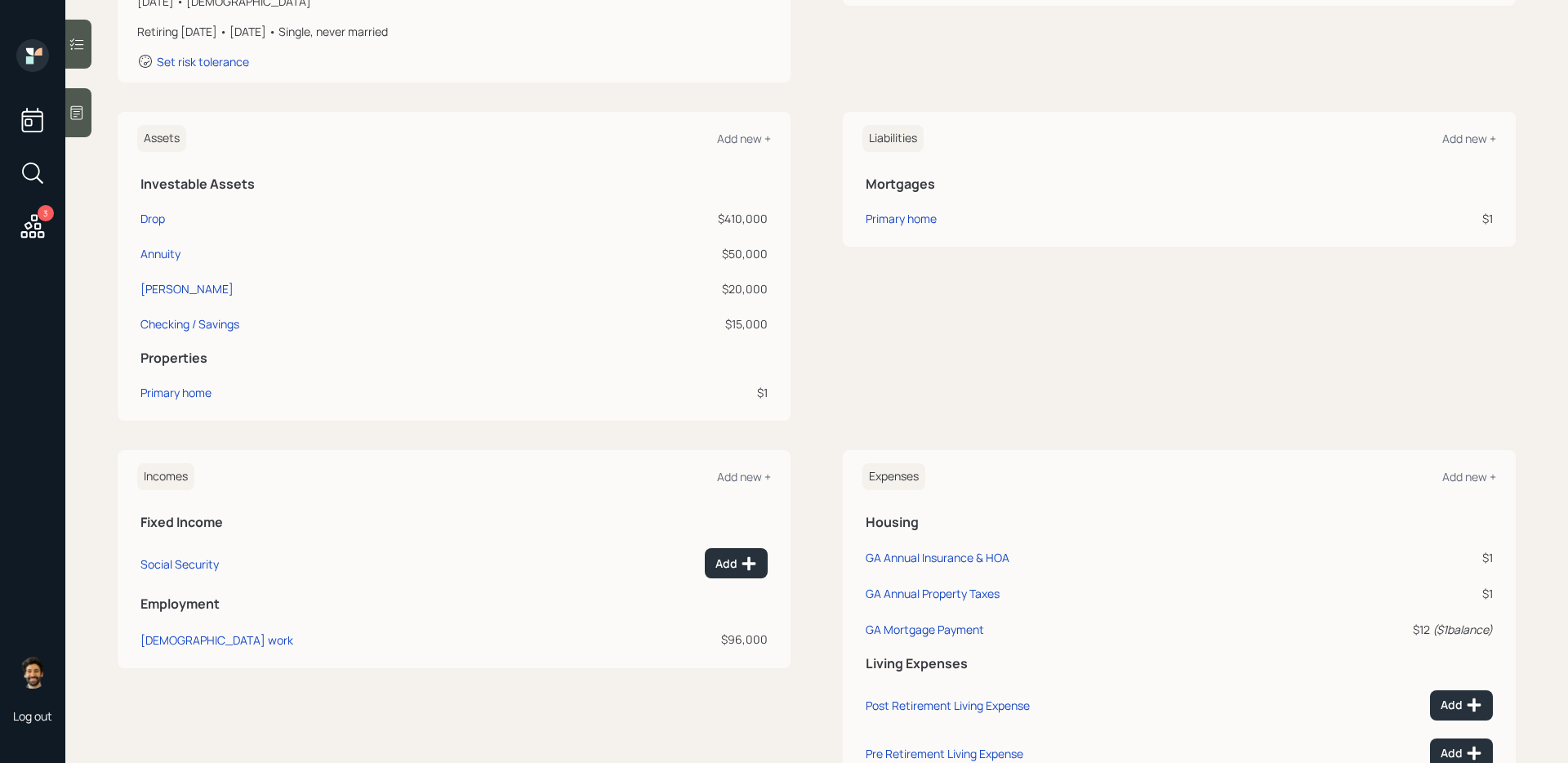
scroll to position [387, 0]
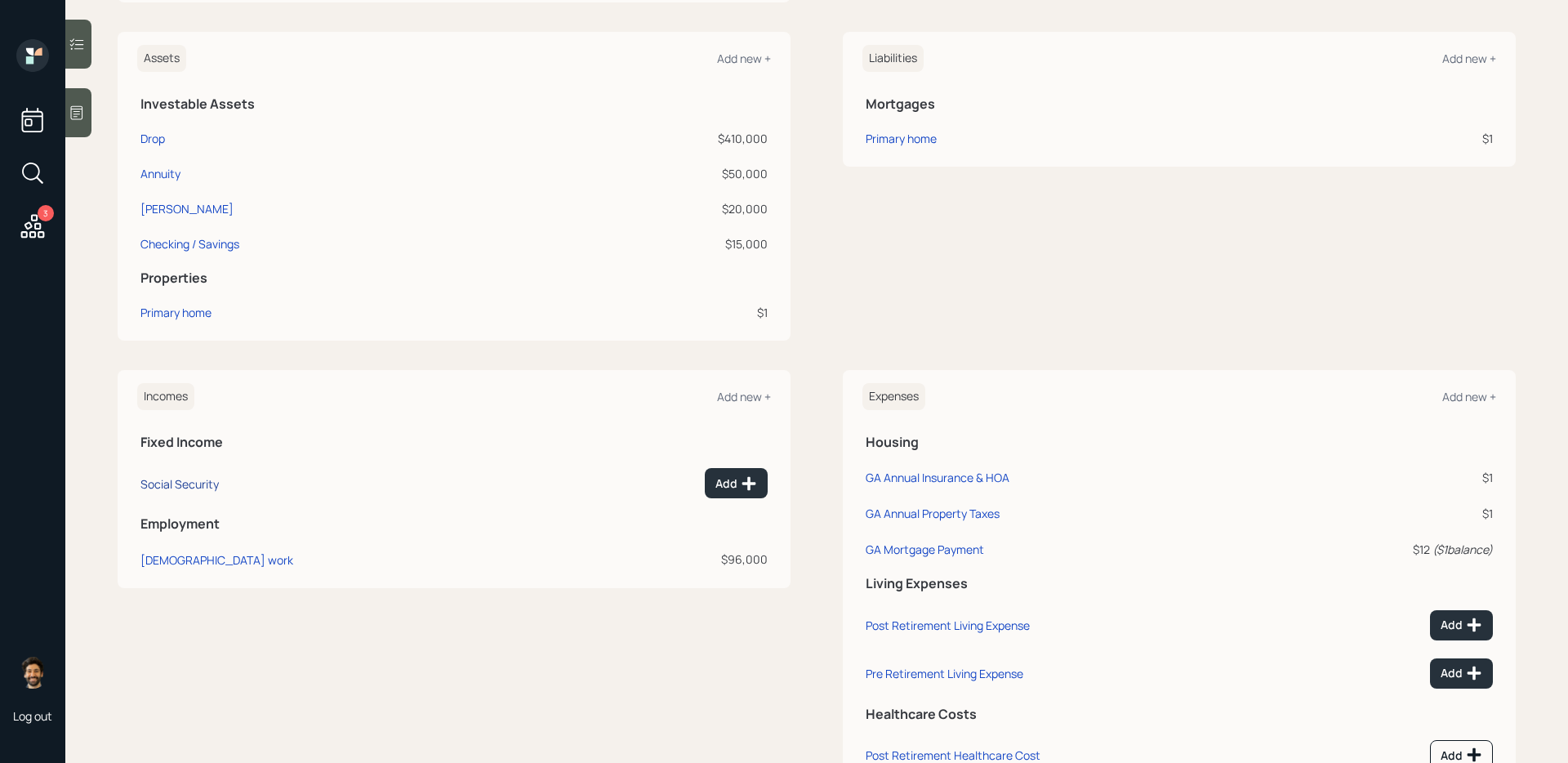
click at [190, 485] on div "Social Security" at bounding box center [179, 484] width 78 height 16
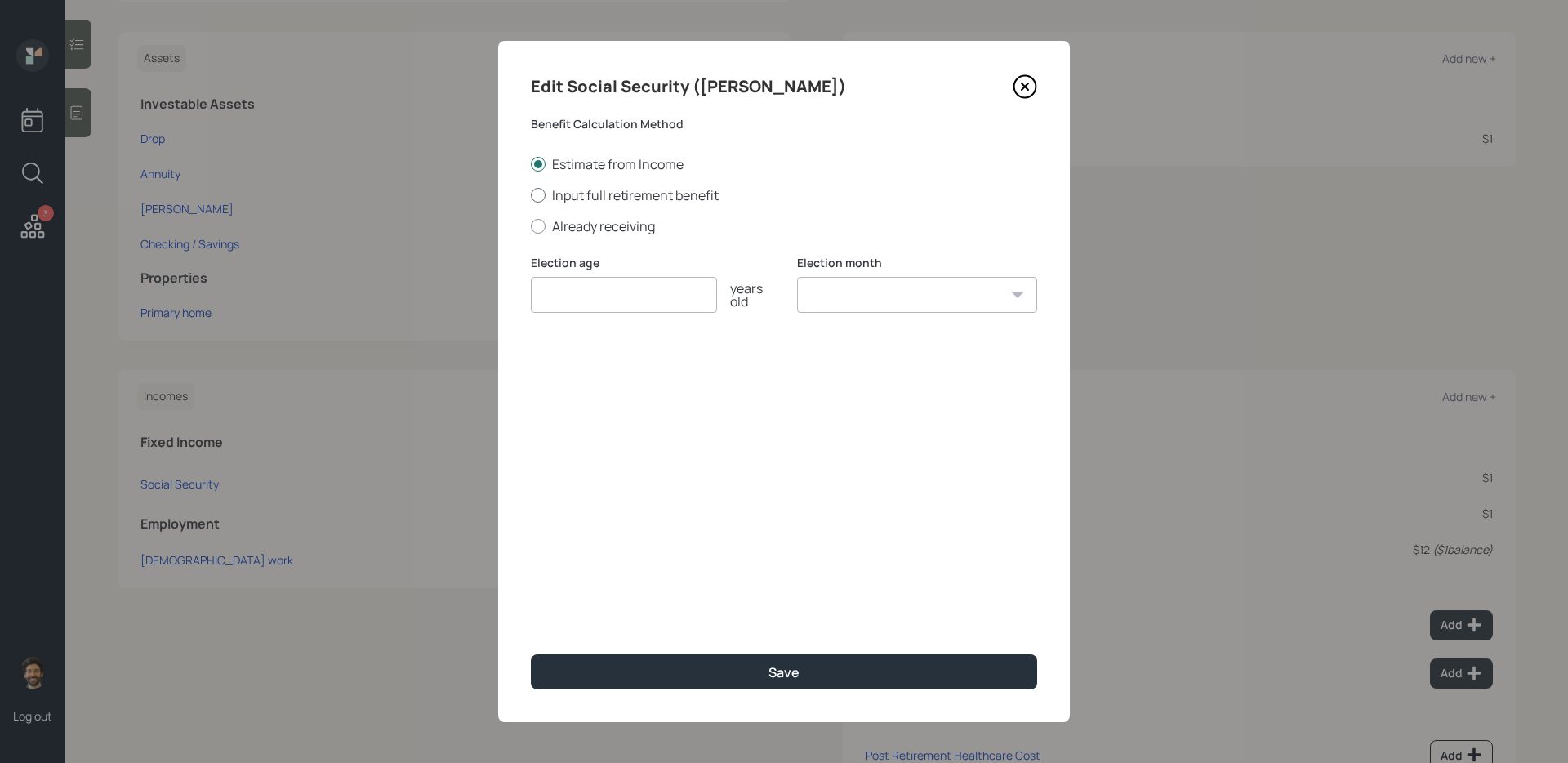
click at [562, 192] on label "Input full retirement benefit" at bounding box center [784, 195] width 506 height 18
click at [531, 195] on input "Input full retirement benefit" at bounding box center [530, 195] width 1 height 1
radio input "true"
click at [567, 382] on input "$" at bounding box center [784, 373] width 506 height 36
type input "$ 3,266"
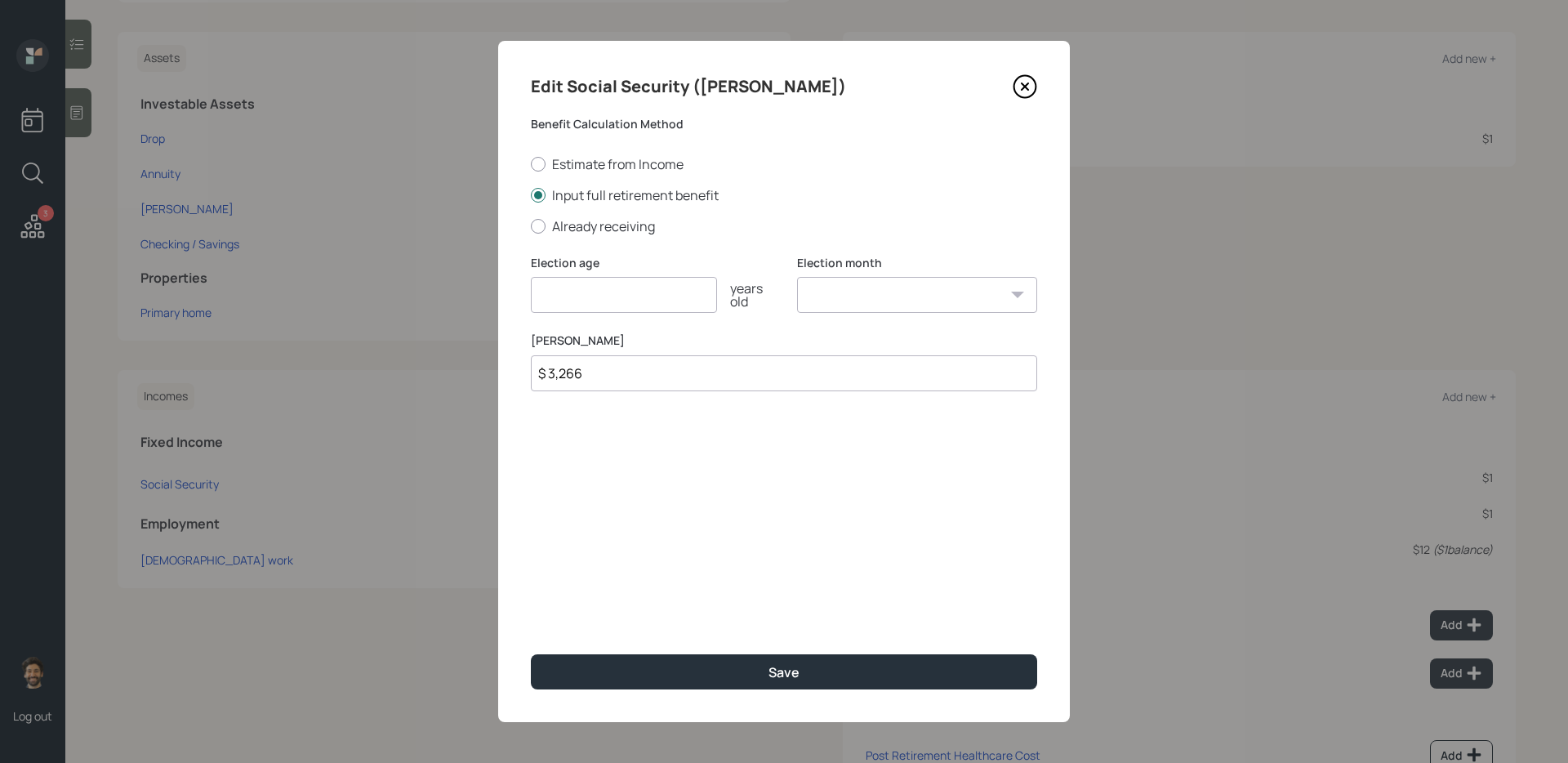
click at [573, 296] on input "number" at bounding box center [624, 294] width 186 height 36
type input "66"
click at [880, 289] on select "January February March April May June July August September October November De…" at bounding box center [917, 294] width 240 height 36
select select "12"
click at [797, 277] on select "January February March April May June July August September October November De…" at bounding box center [917, 294] width 240 height 36
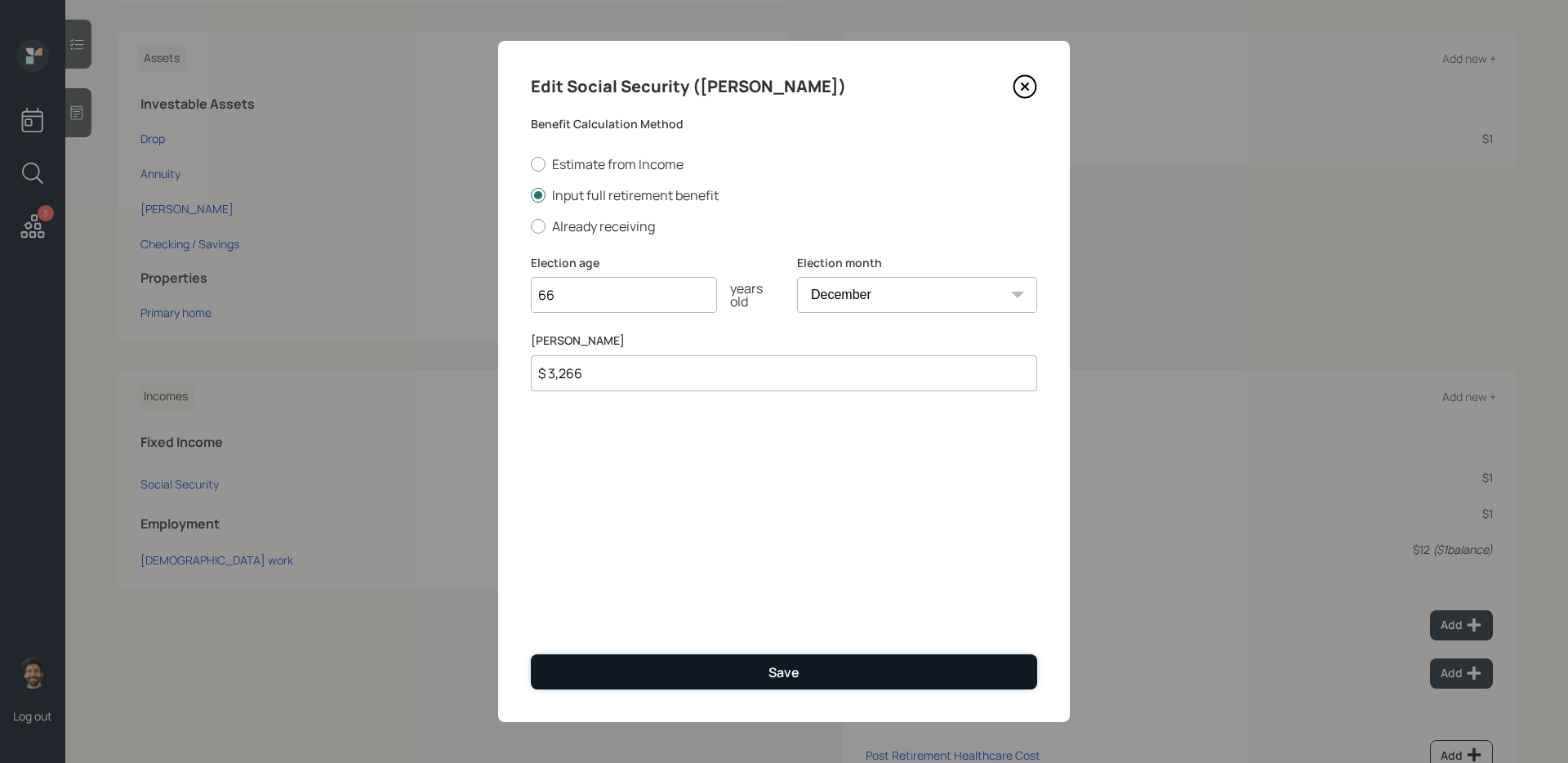
click at [761, 669] on button "Save" at bounding box center [784, 672] width 506 height 35
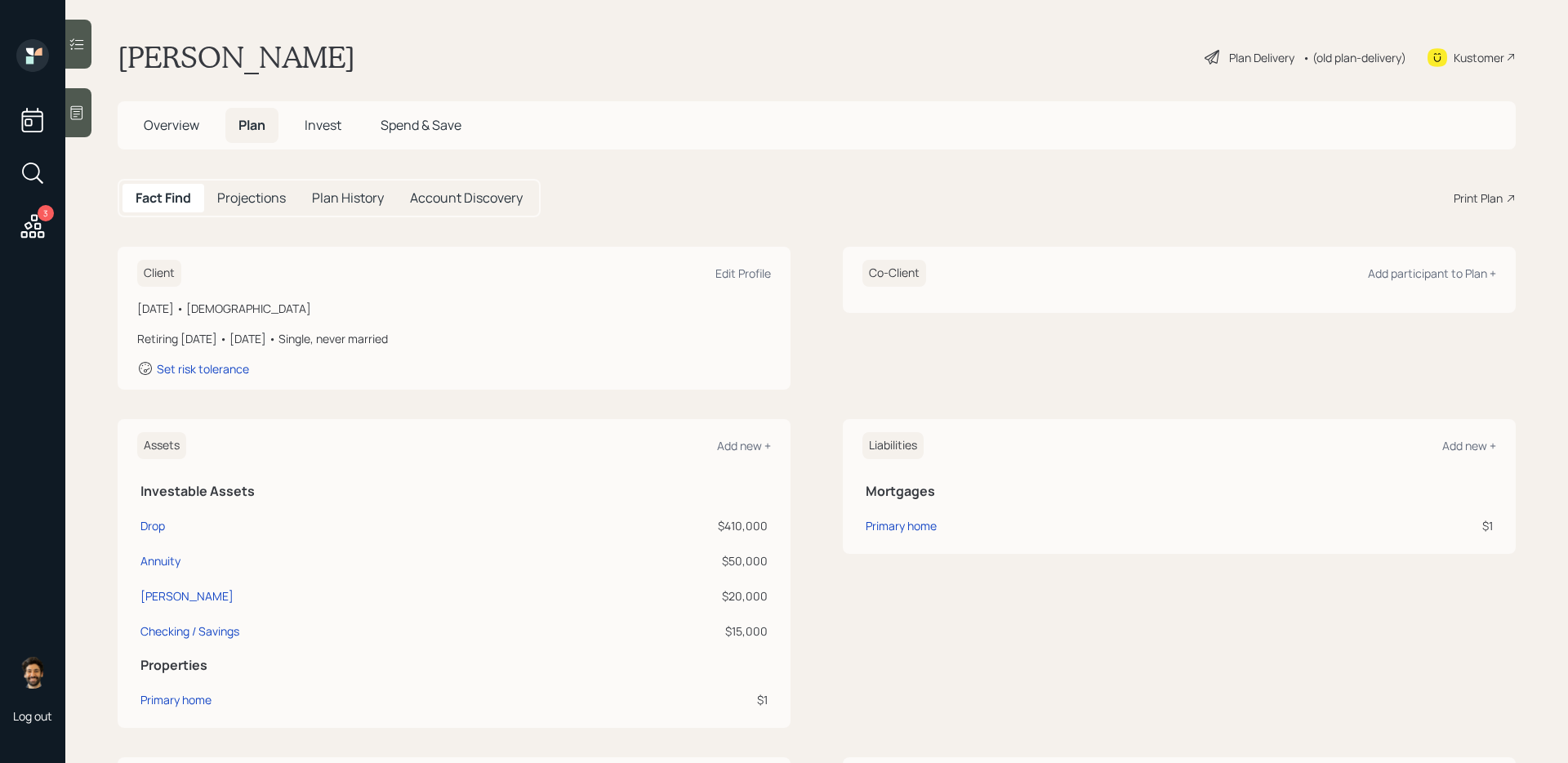
click at [253, 195] on h5 "Projections" at bounding box center [252, 198] width 69 height 16
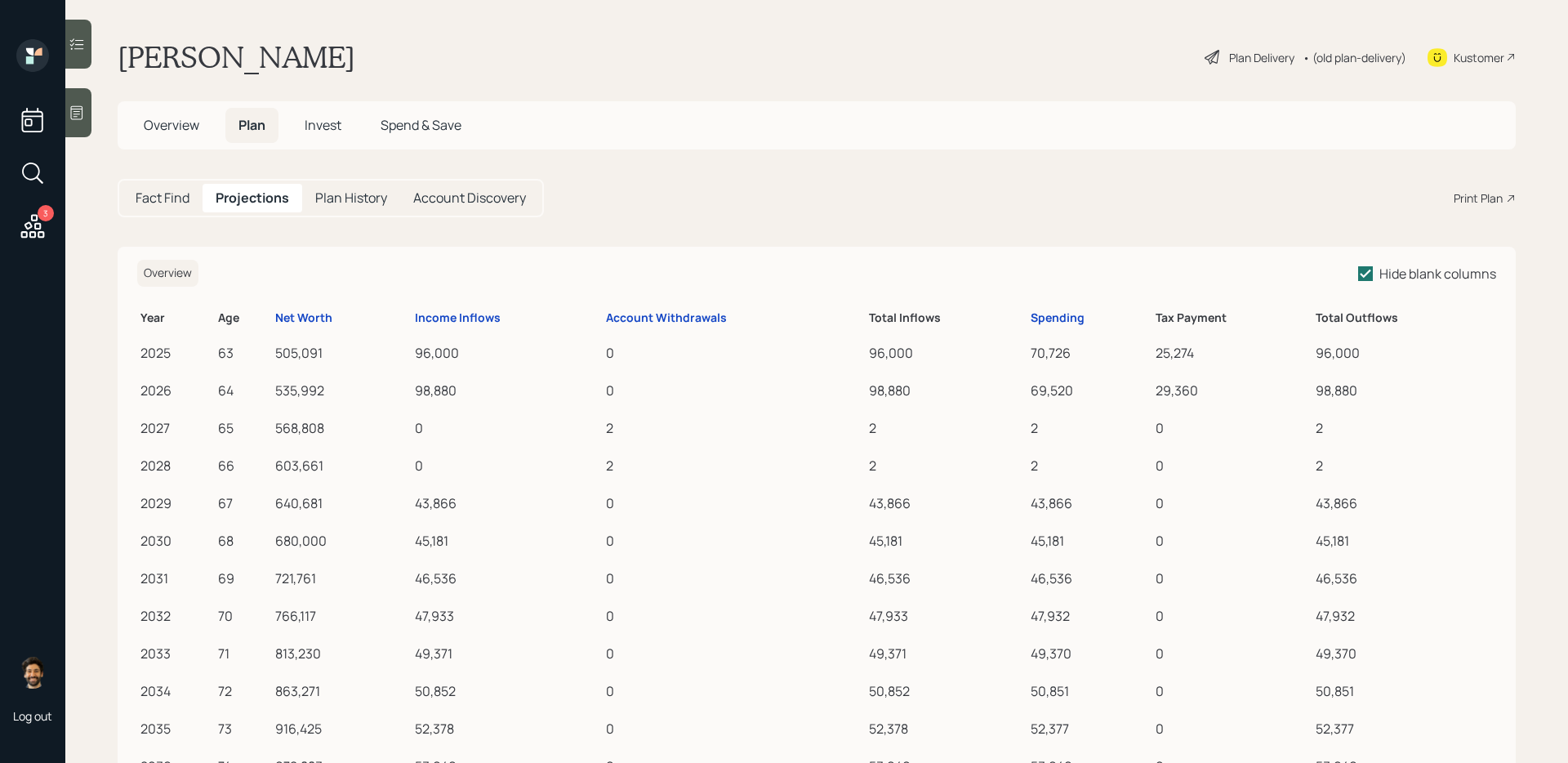
click at [162, 192] on h5 "Fact Find" at bounding box center [163, 198] width 54 height 16
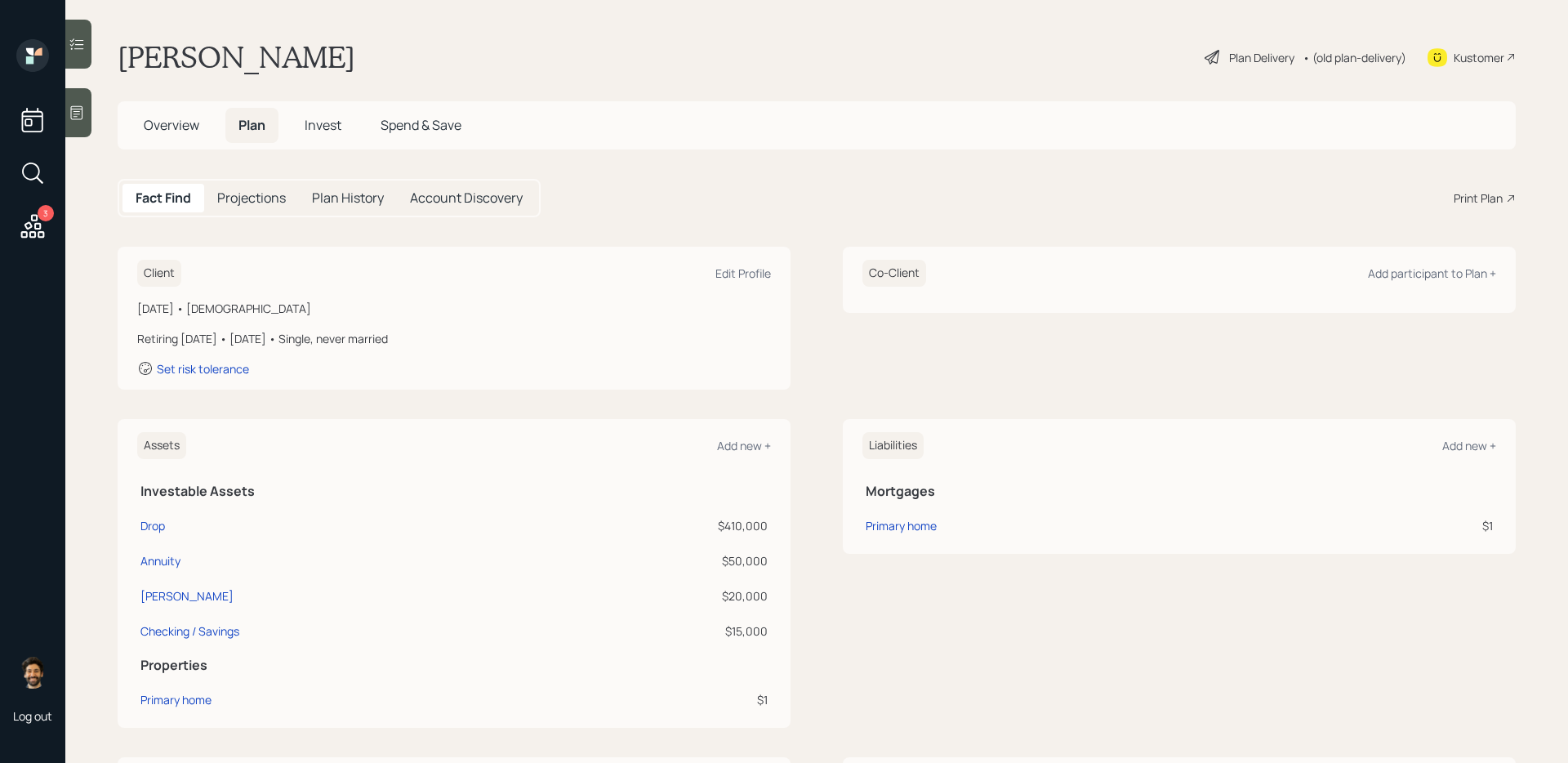
scroll to position [454, 0]
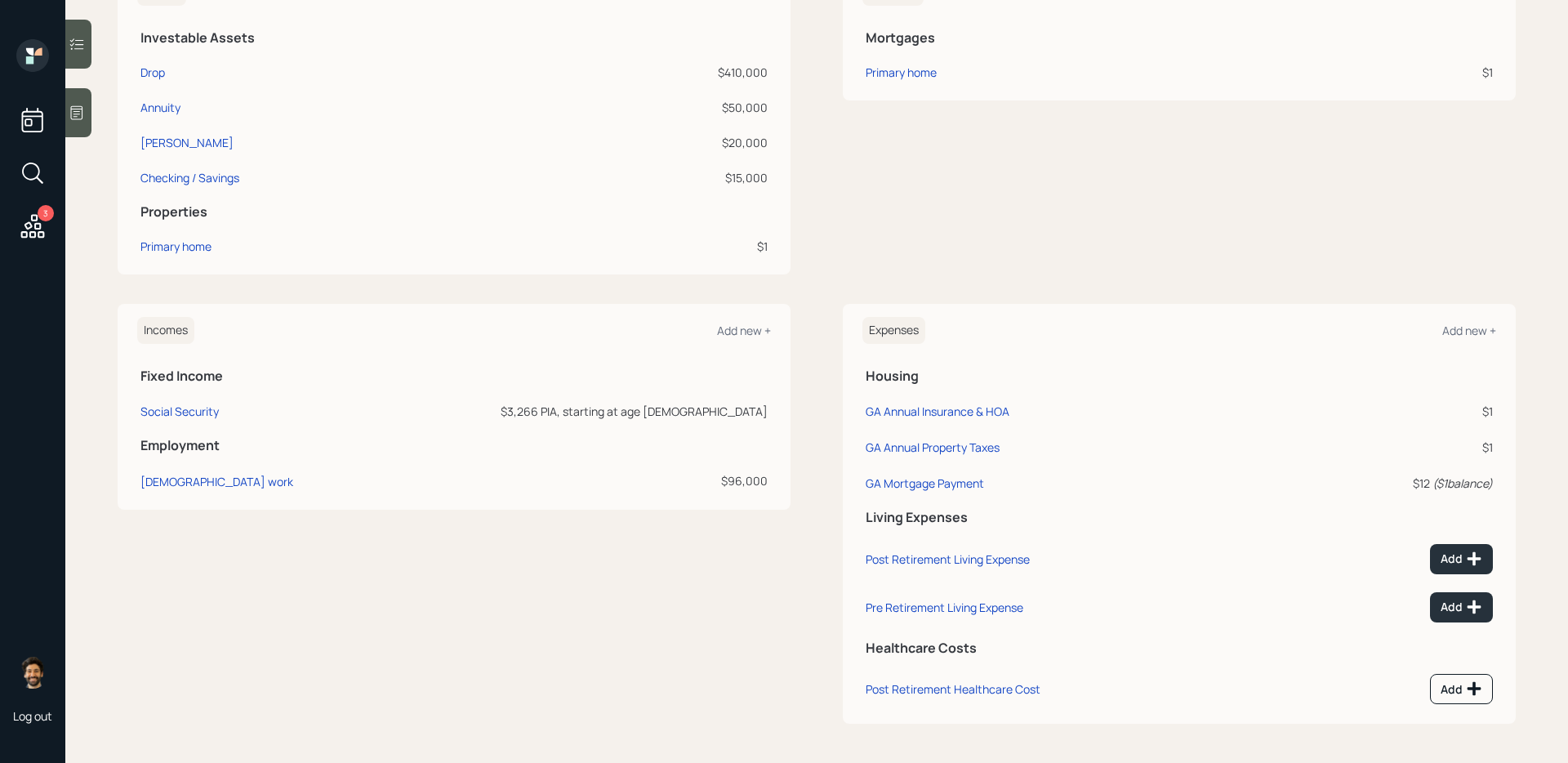
click at [196, 398] on td "Social Security" at bounding box center [254, 408] width 234 height 36
click at [198, 408] on div "Social Security" at bounding box center [179, 411] width 78 height 16
select select "12"
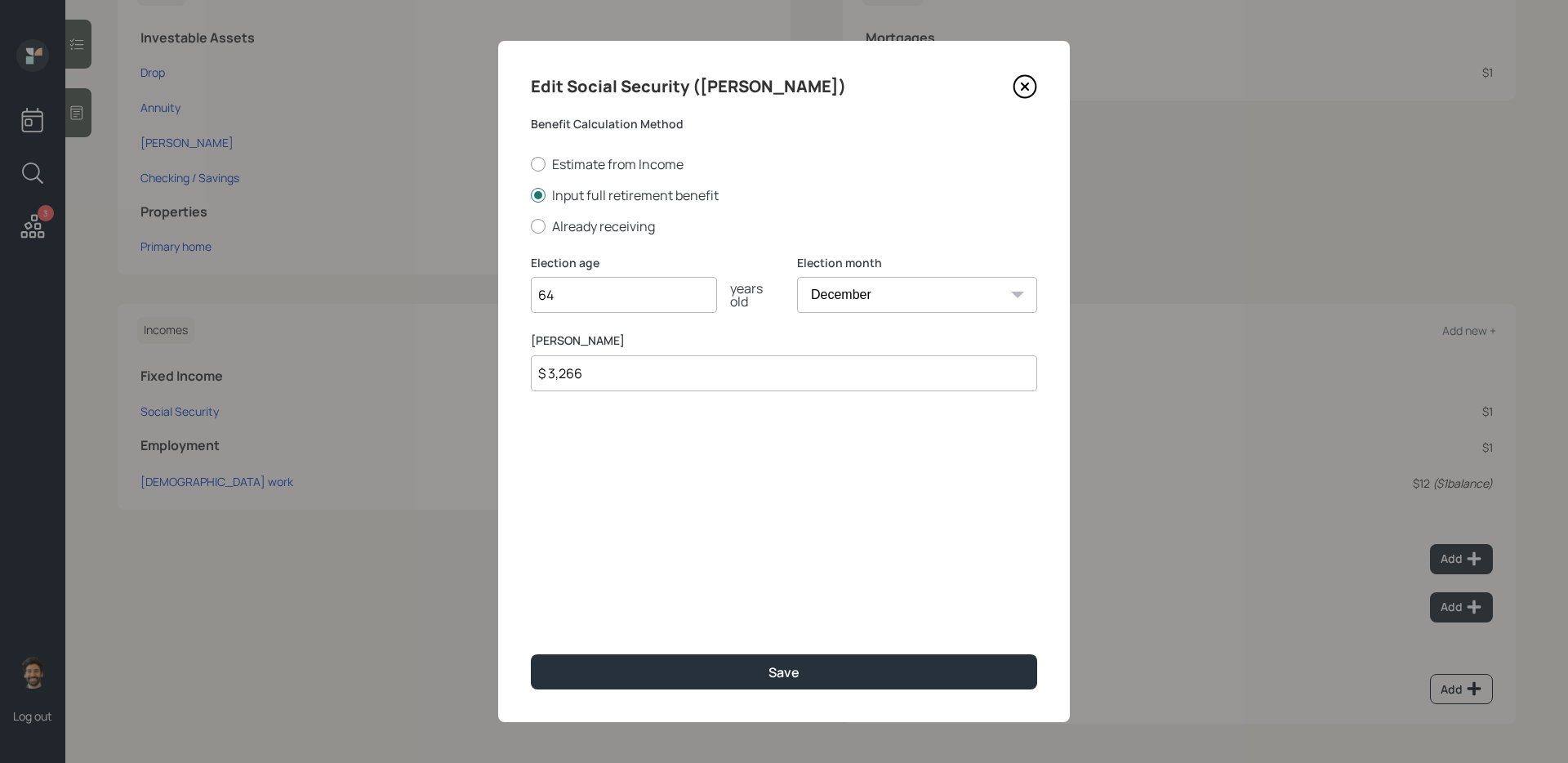
type input "64"
click at [574, 651] on div "Edit Social Security (Marcia) Benefit Calculation Method Estimate from Income I…" at bounding box center [784, 382] width 572 height 681
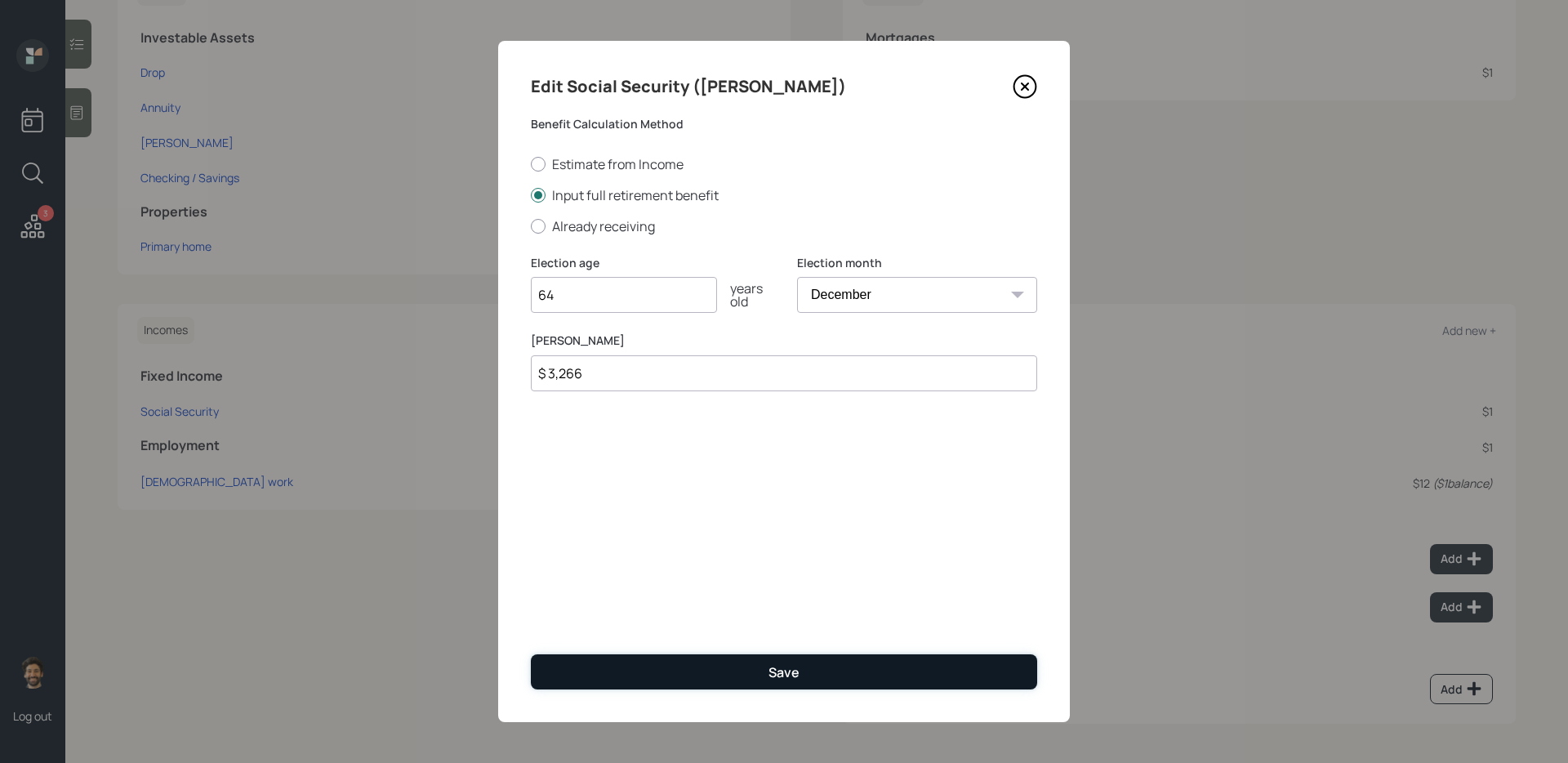
click at [574, 672] on button "Save" at bounding box center [784, 672] width 506 height 35
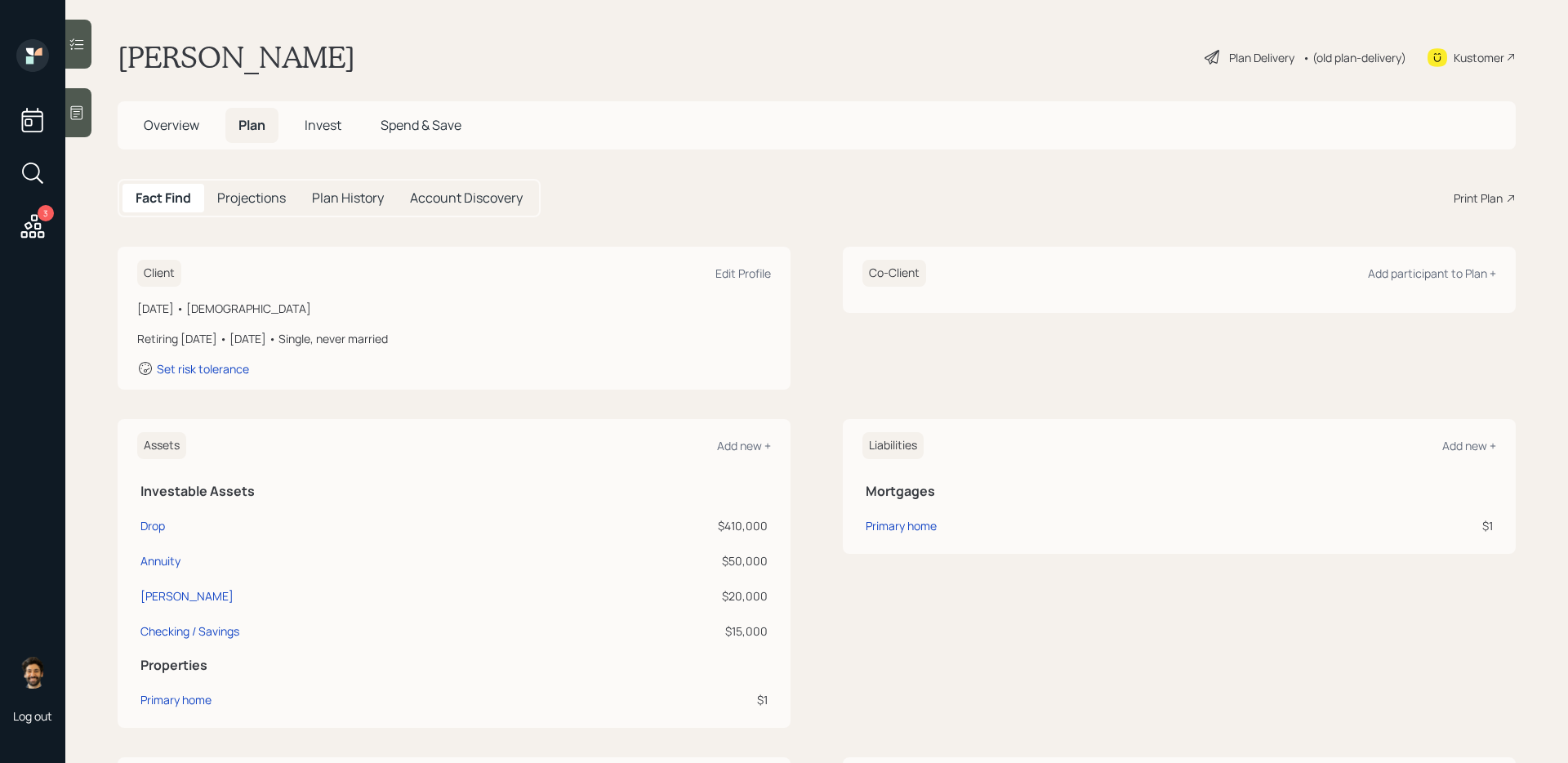
click at [233, 203] on h5 "Projections" at bounding box center [252, 198] width 69 height 16
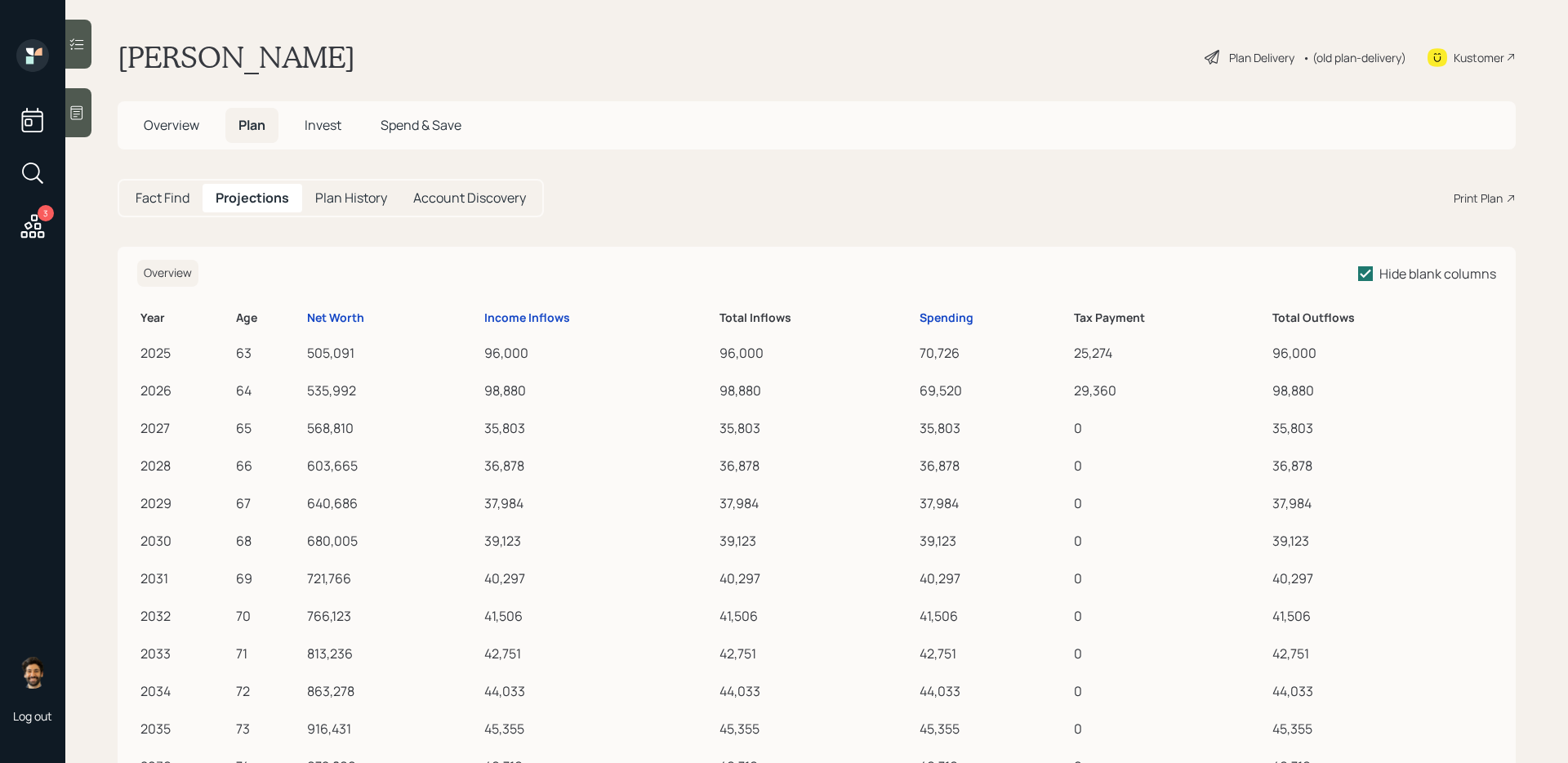
click at [184, 213] on div "Fact Find Projections Plan History Account Discovery" at bounding box center [330, 198] width 426 height 39
click at [169, 184] on div "Fact Find" at bounding box center [162, 198] width 80 height 29
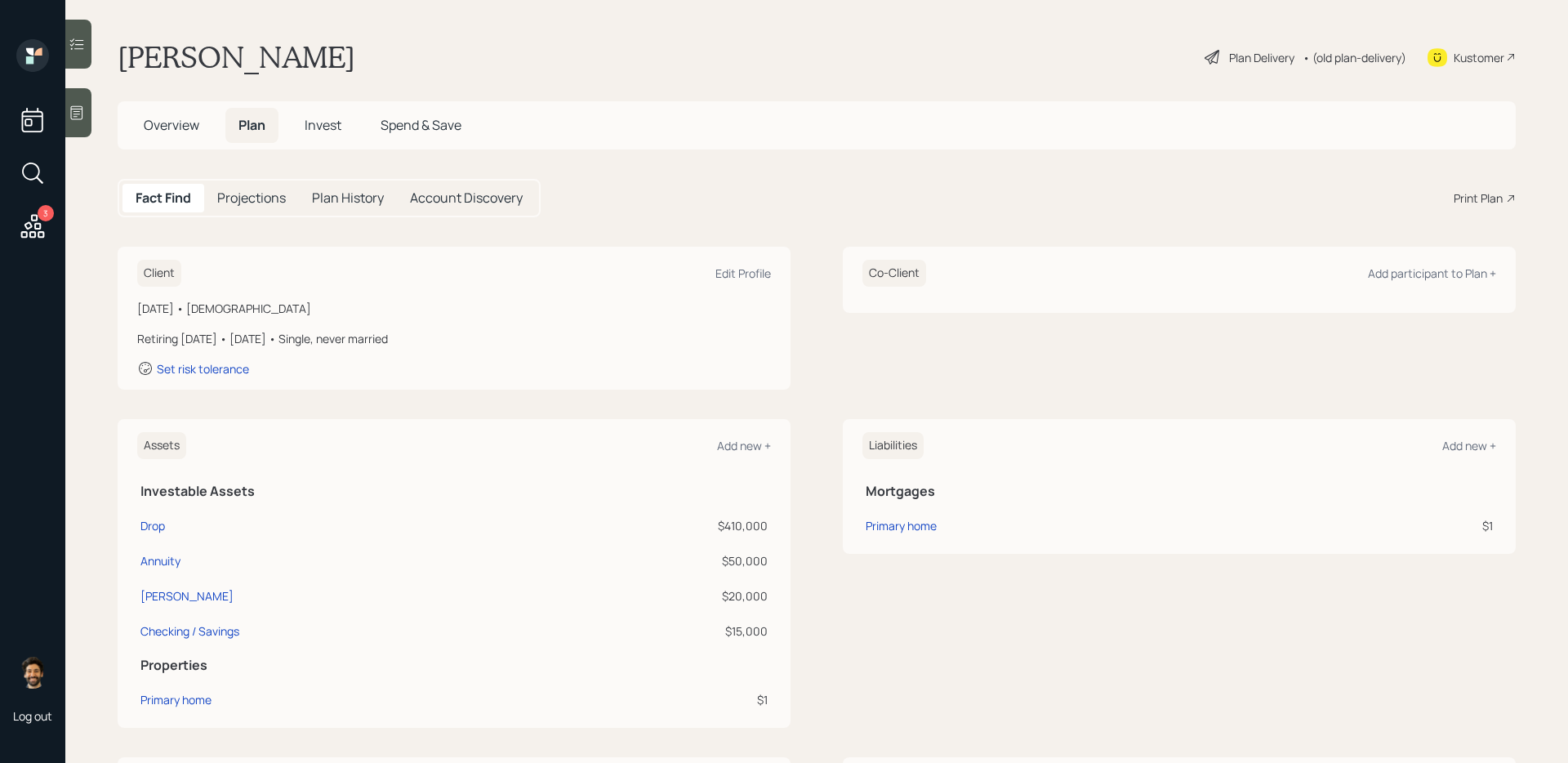
click at [177, 126] on span "Overview" at bounding box center [171, 124] width 55 height 18
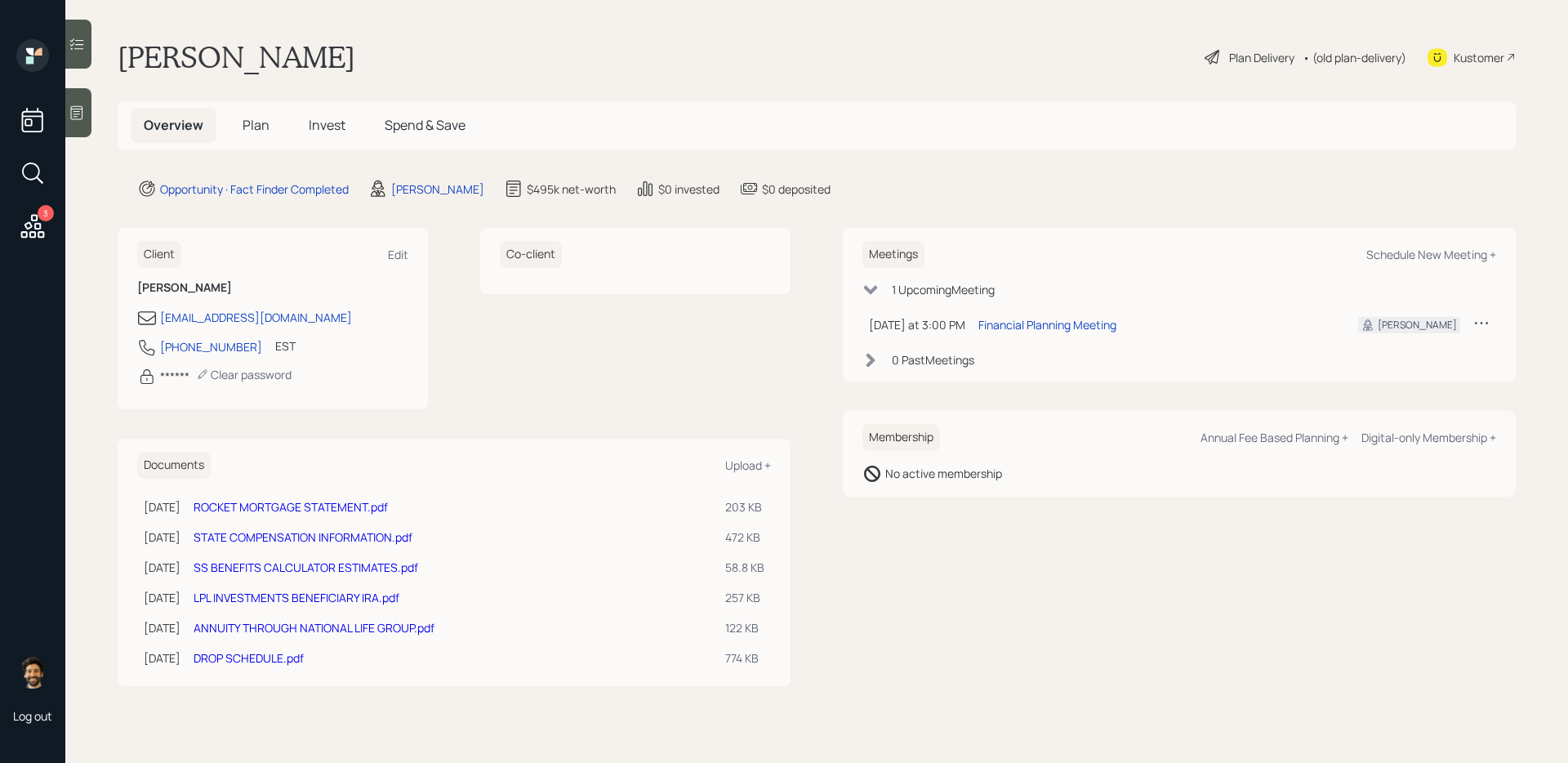
click at [278, 596] on link "LPL INVESTMENTS BENEFICIARY IRA.pdf" at bounding box center [296, 597] width 205 height 16
click at [252, 117] on span "Plan" at bounding box center [256, 124] width 27 height 18
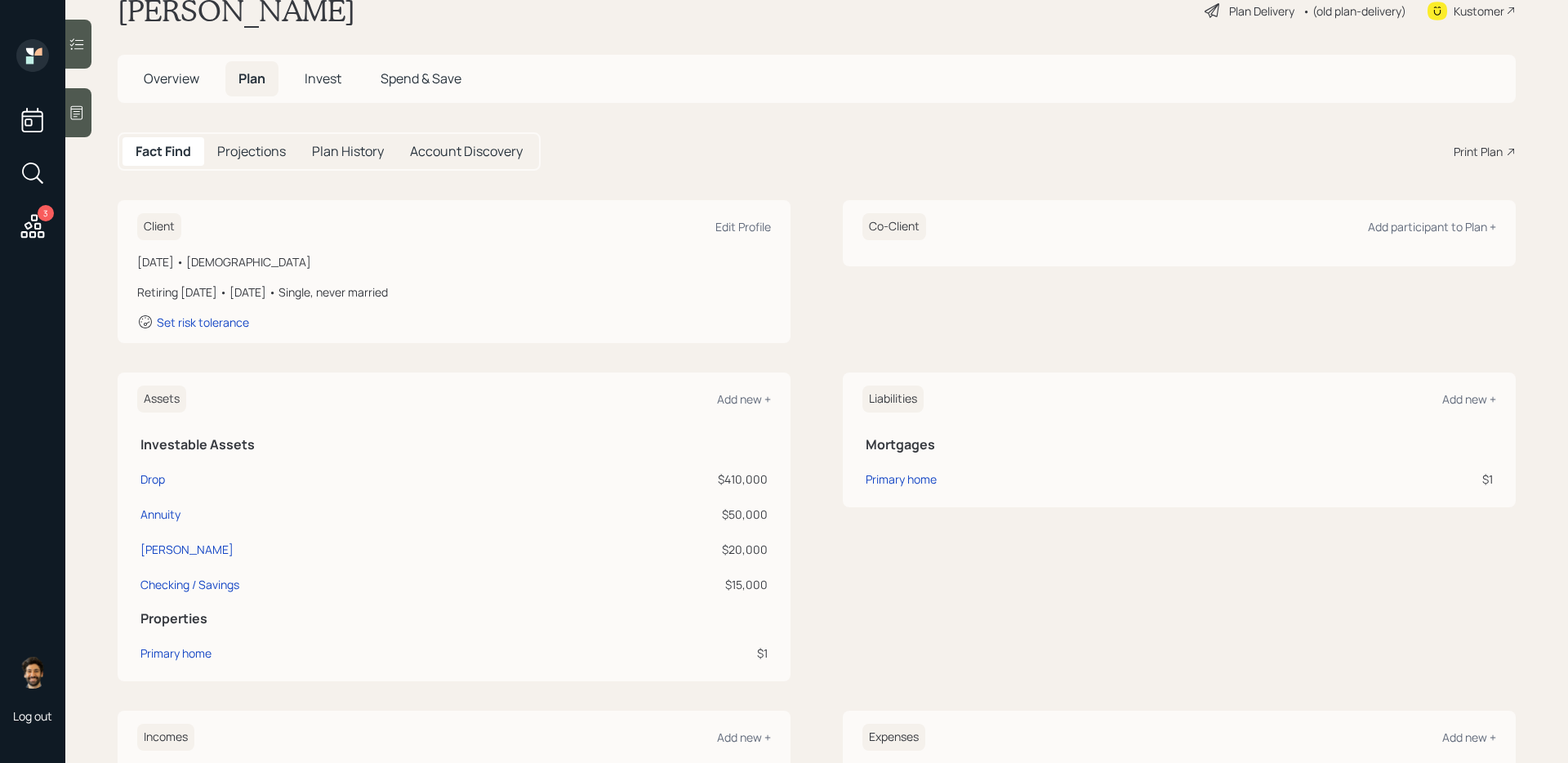
scroll to position [47, 0]
click at [164, 543] on div "Beni IRA" at bounding box center [187, 548] width 93 height 17
select select "ira"
select select "balanced"
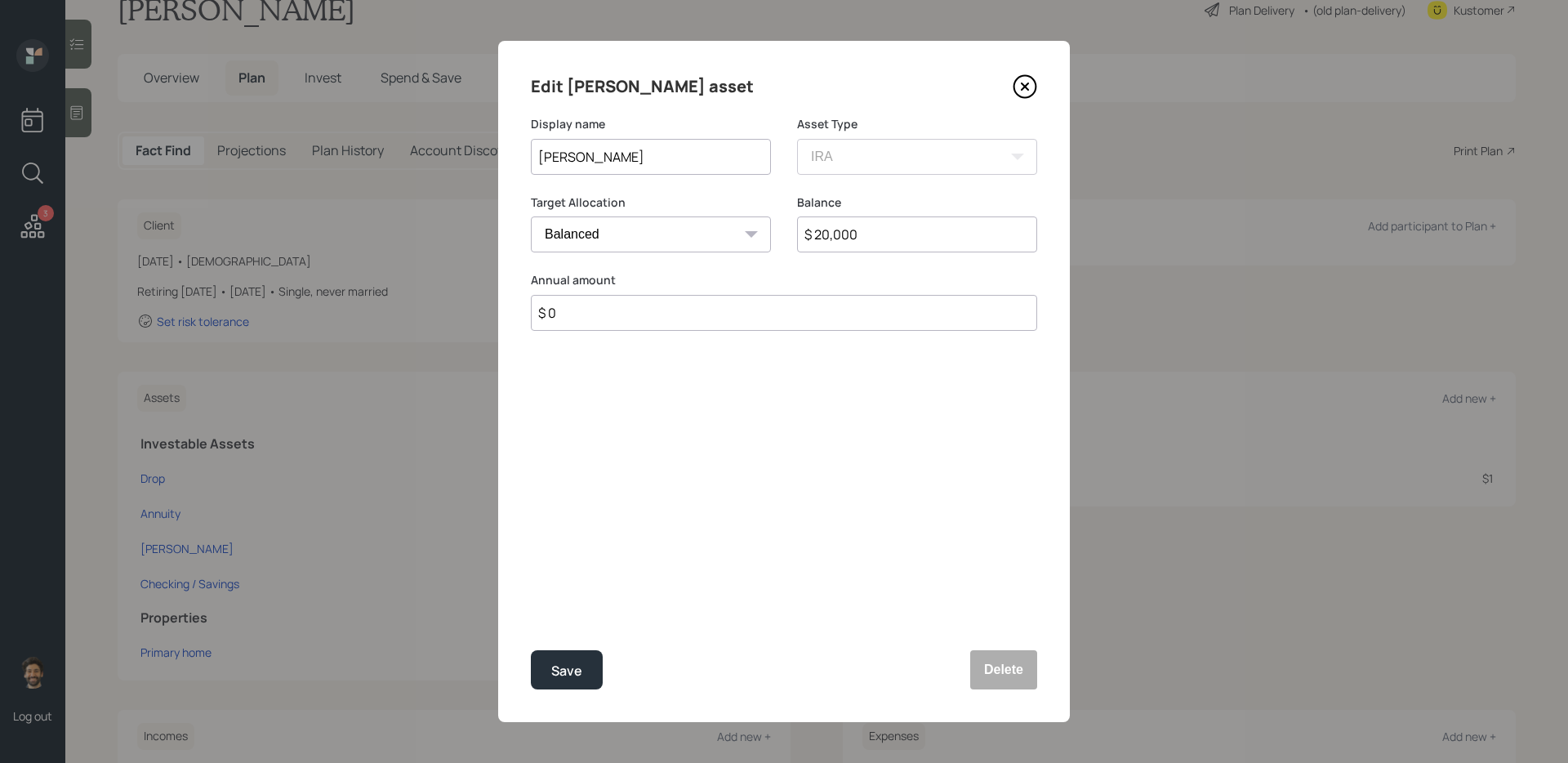
click at [836, 235] on input "$ 20,000" at bounding box center [917, 234] width 240 height 36
type input "$ 39,000"
click at [696, 167] on input "Beni IRA" at bounding box center [651, 157] width 240 height 36
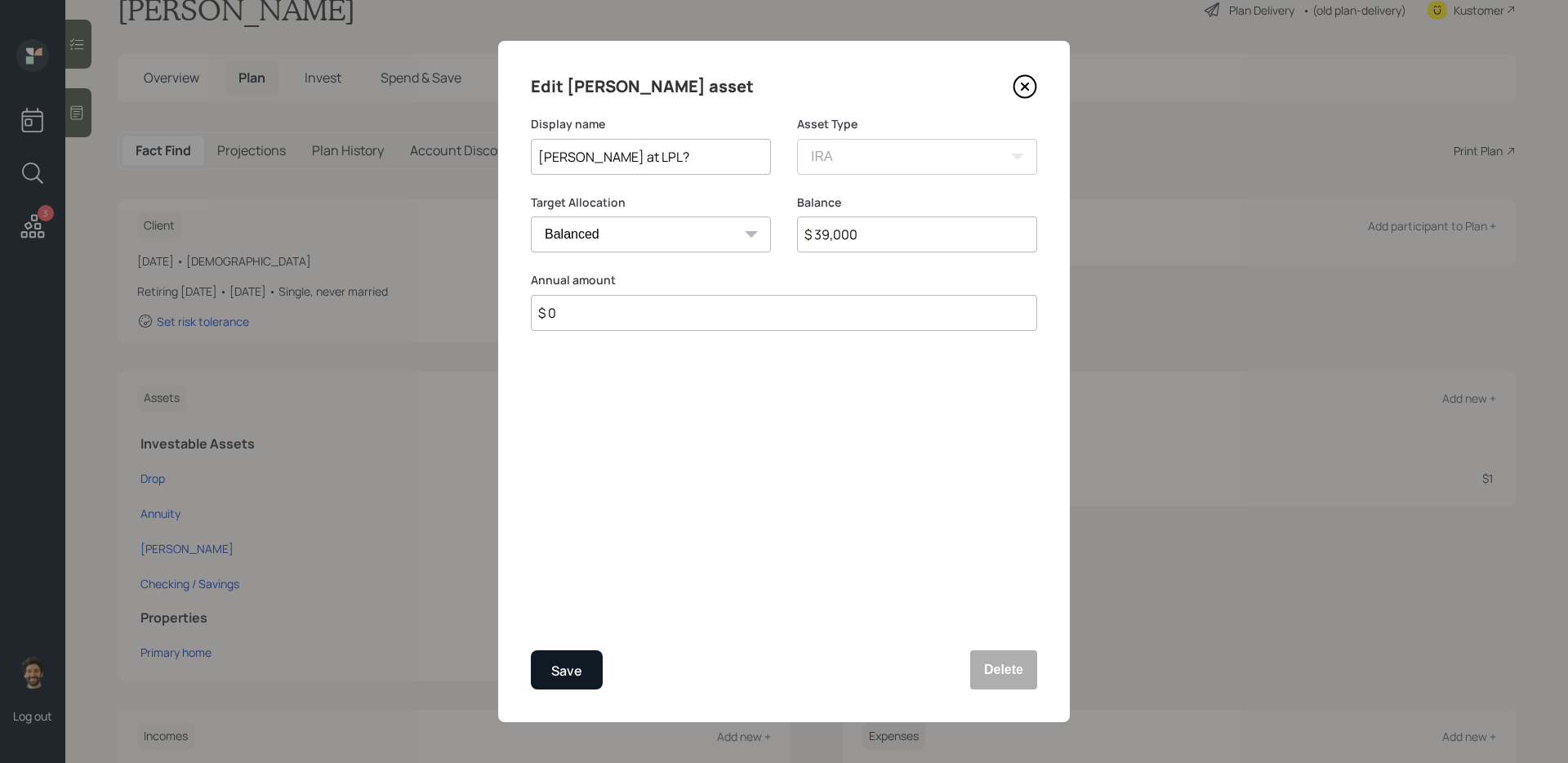
type input "[PERSON_NAME] at LPL?"
click at [556, 674] on div "Save" at bounding box center [566, 671] width 31 height 22
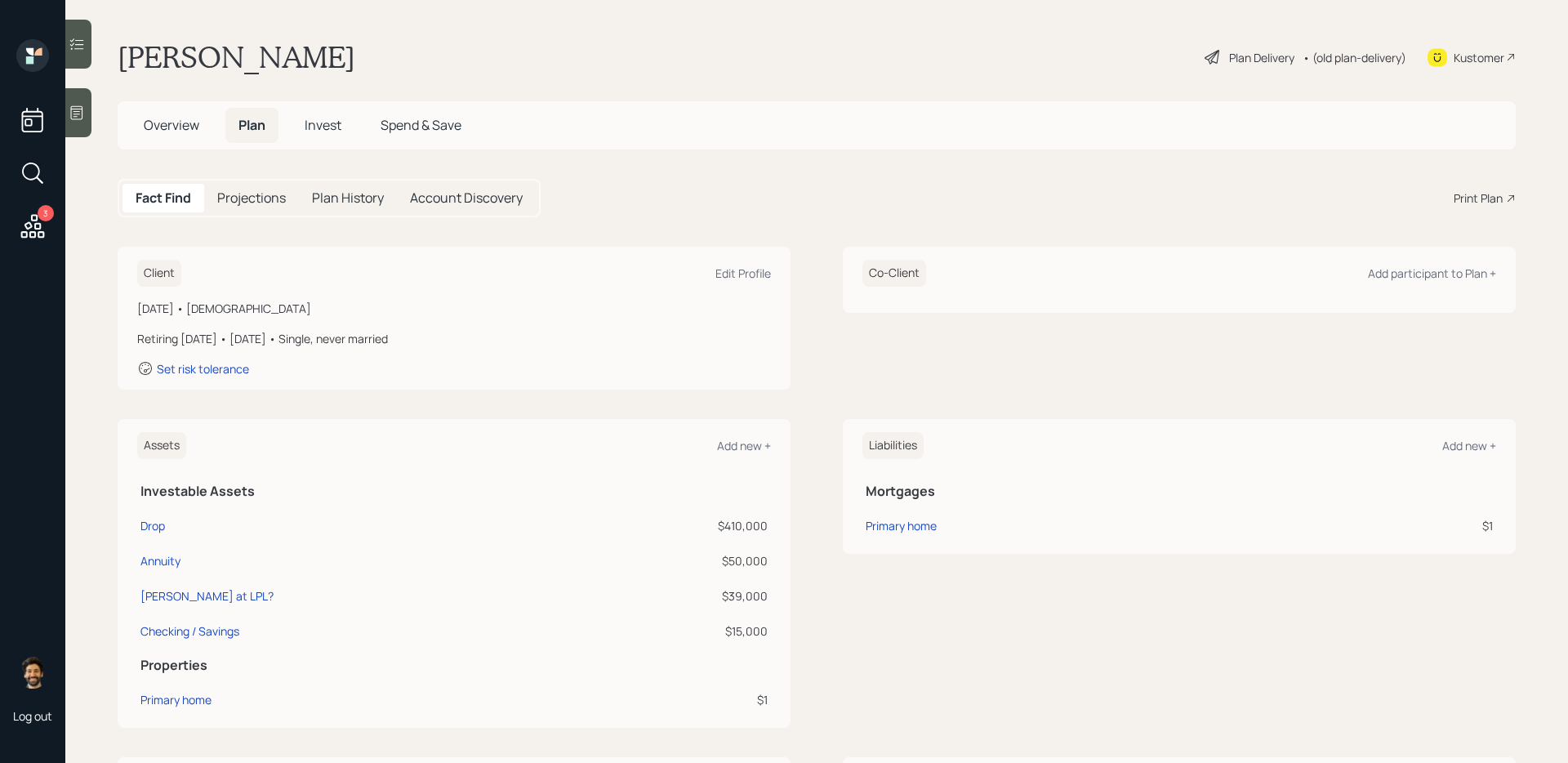
click at [184, 123] on span "Overview" at bounding box center [171, 124] width 55 height 18
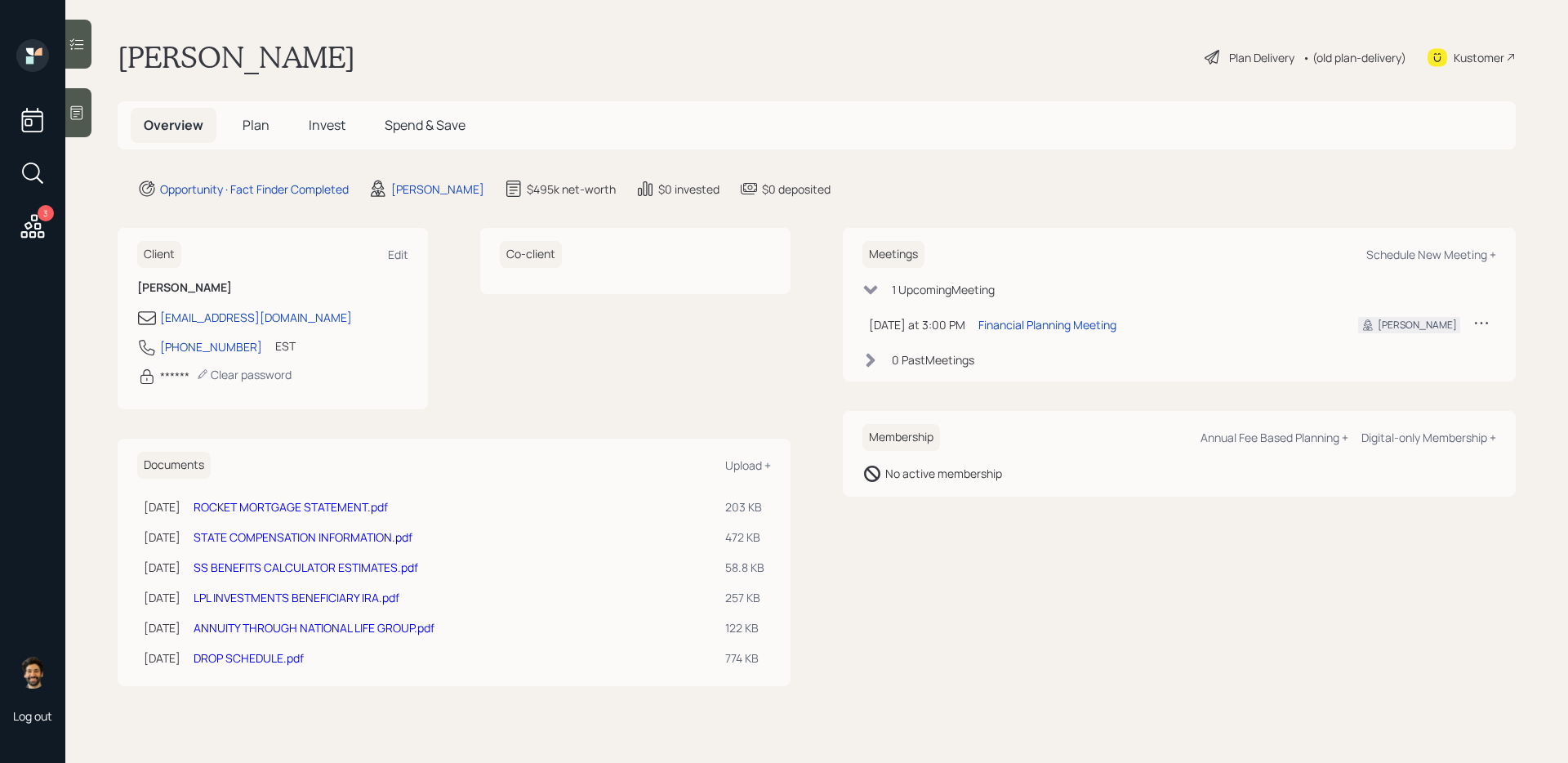
click at [266, 626] on link "ANNUITY THROUGH NATIONAL LIFE GROUP.pdf" at bounding box center [314, 627] width 241 height 16
click at [259, 128] on span "Plan" at bounding box center [256, 124] width 27 height 18
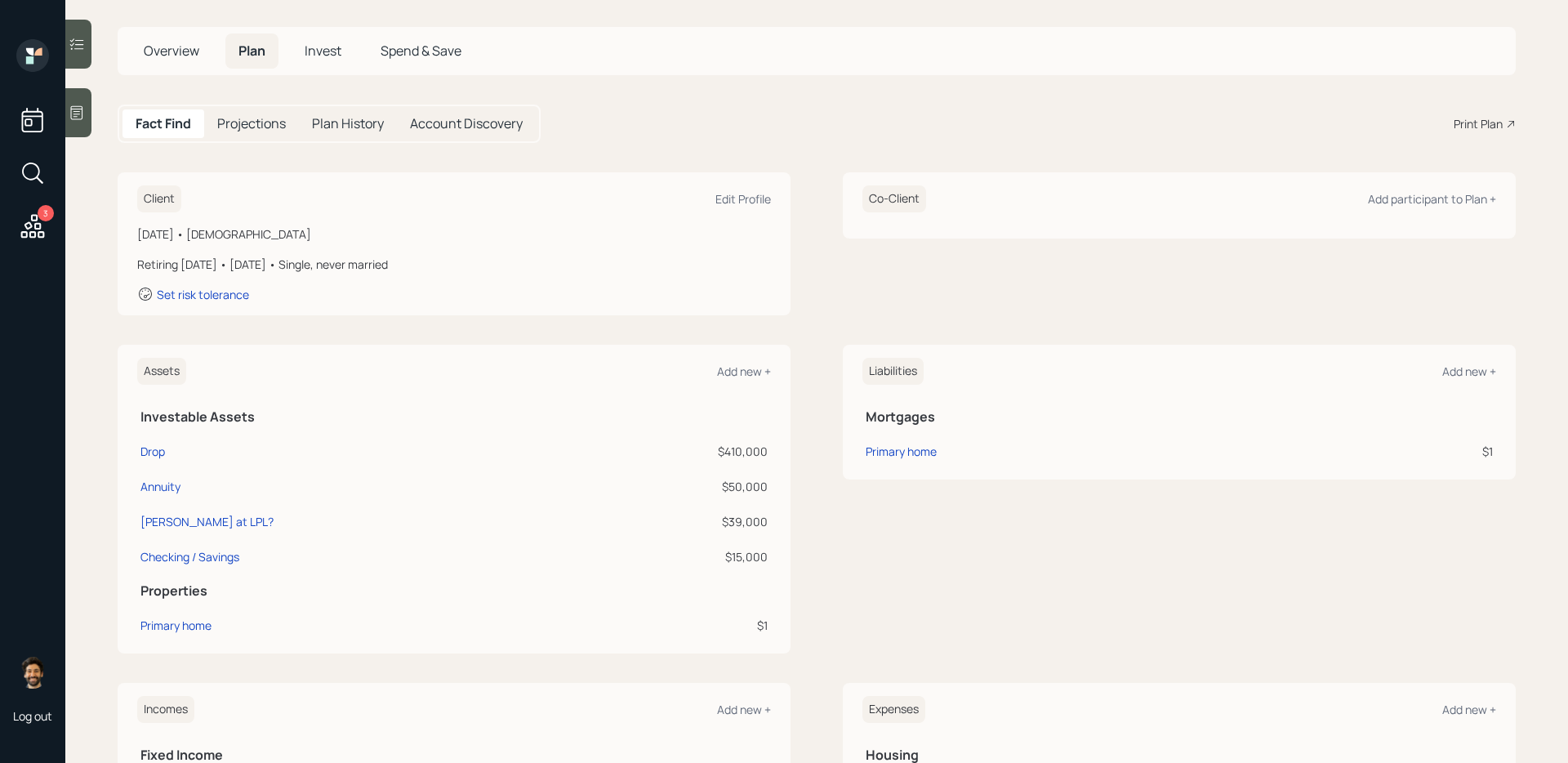
scroll to position [76, 0]
click at [174, 485] on div "Annuity" at bounding box center [161, 485] width 40 height 17
select select "taxable"
select select "balanced"
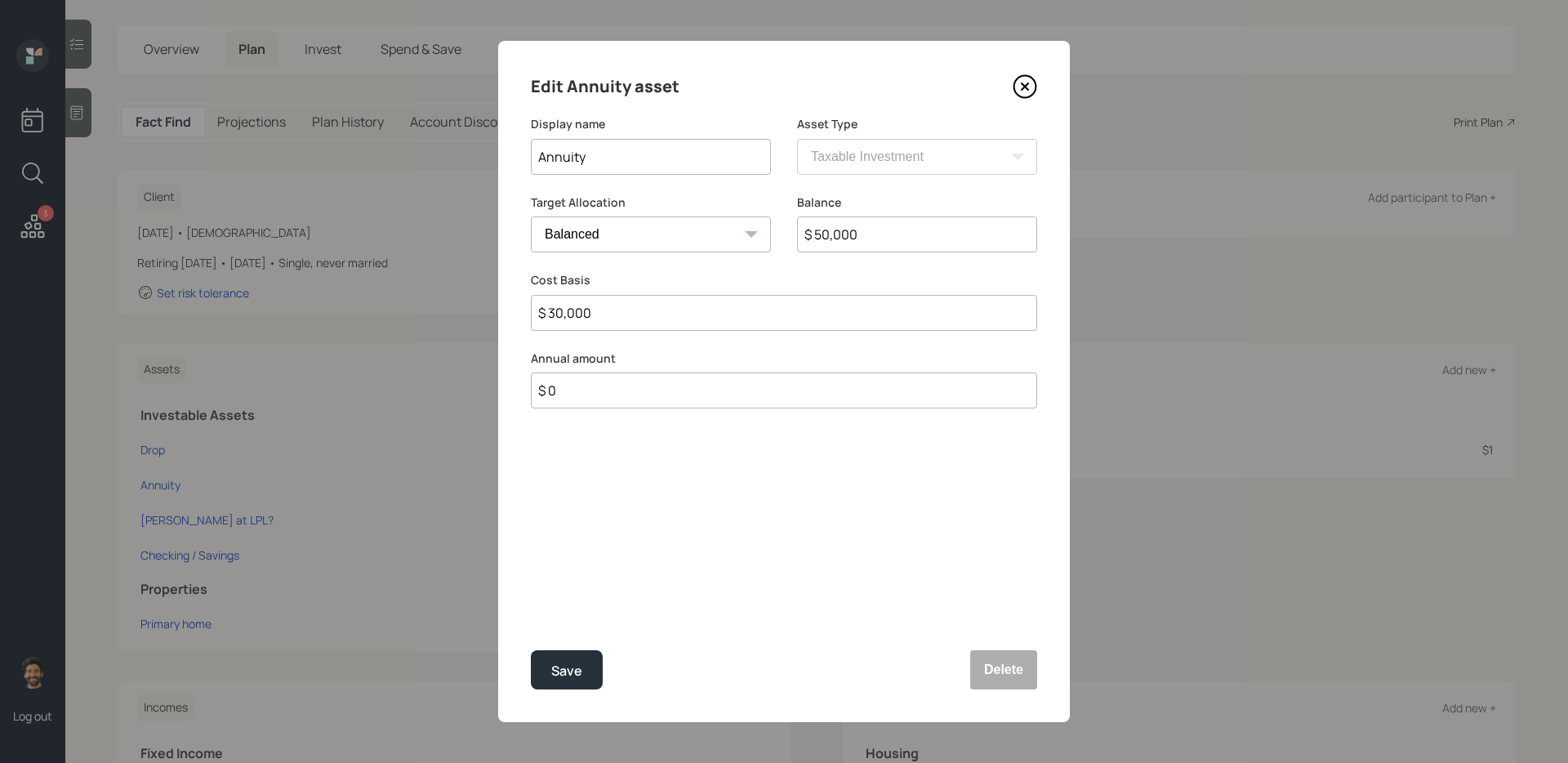
click at [838, 231] on input "$ 50,000" at bounding box center [917, 234] width 240 height 36
type input "$ 55,000"
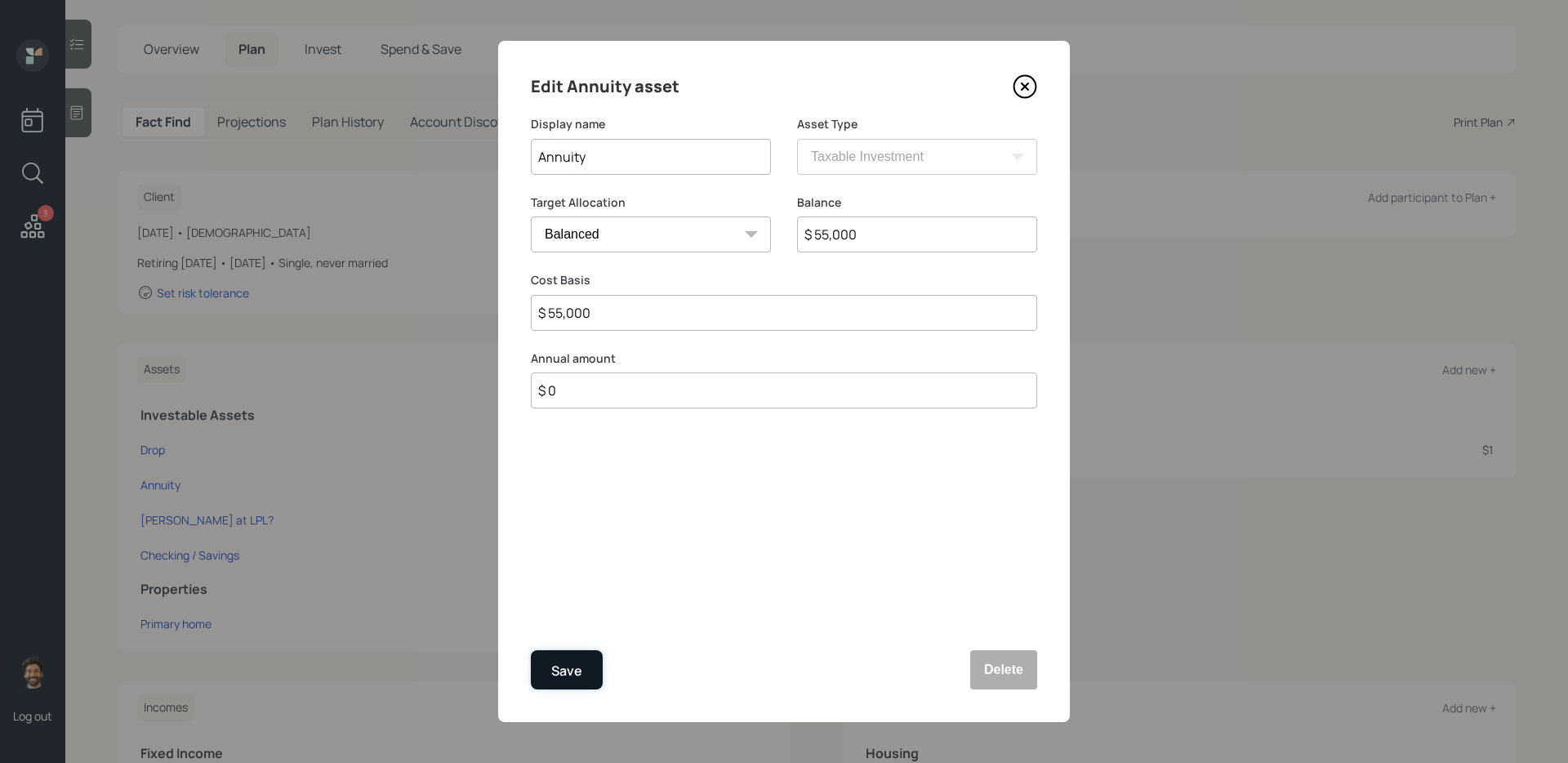
click at [556, 672] on div "Save" at bounding box center [566, 671] width 31 height 22
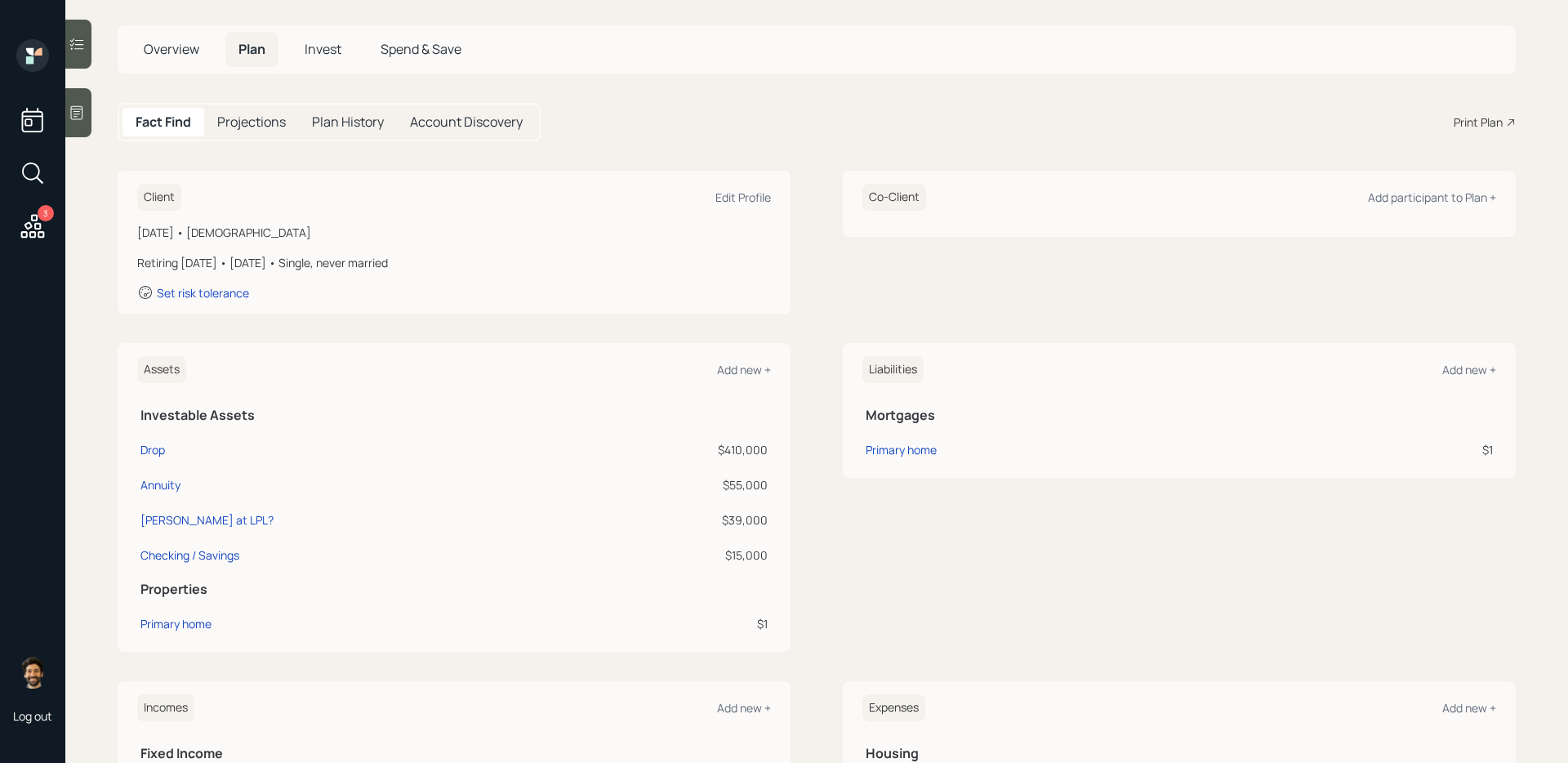
click at [184, 54] on span "Overview" at bounding box center [171, 49] width 55 height 18
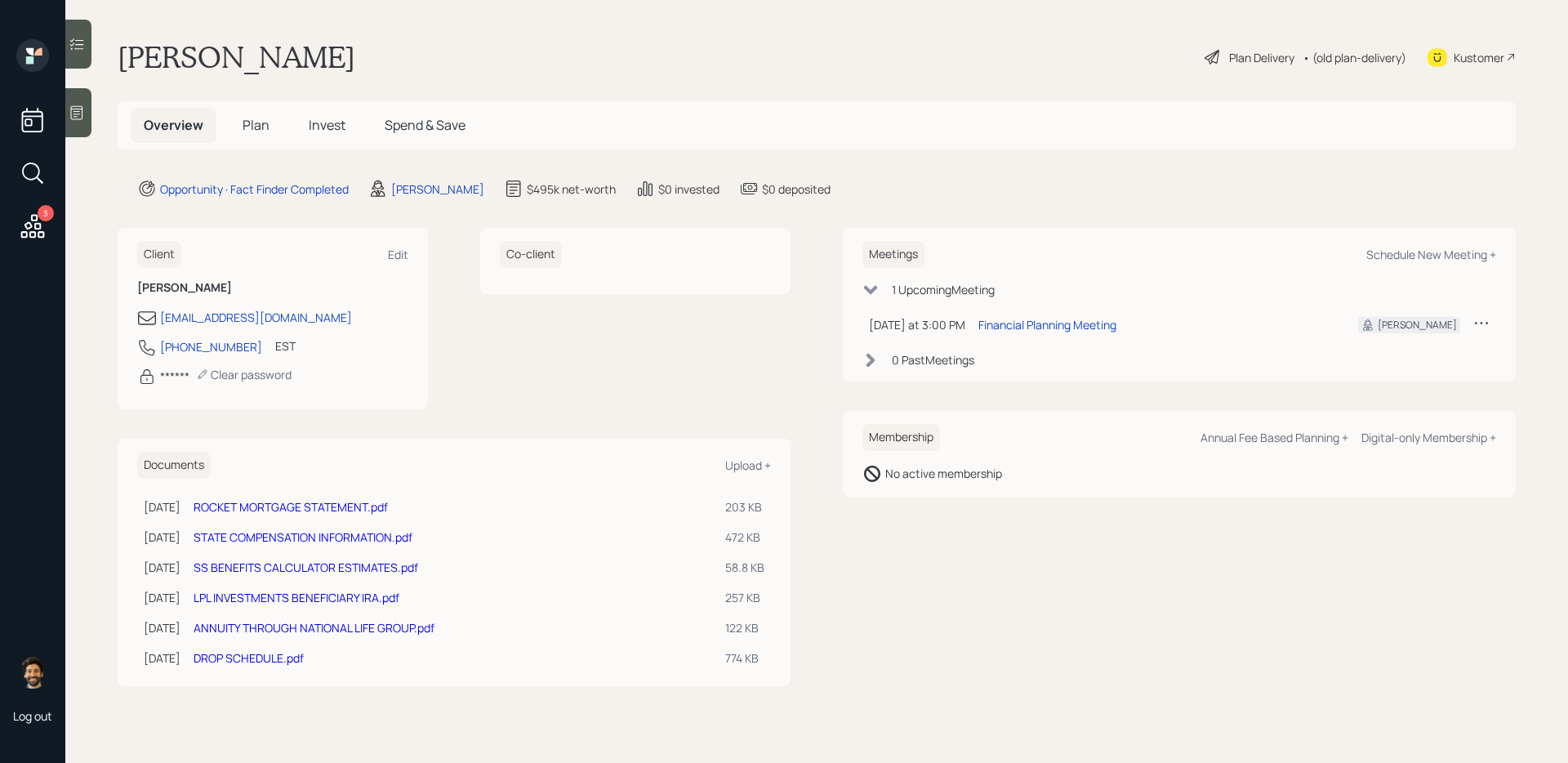
click at [257, 631] on link "ANNUITY THROUGH NATIONAL LIFE GROUP.pdf" at bounding box center [314, 627] width 241 height 16
click at [255, 656] on link "DROP SCHEDULE.pdf" at bounding box center [248, 657] width 110 height 16
click at [261, 659] on link "DROP SCHEDULE.pdf" at bounding box center [248, 657] width 110 height 16
click at [257, 125] on span "Plan" at bounding box center [256, 124] width 27 height 18
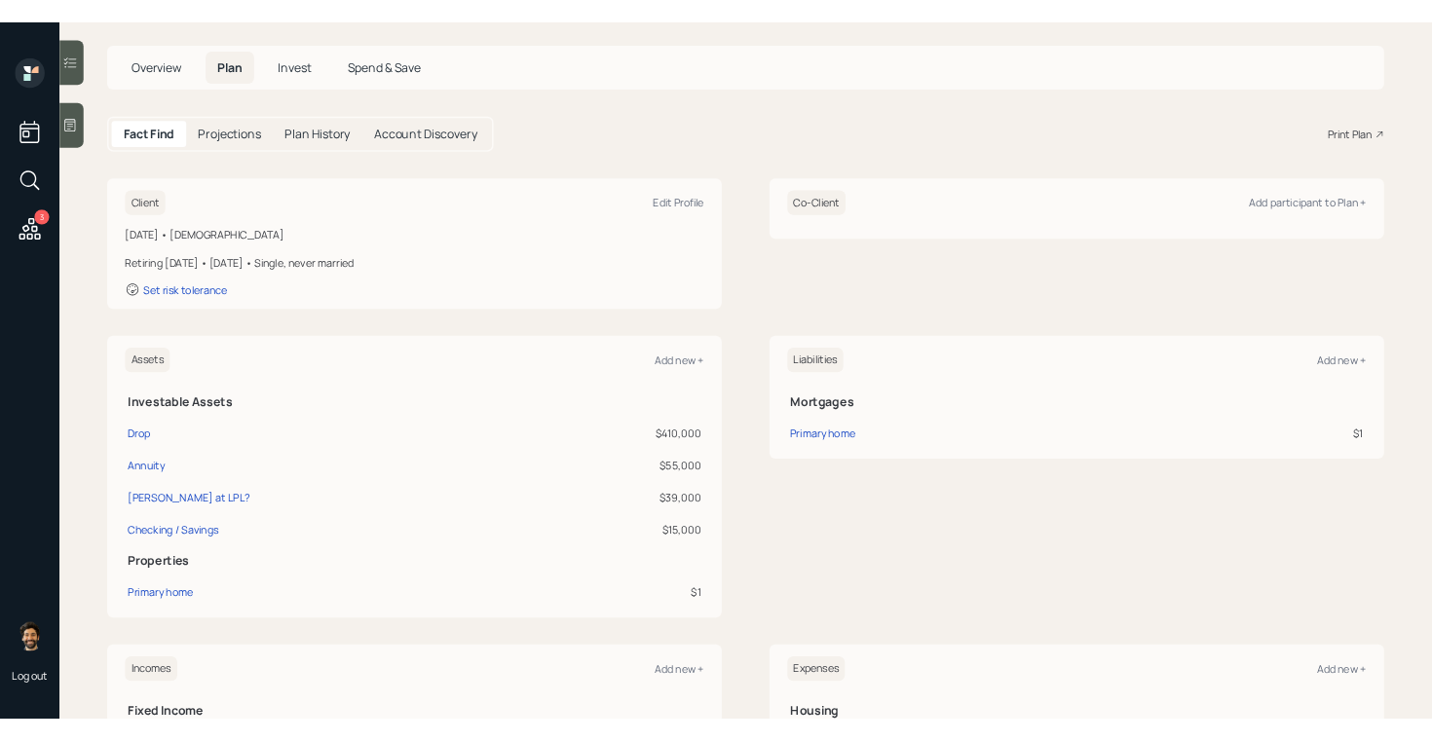
scroll to position [99, 0]
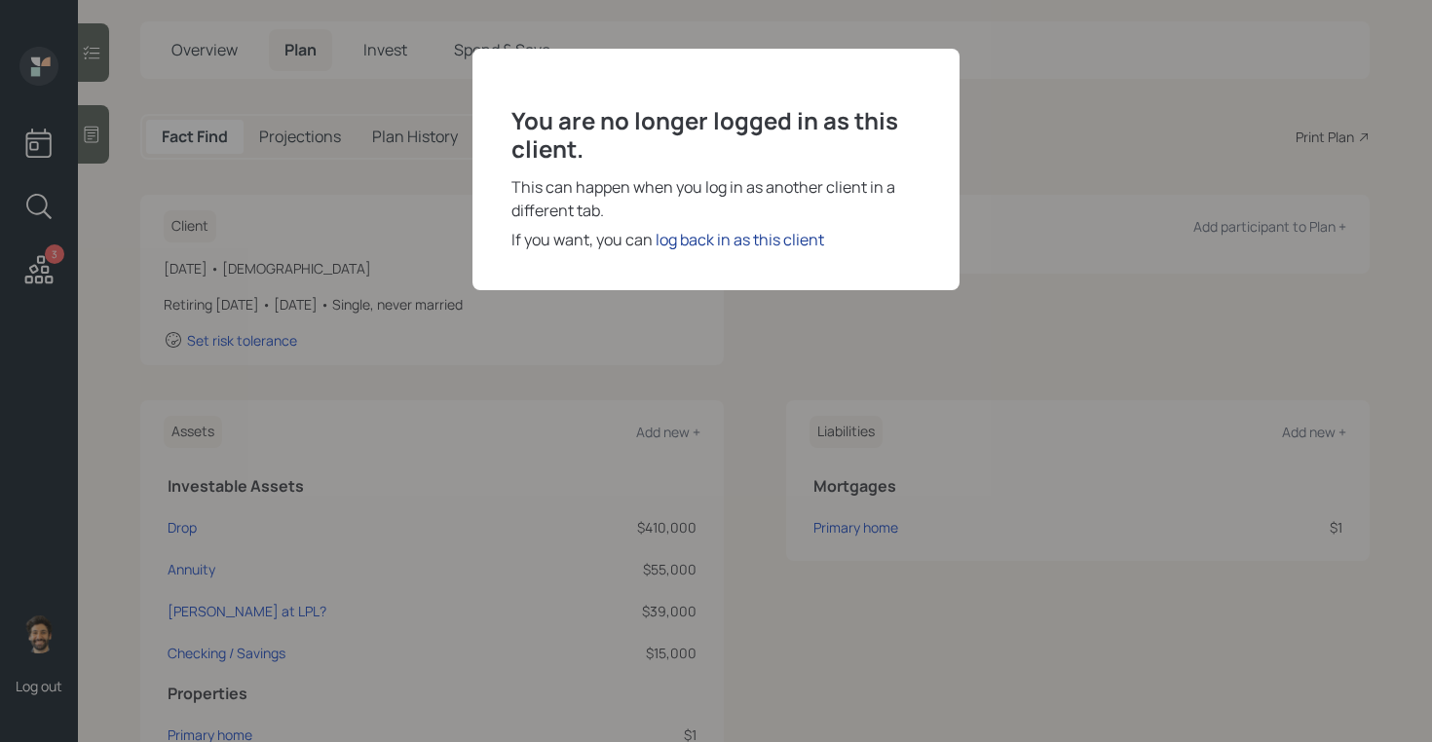
click at [732, 241] on div "log back in as this client" at bounding box center [739, 239] width 168 height 23
